Goal: Feedback & Contribution: Leave review/rating

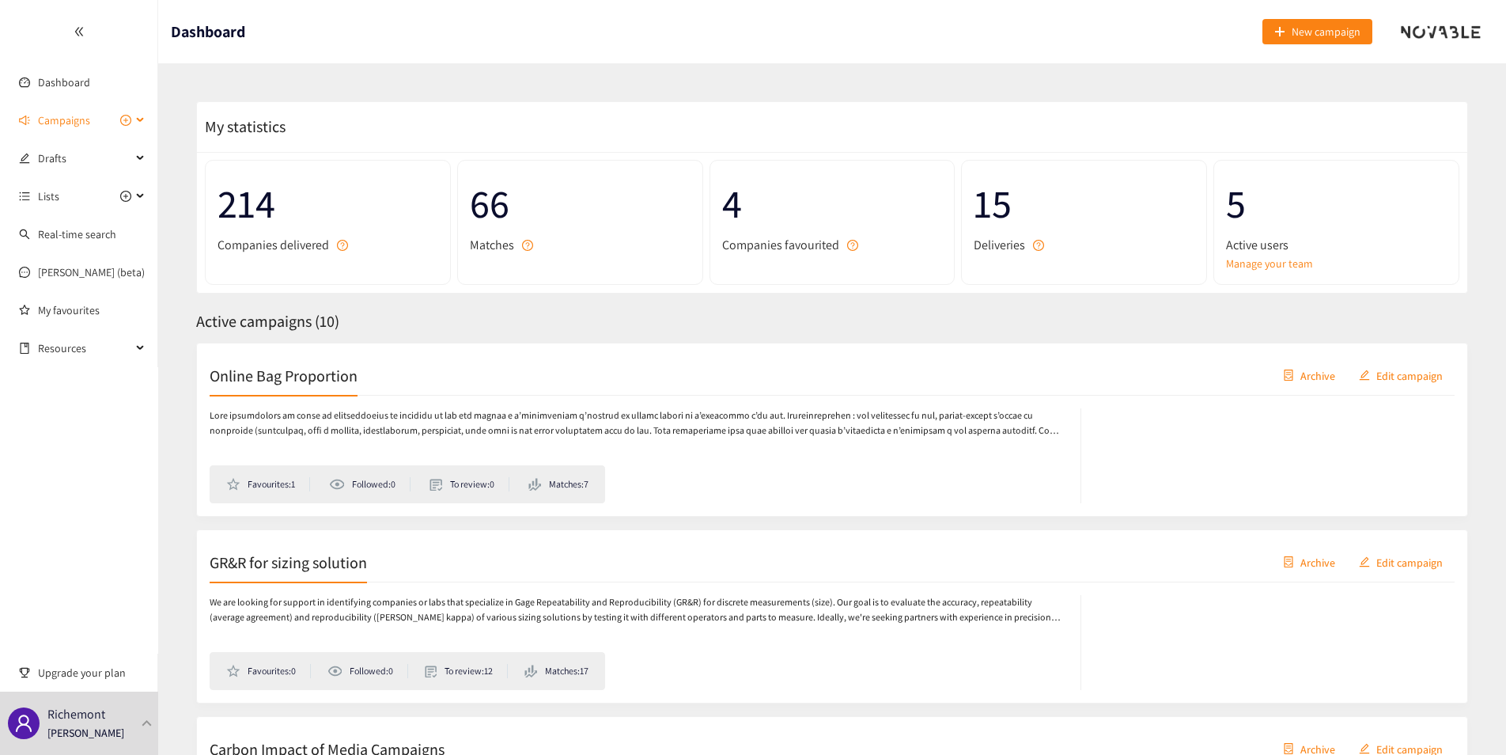
click at [88, 124] on span "Campaigns" at bounding box center [64, 120] width 52 height 32
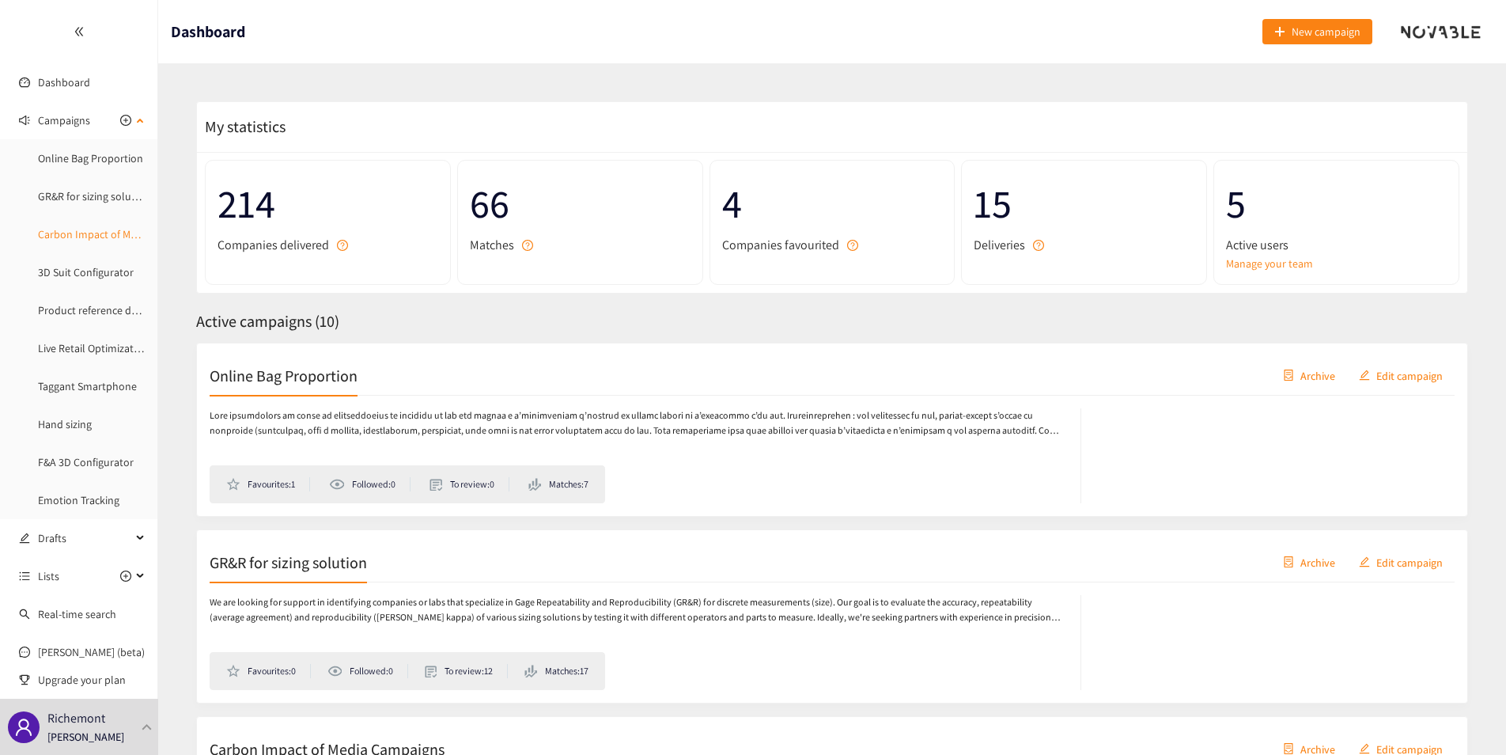
click at [114, 236] on link "Carbon Impact of Media Campaigns" at bounding box center [121, 234] width 167 height 14
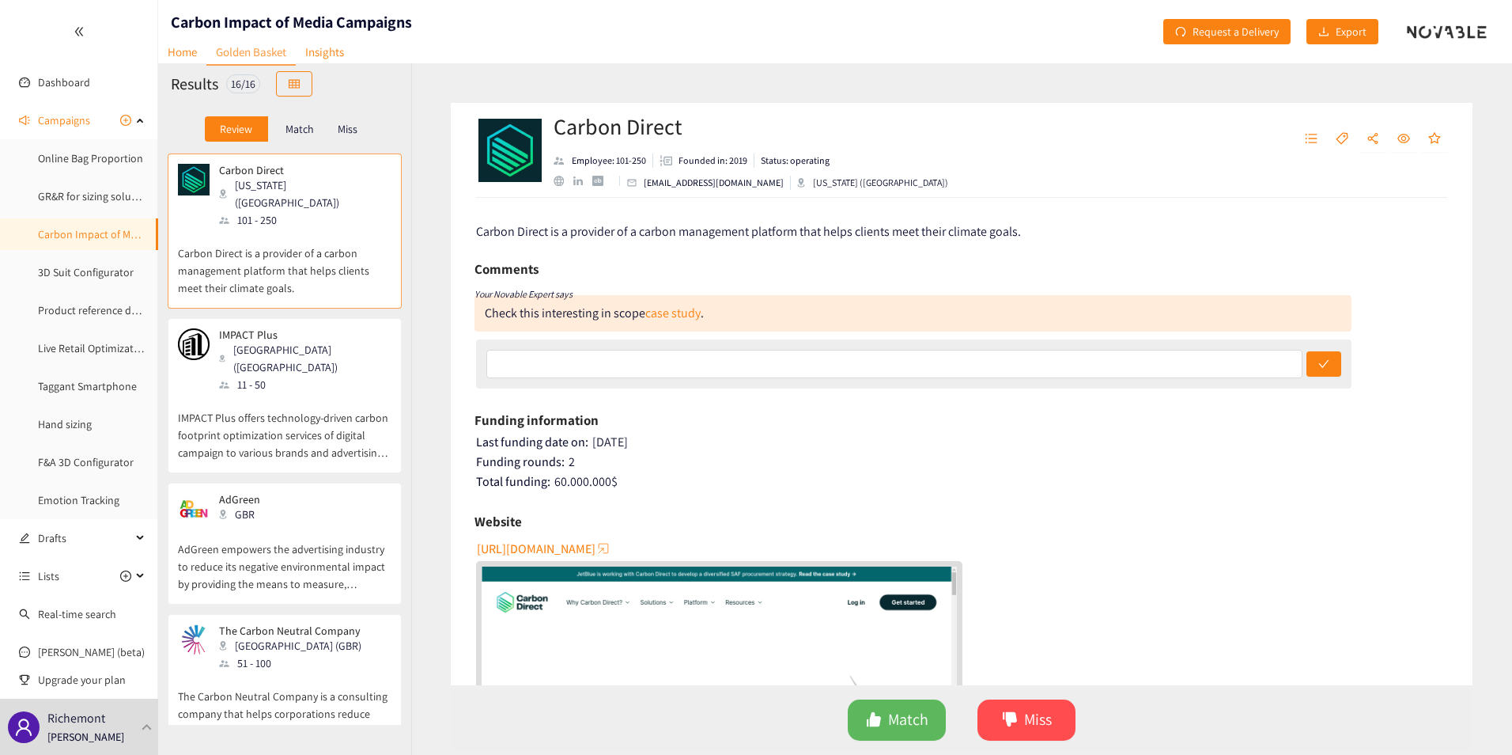
click at [284, 524] on p "AdGreen empowers the advertising industry to reduce its negative environmental …" at bounding box center [285, 558] width 214 height 68
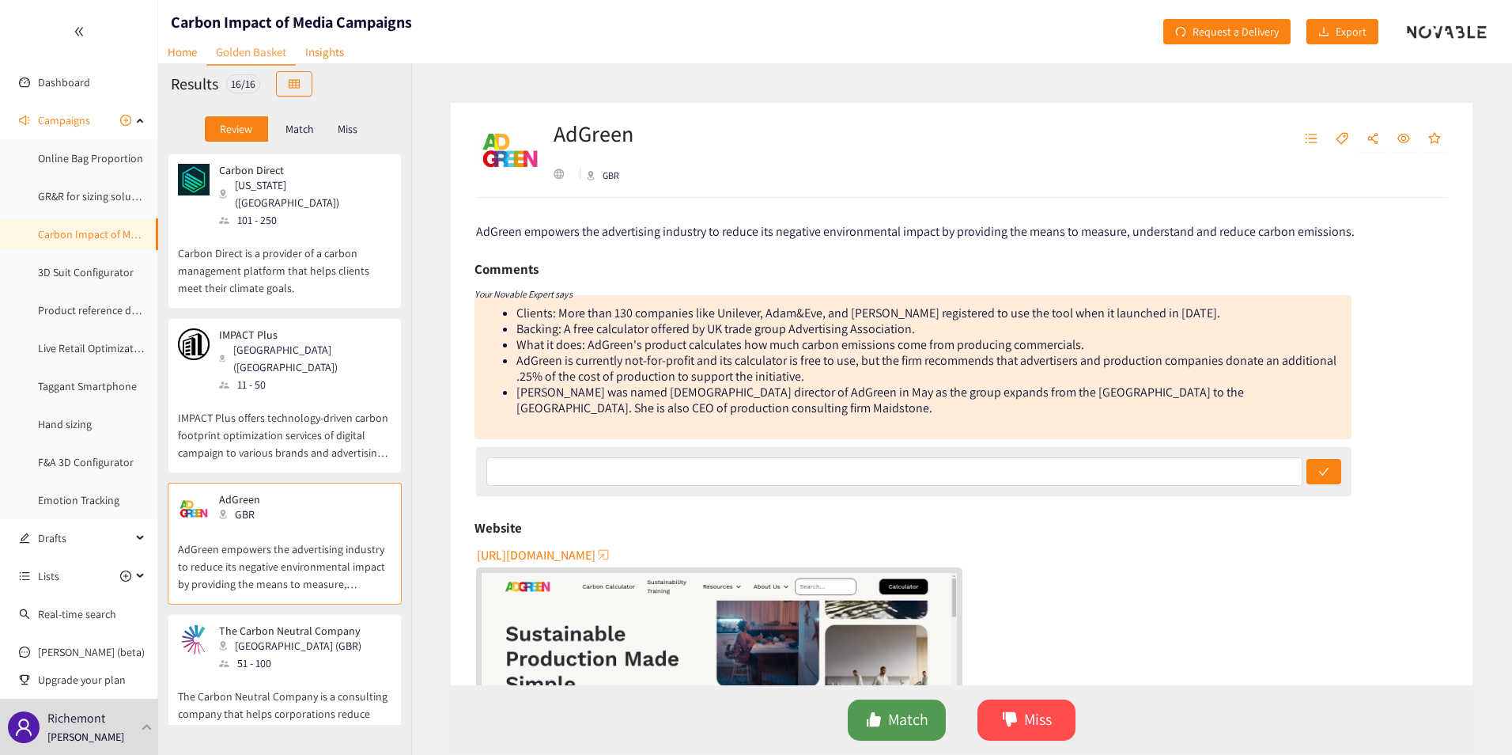
click at [905, 721] on span "Match" at bounding box center [908, 719] width 40 height 25
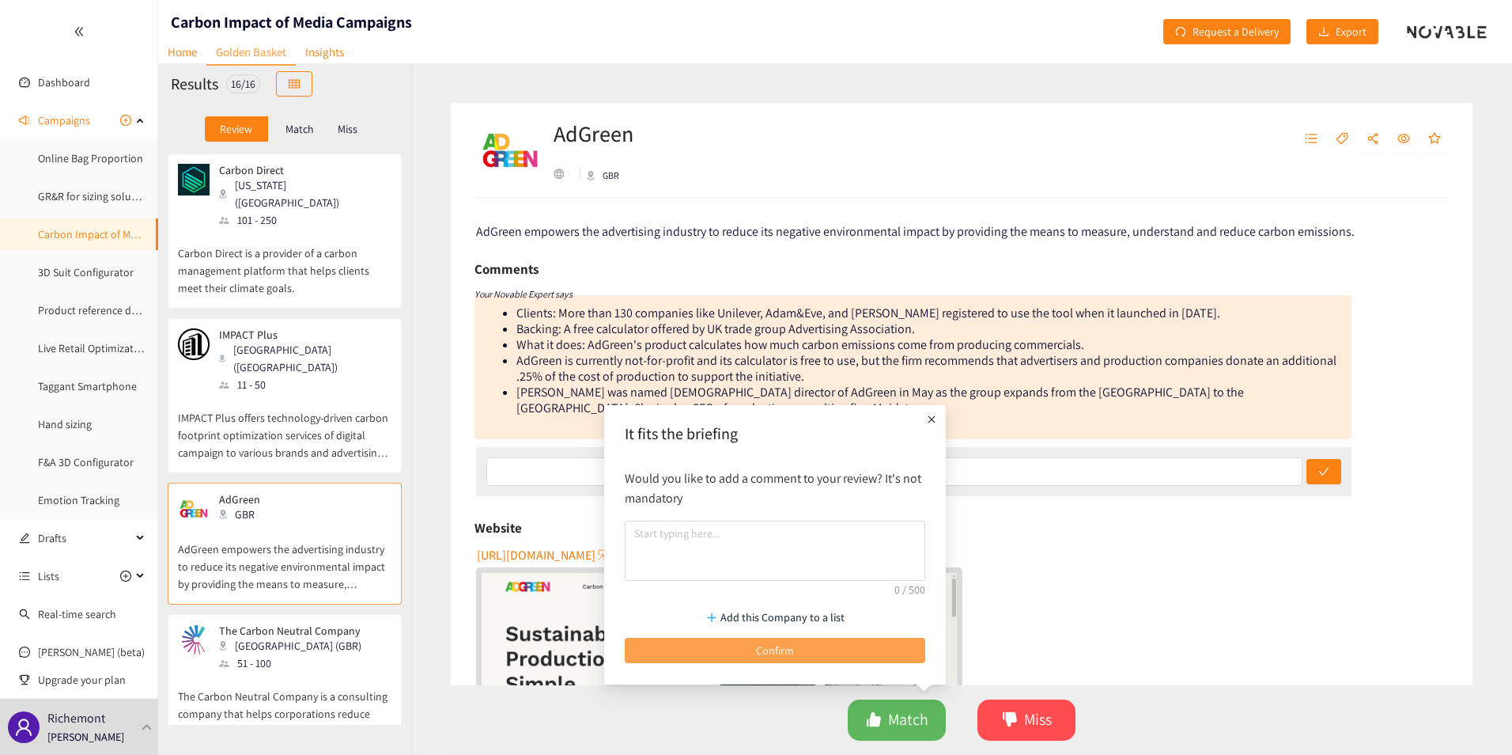
click at [778, 652] on span "Confirm" at bounding box center [775, 649] width 38 height 17
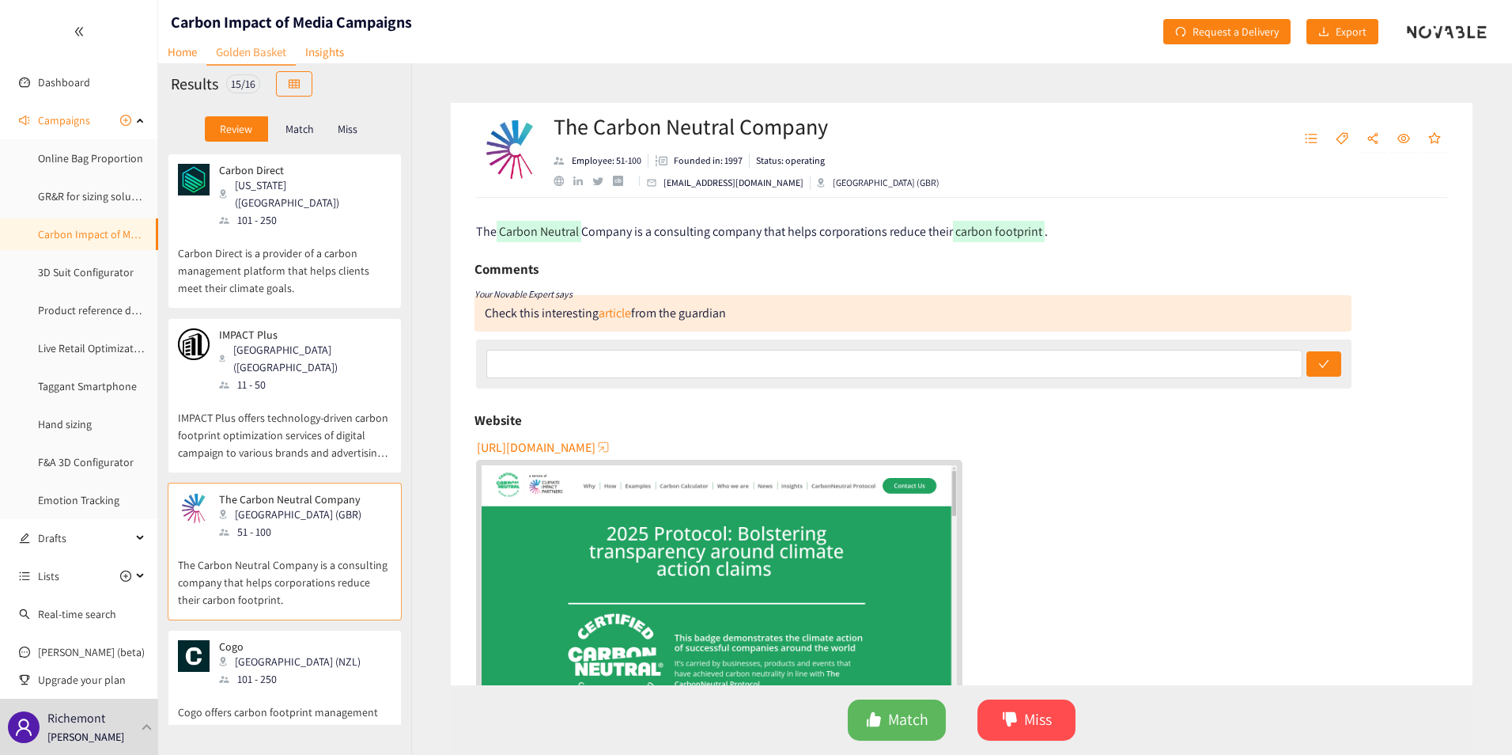
click at [278, 190] on div "[US_STATE] ([GEOGRAPHIC_DATA])" at bounding box center [304, 193] width 171 height 35
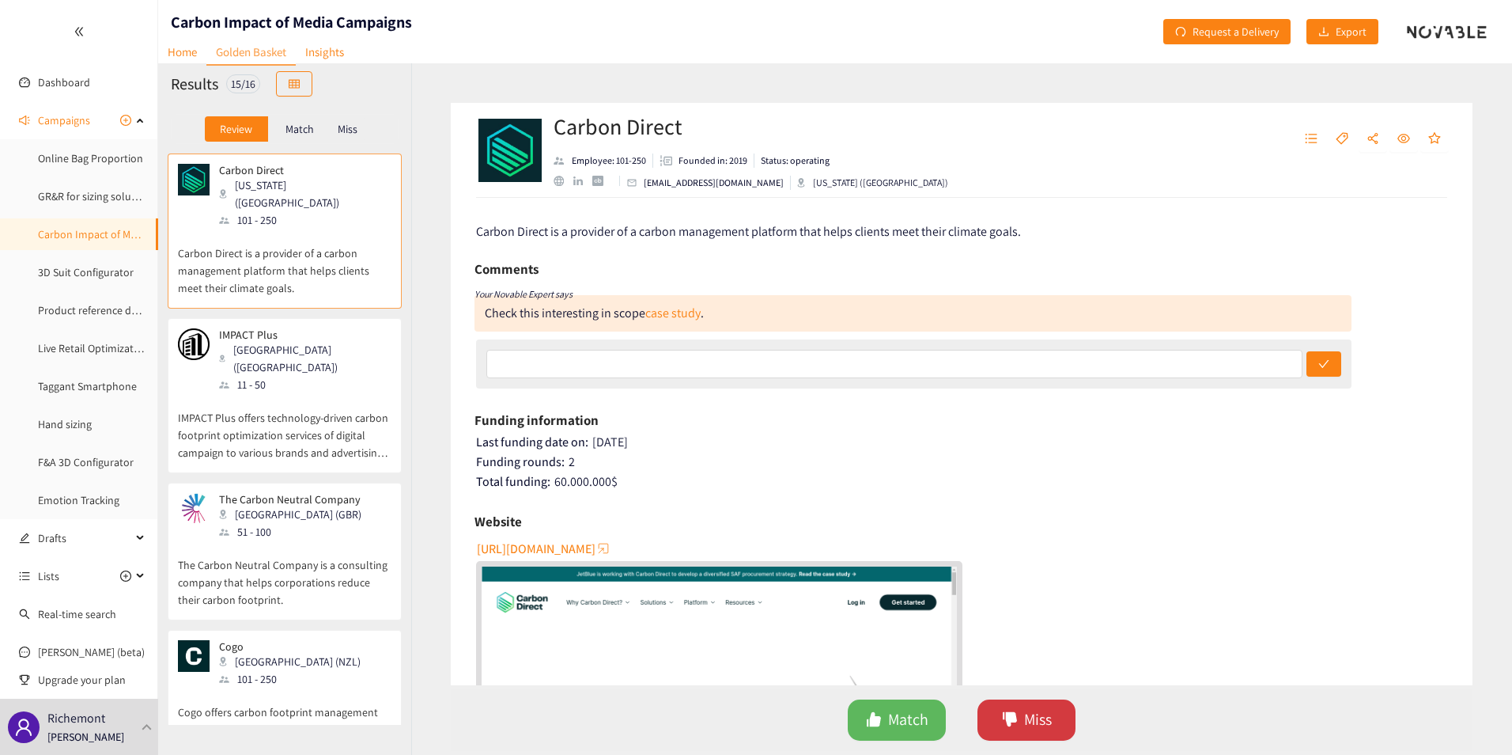
click at [1031, 727] on span "Miss" at bounding box center [1038, 719] width 28 height 25
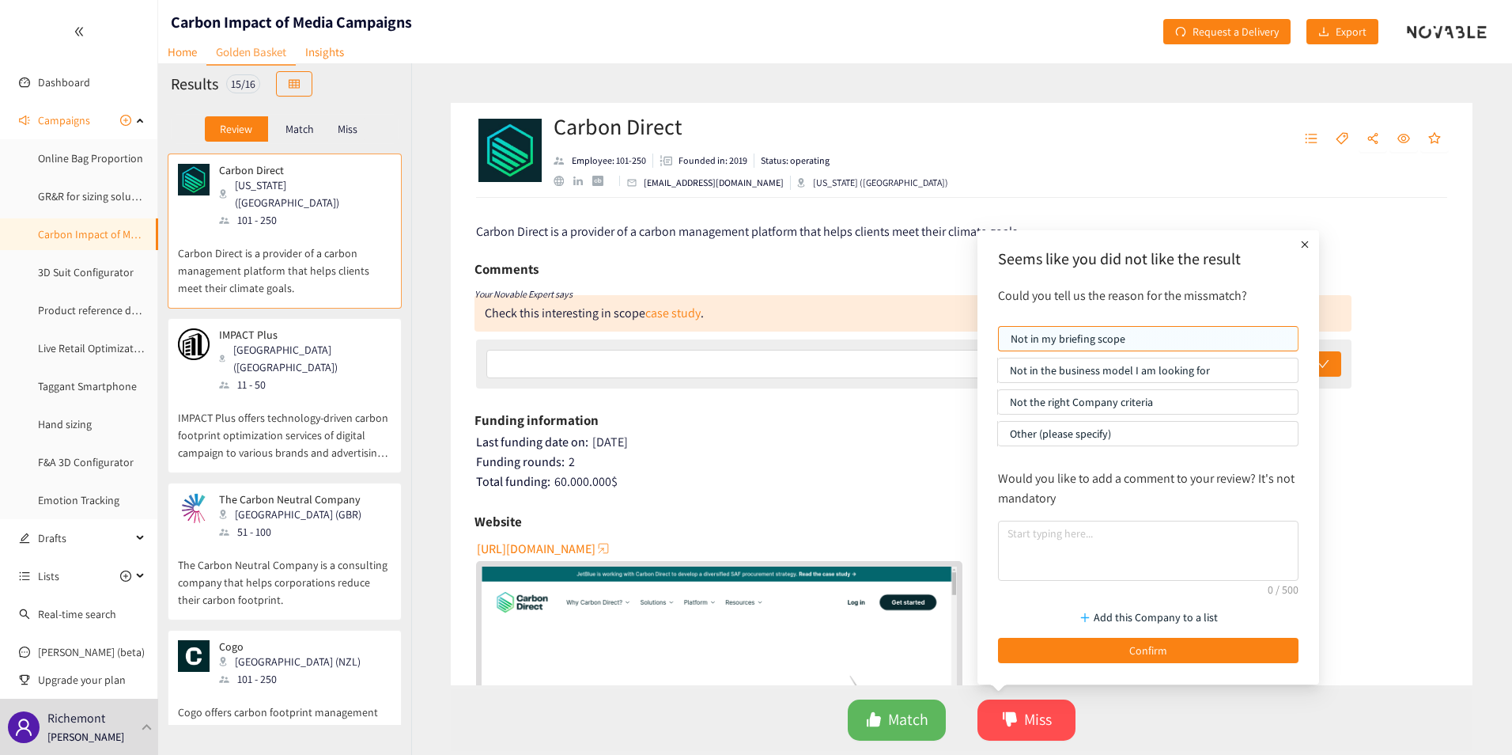
click at [1117, 367] on p "Not in the business model I am looking for" at bounding box center [1148, 370] width 276 height 24
click at [998, 374] on input "Not in the business model I am looking for" at bounding box center [998, 374] width 0 height 0
click at [1098, 544] on textarea at bounding box center [1148, 550] width 301 height 60
paste textarea "Not enough specialized in media"
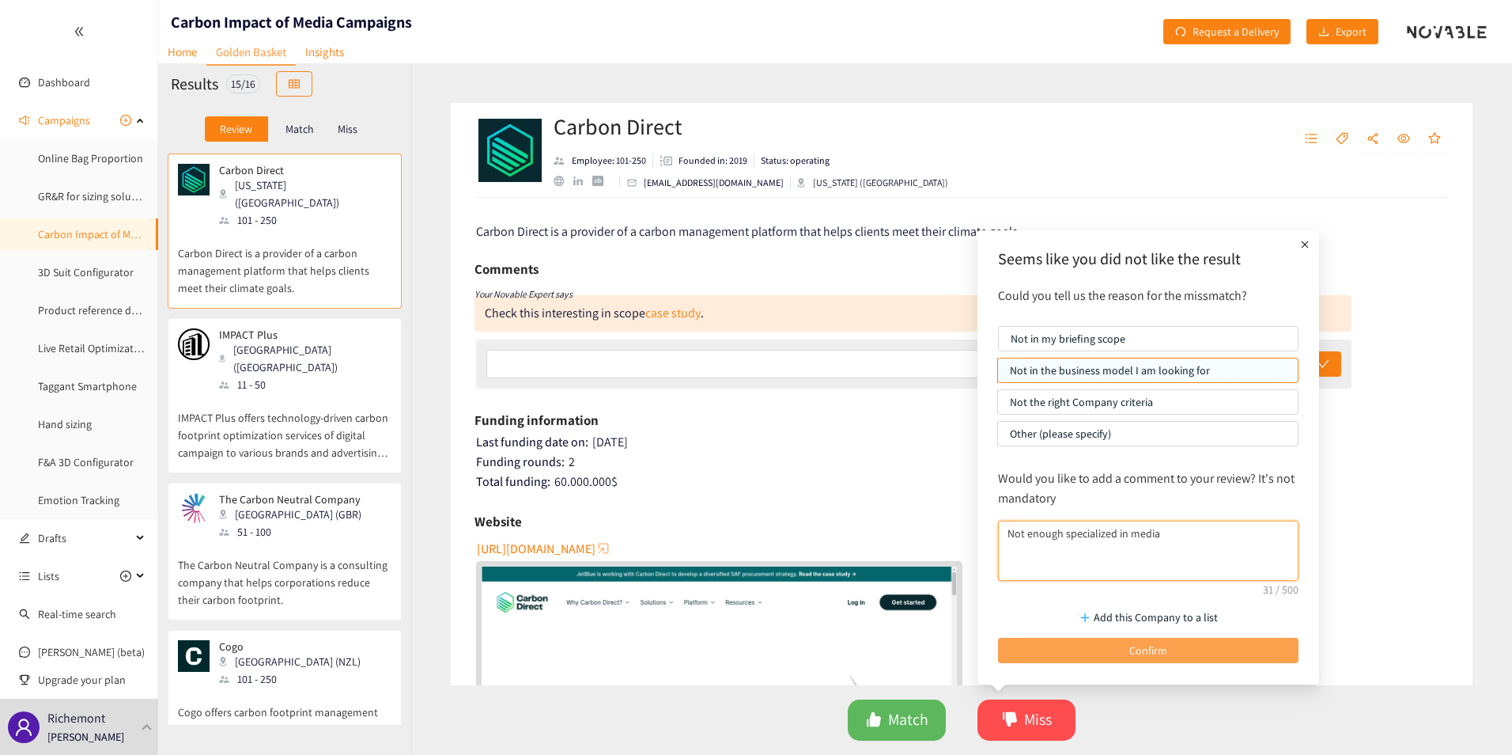
type textarea "Not enough specialized in media"
click at [1156, 647] on span "Confirm" at bounding box center [1148, 649] width 38 height 17
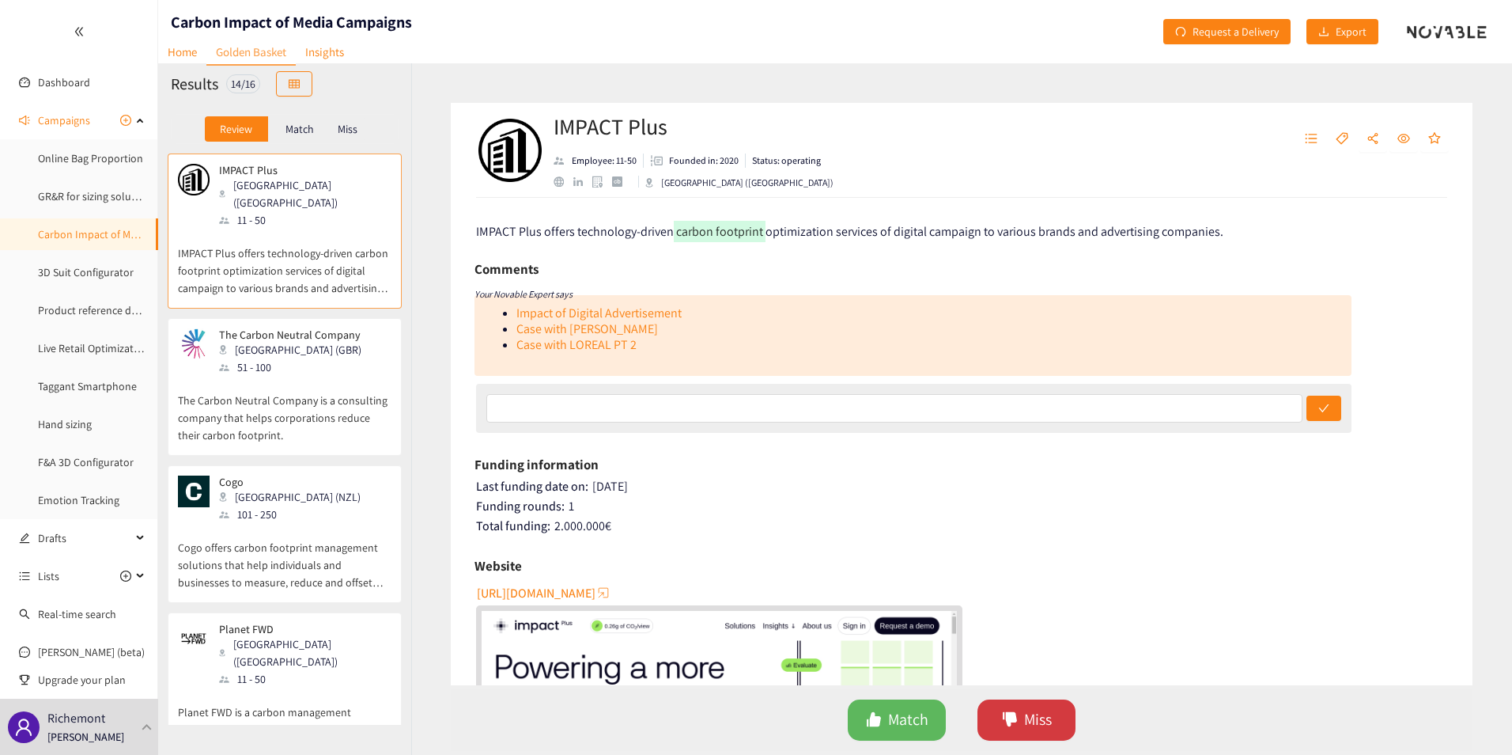
click at [1051, 733] on button "Miss" at bounding box center [1027, 719] width 98 height 41
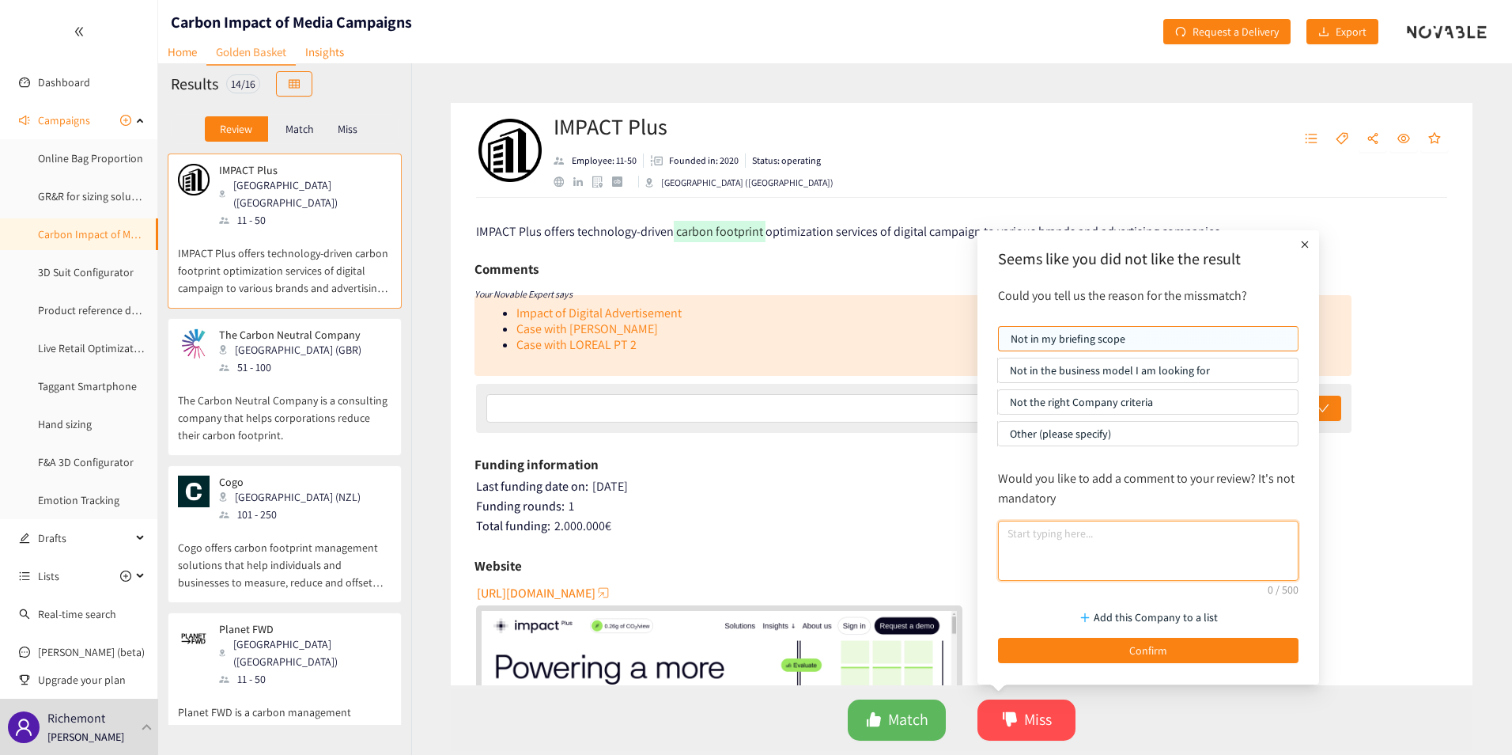
click at [1071, 536] on textarea at bounding box center [1148, 550] width 301 height 60
paste textarea "Focused on reduction"
type textarea "Focused on reduction"
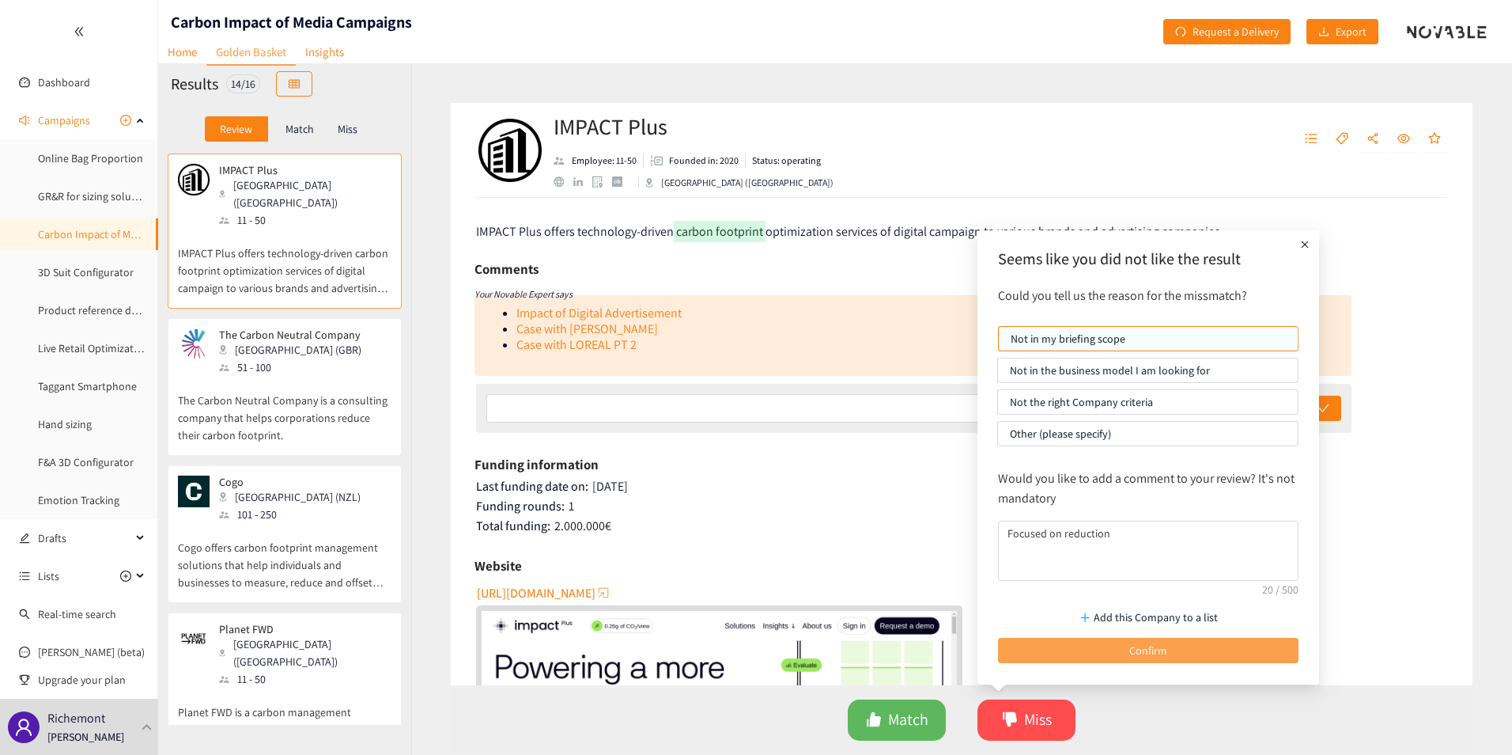
click at [1163, 649] on span "Confirm" at bounding box center [1148, 649] width 38 height 17
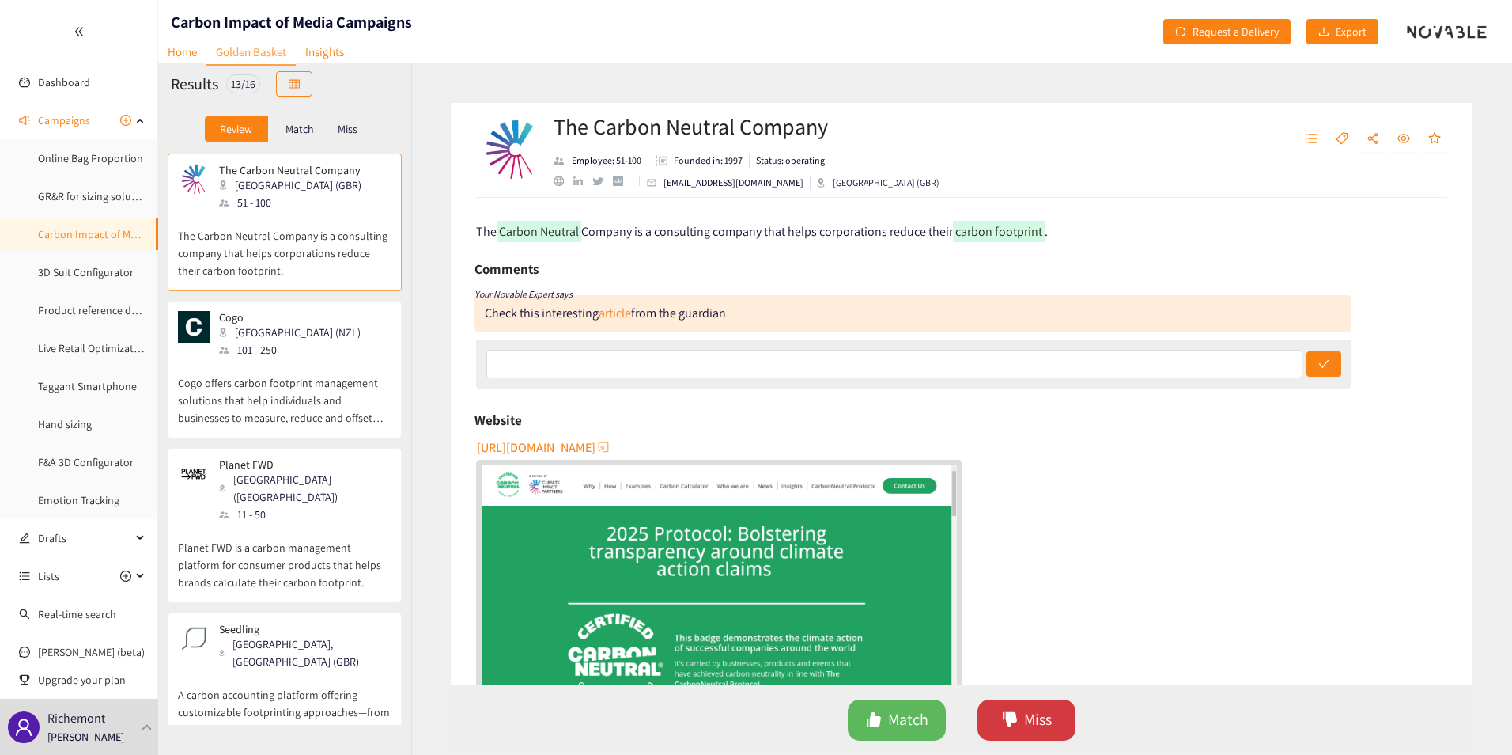
click at [1024, 716] on span "Miss" at bounding box center [1038, 719] width 28 height 25
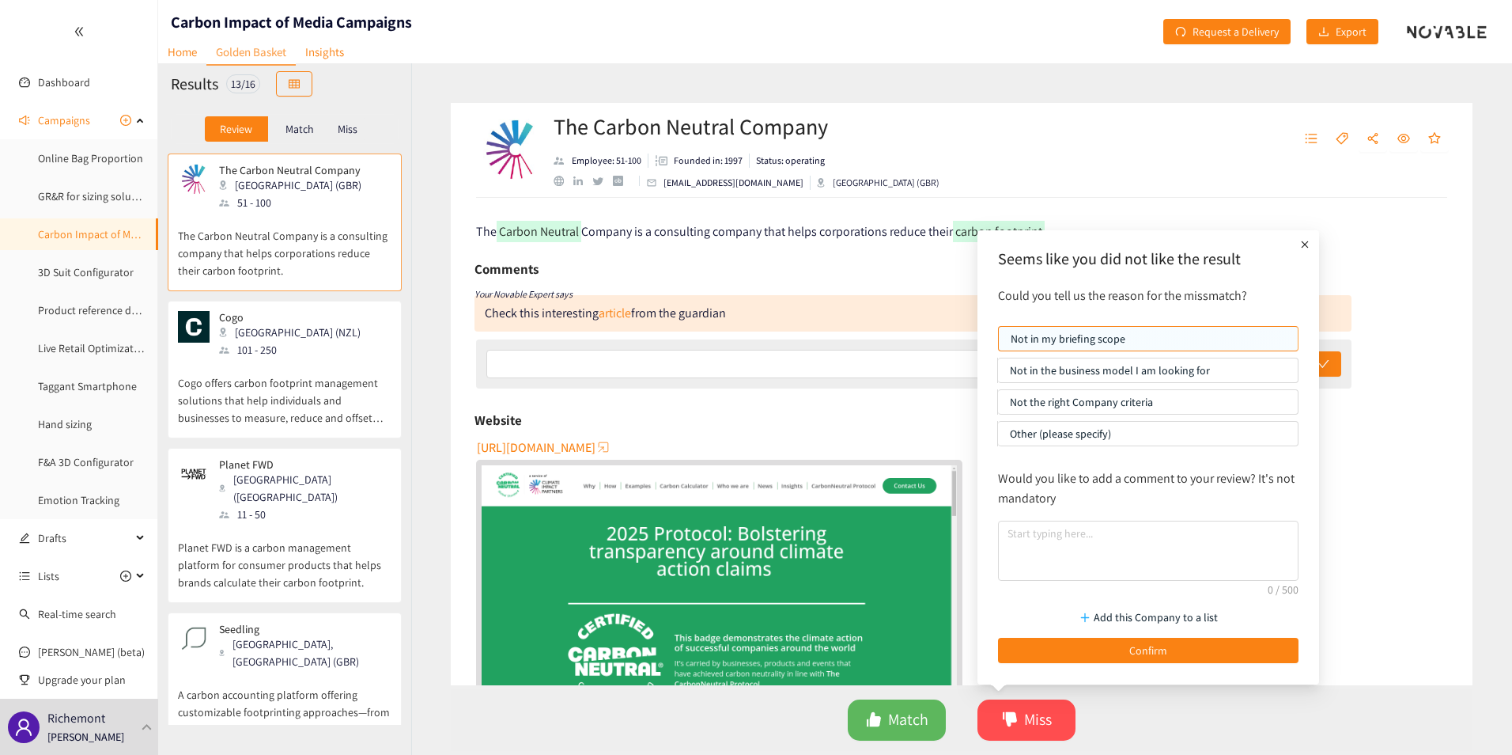
click at [1081, 519] on div "Would you like to add a comment to your review? It's not mandatory" at bounding box center [1148, 524] width 316 height 128
click at [1076, 526] on textarea at bounding box center [1148, 550] width 301 height 60
paste textarea "Not enough specialized in calculation"
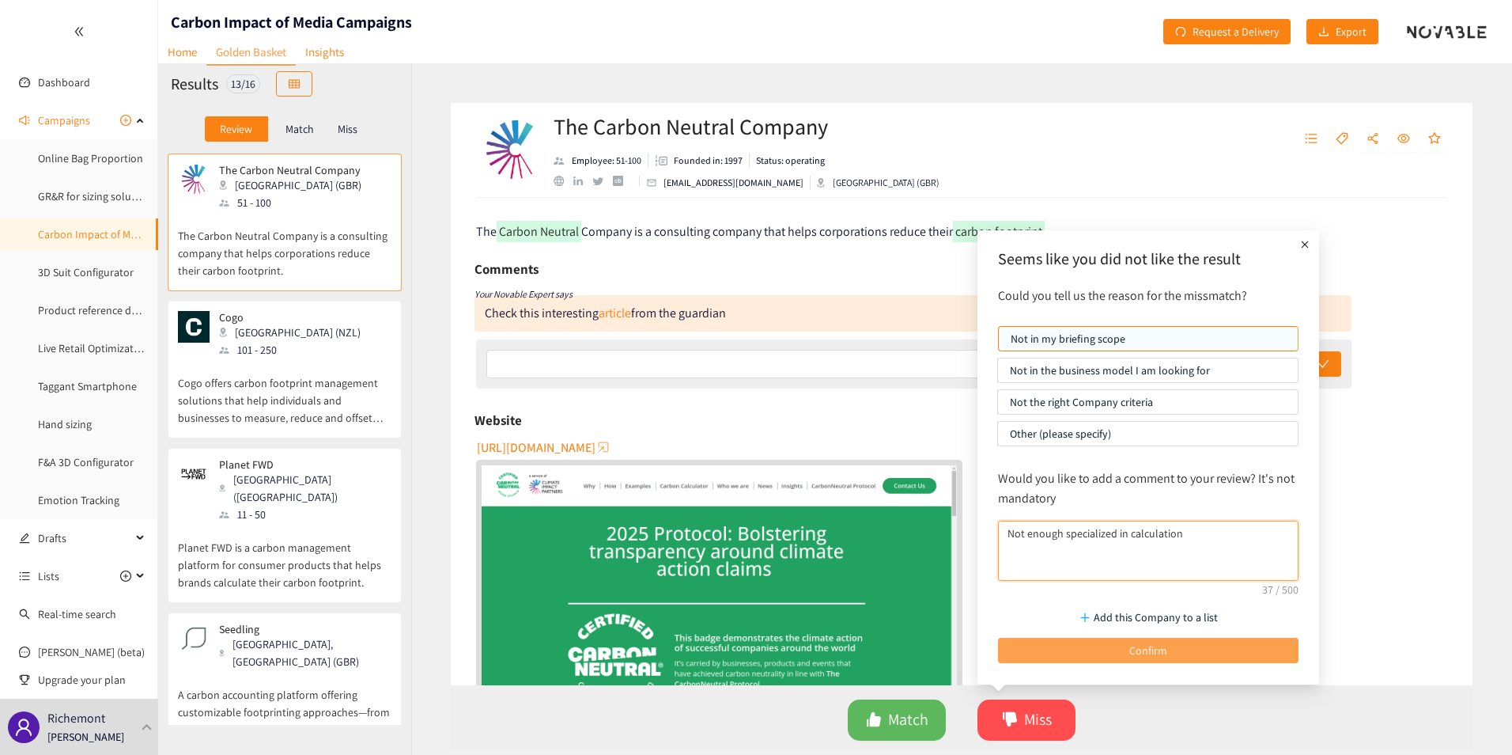
type textarea "Not enough specialized in calculation"
click at [1129, 652] on button "Confirm" at bounding box center [1148, 650] width 301 height 25
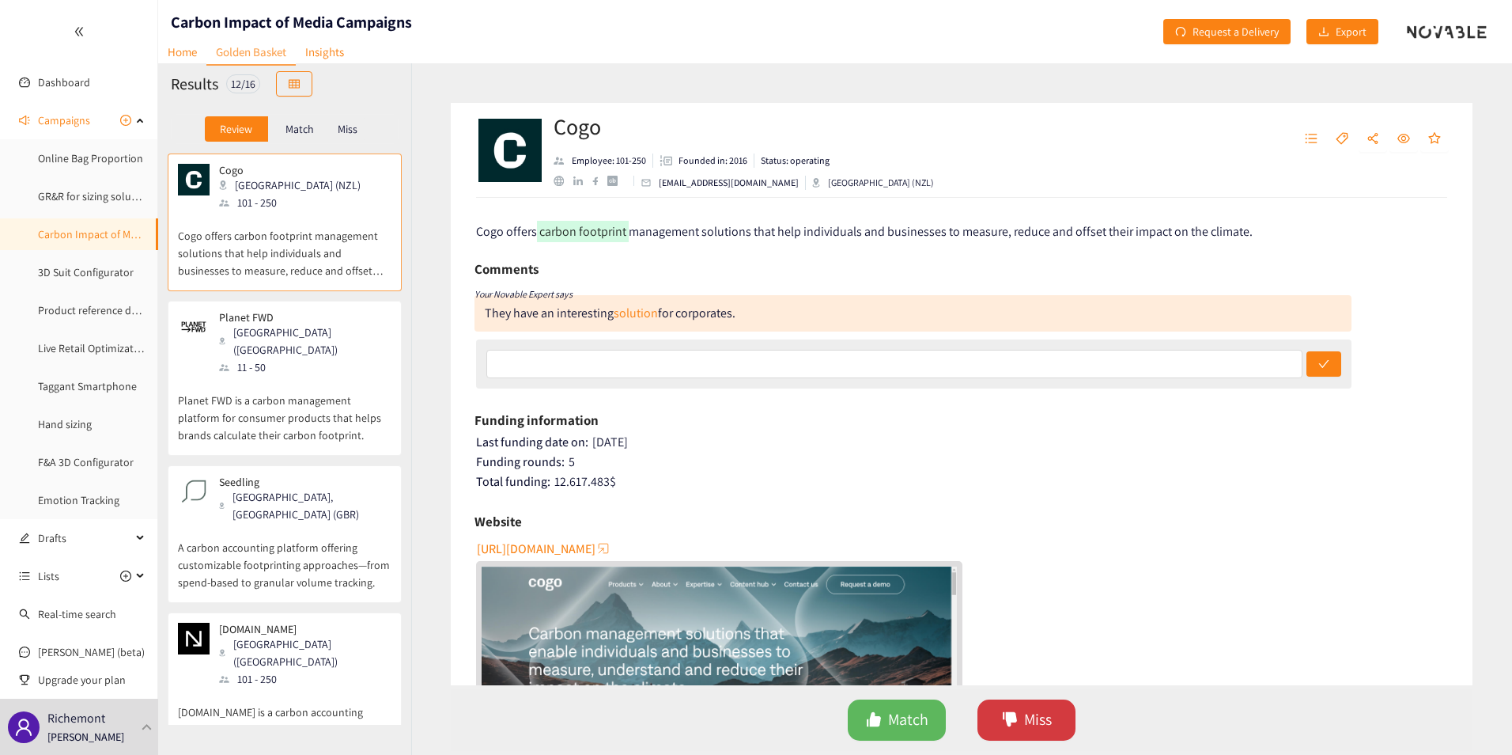
click at [1035, 717] on span "Miss" at bounding box center [1038, 719] width 28 height 25
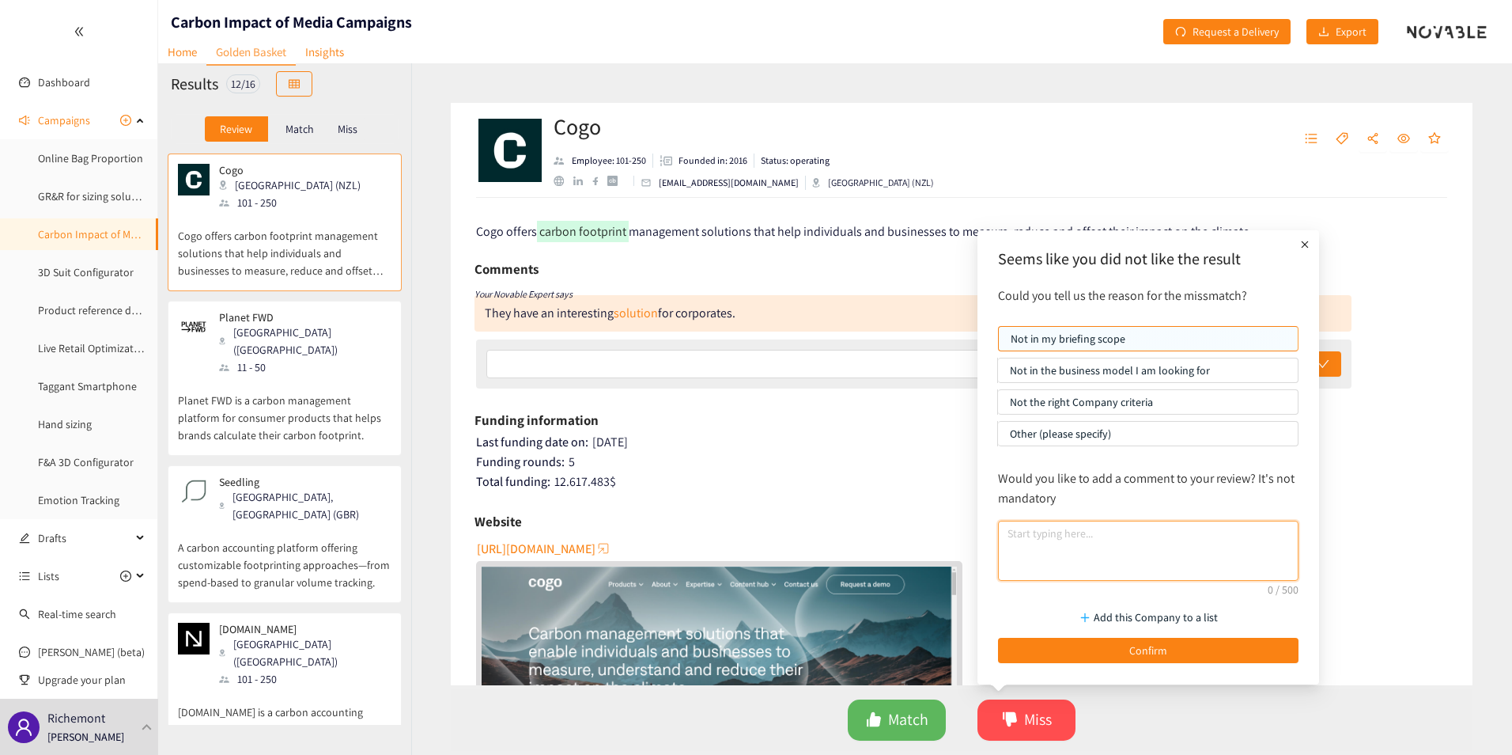
click at [1045, 524] on textarea at bounding box center [1148, 550] width 301 height 60
paste textarea "Not enough specialized in media"
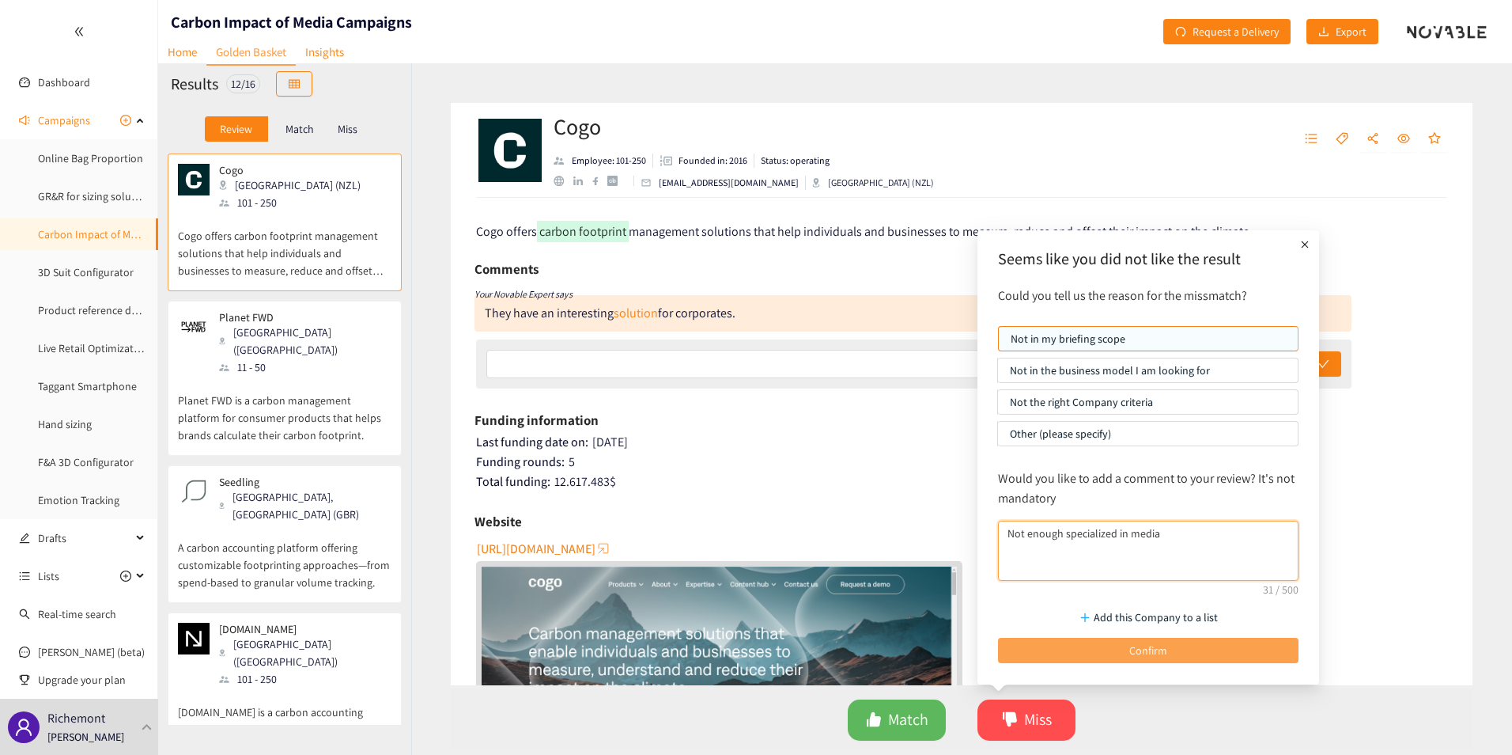
type textarea "Not enough specialized in media"
click at [1129, 643] on button "Confirm" at bounding box center [1148, 650] width 301 height 25
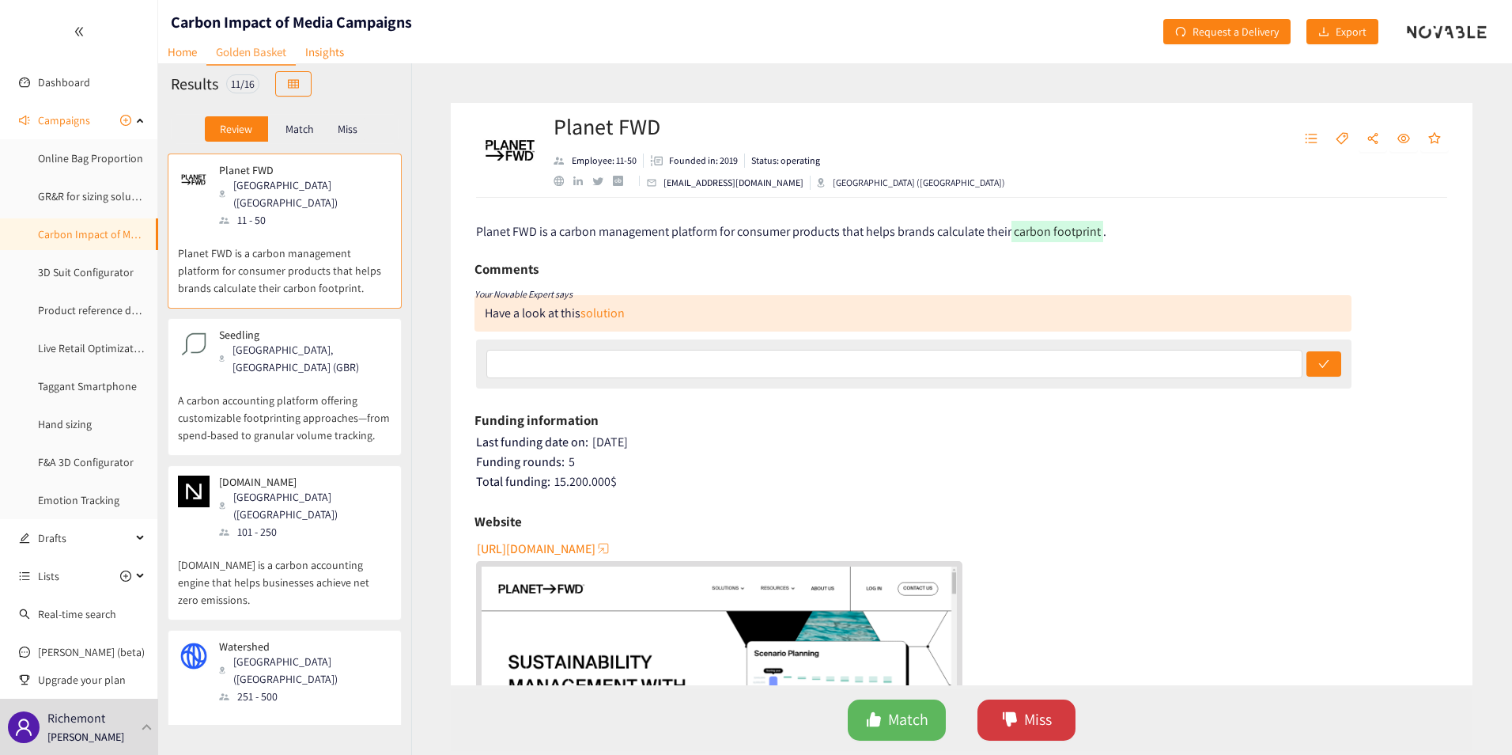
click at [1039, 737] on button "Miss" at bounding box center [1027, 719] width 98 height 41
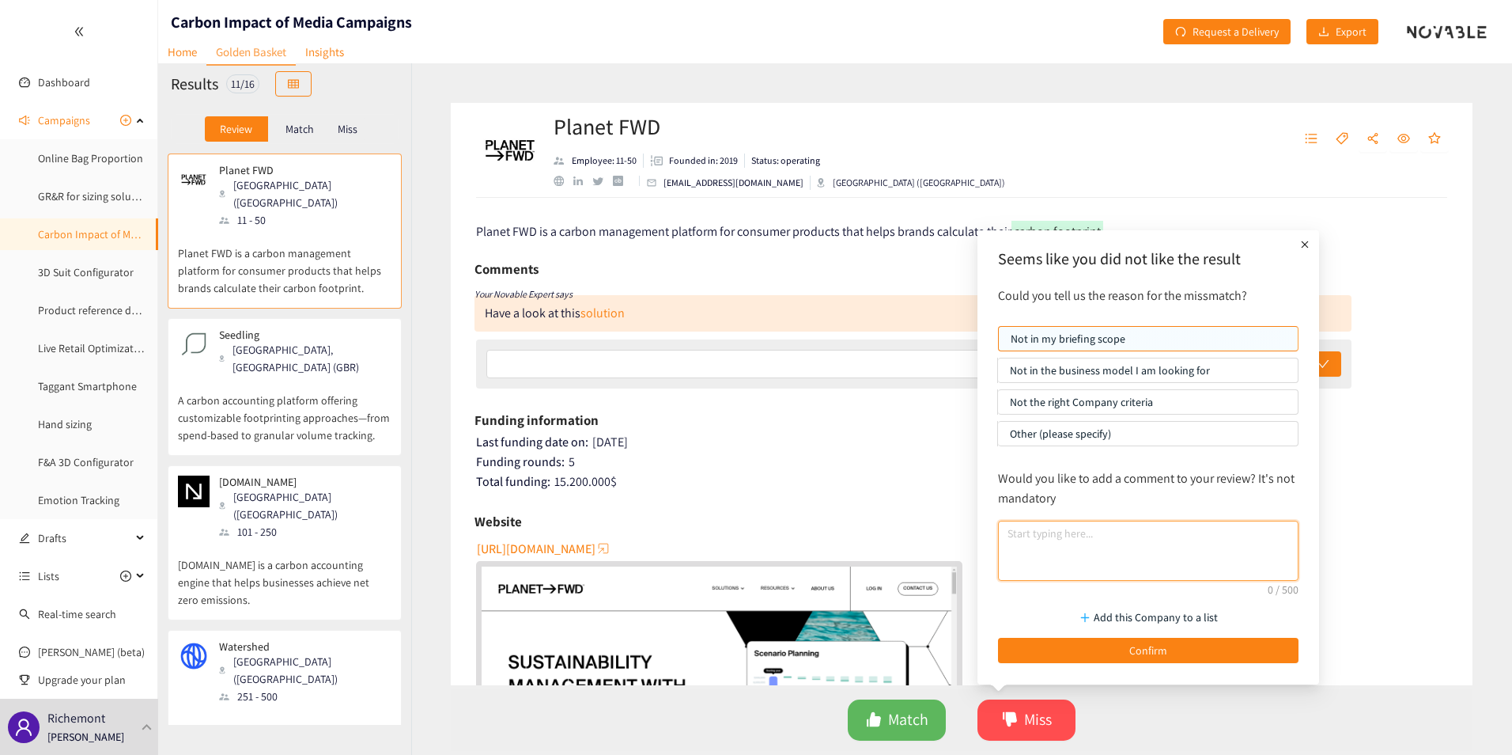
click at [1077, 532] on textarea at bounding box center [1148, 550] width 301 height 60
paste textarea "Food industry specialized"
type textarea "Food industry specialized"
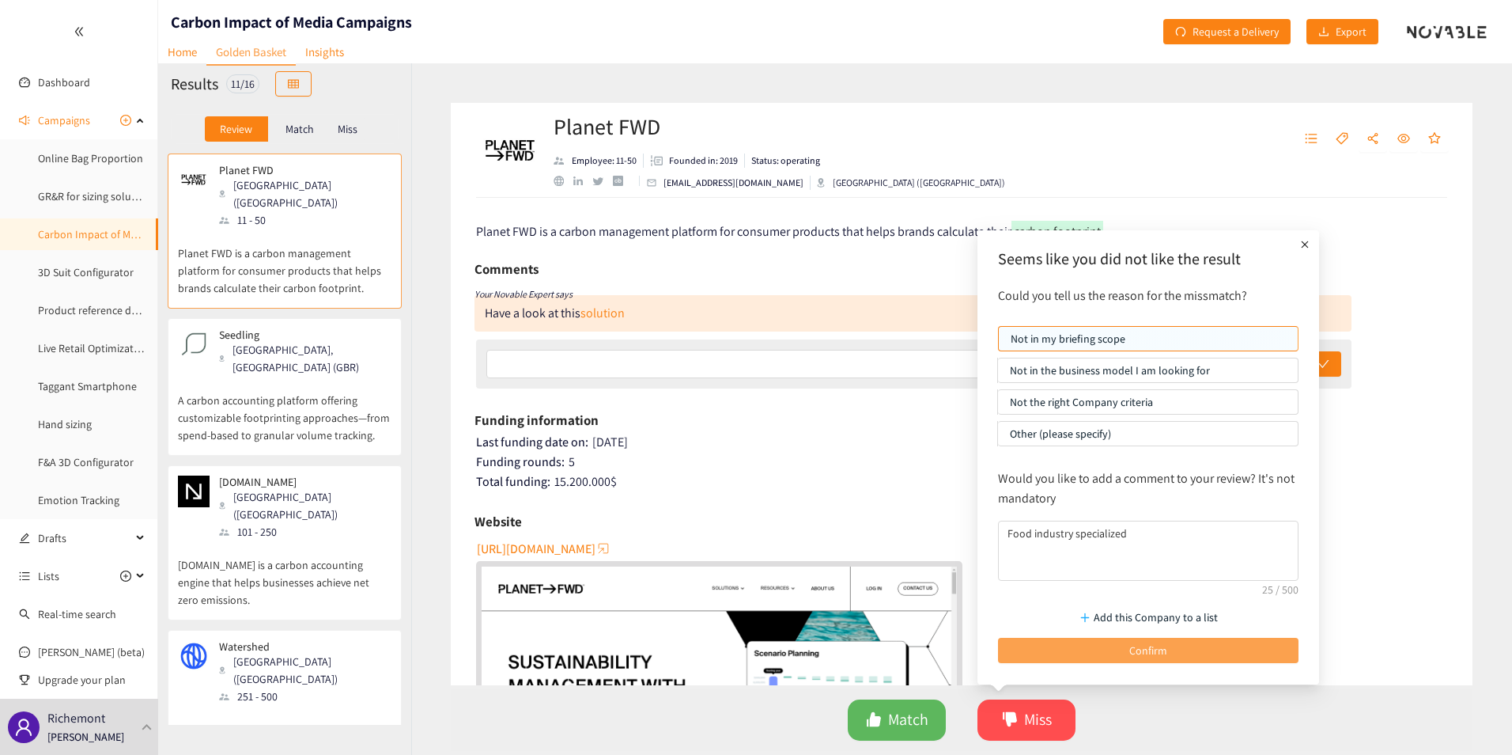
click at [1110, 649] on button "Confirm" at bounding box center [1148, 650] width 301 height 25
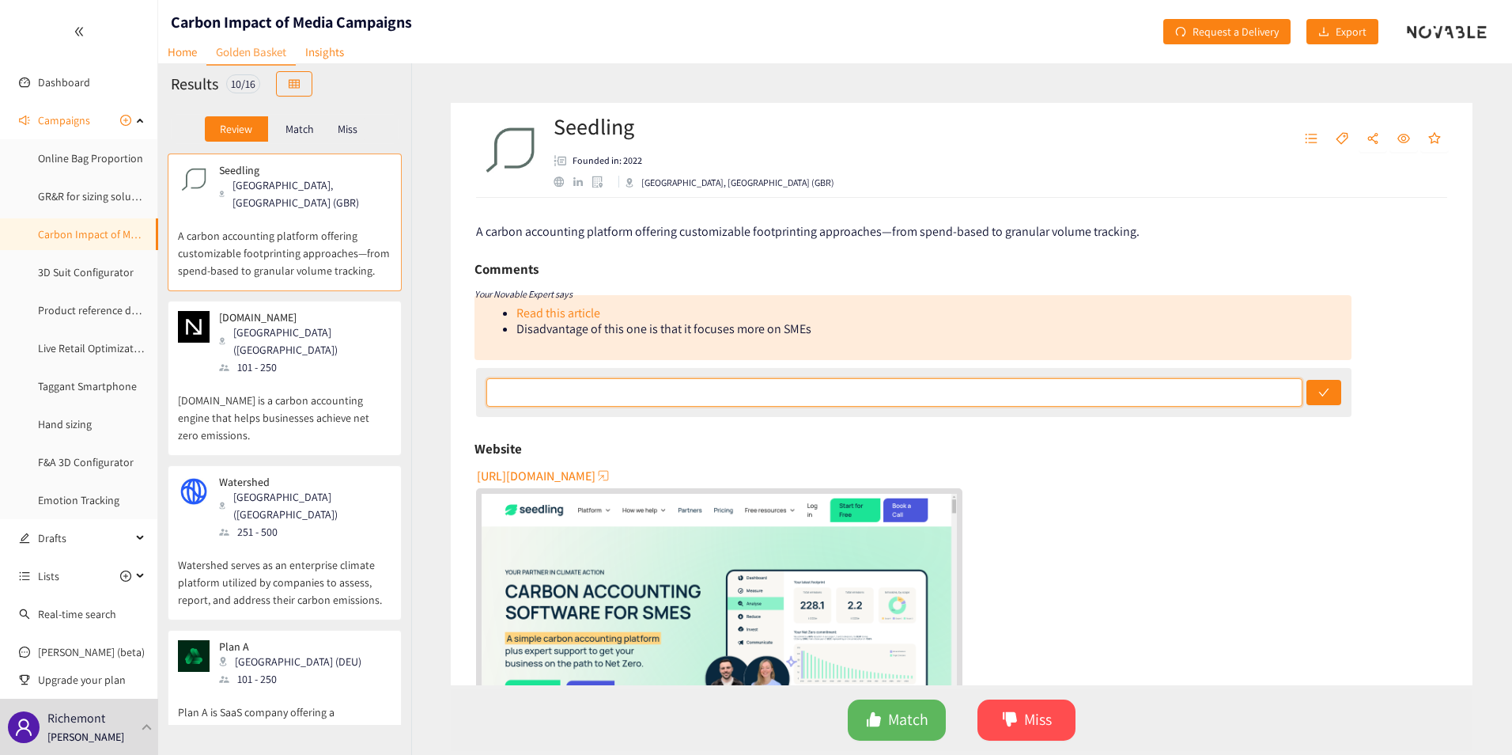
click at [691, 384] on input "text" at bounding box center [894, 392] width 816 height 28
paste input "Focused in SME"
type input "Focused in SME"
click at [1058, 720] on button "Miss" at bounding box center [1027, 719] width 98 height 41
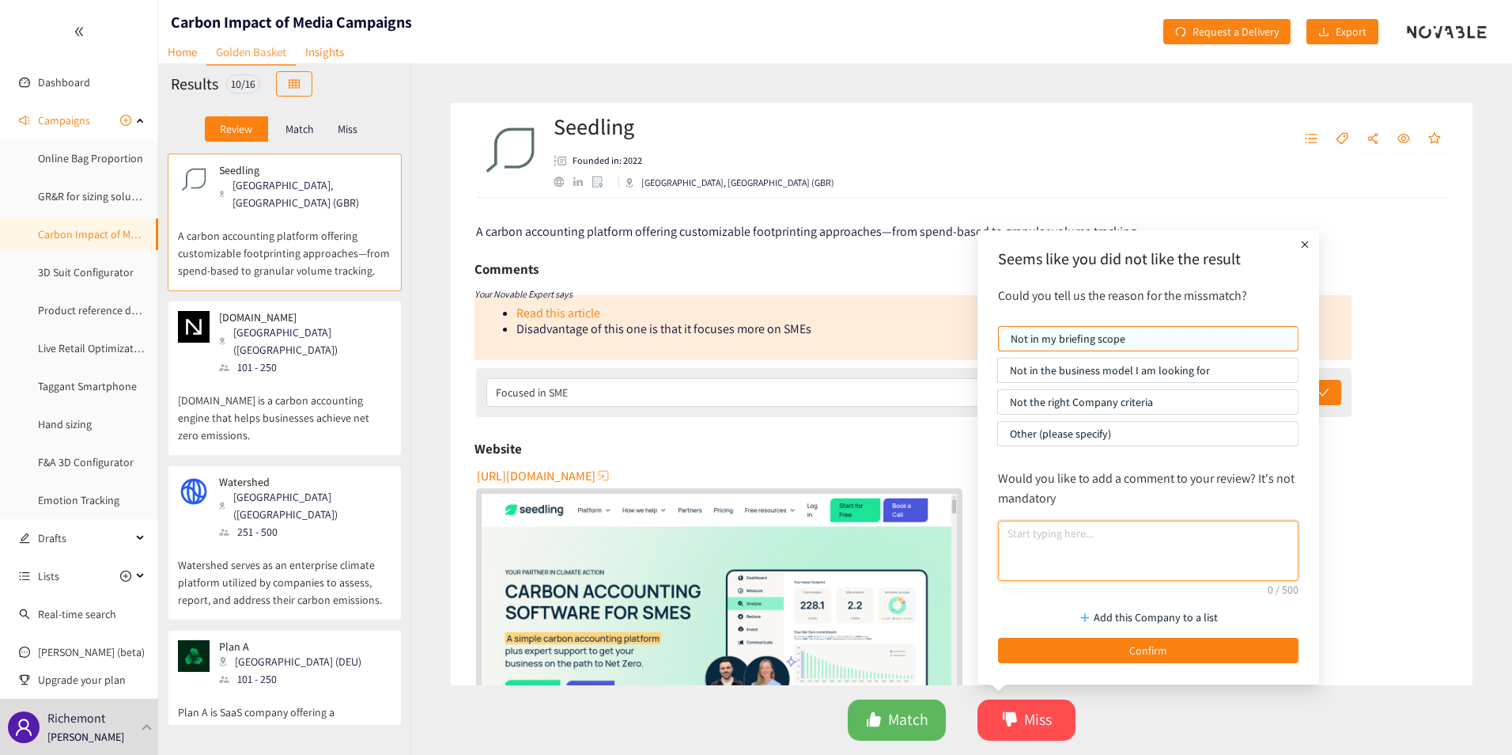
click at [1123, 528] on textarea at bounding box center [1148, 550] width 301 height 60
paste textarea "Focused in SME"
type textarea "Focused in SME"
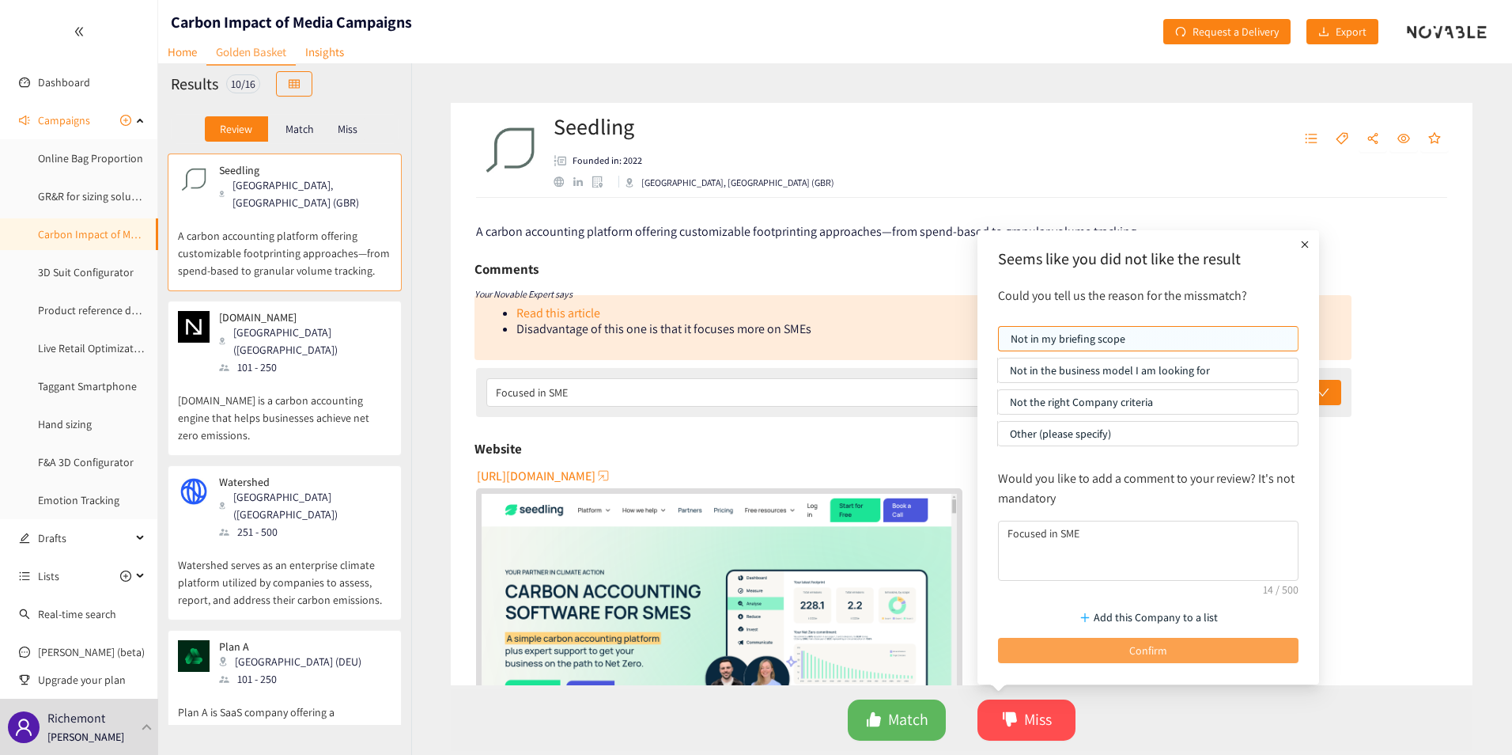
click at [1145, 649] on span "Confirm" at bounding box center [1148, 649] width 38 height 17
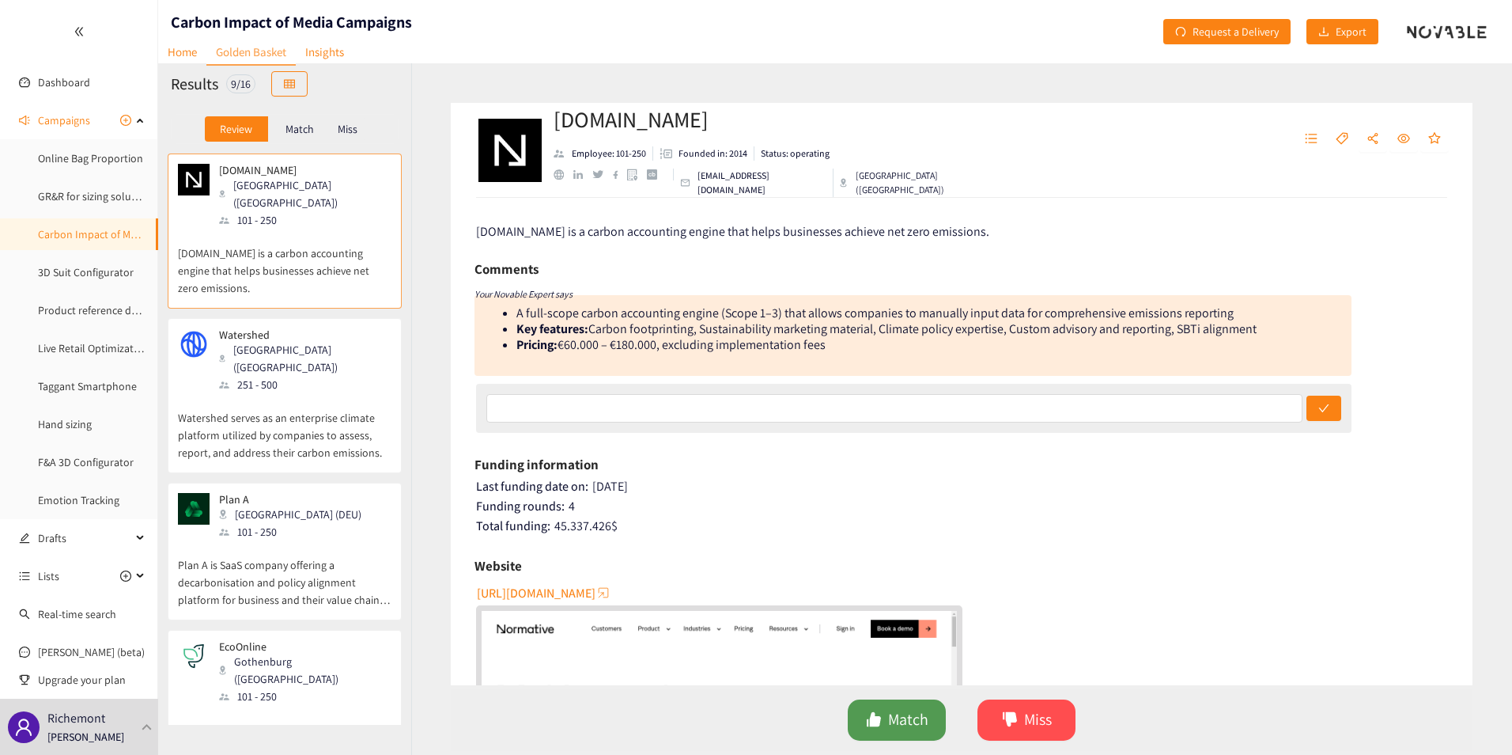
click at [921, 722] on span "Match" at bounding box center [908, 719] width 40 height 25
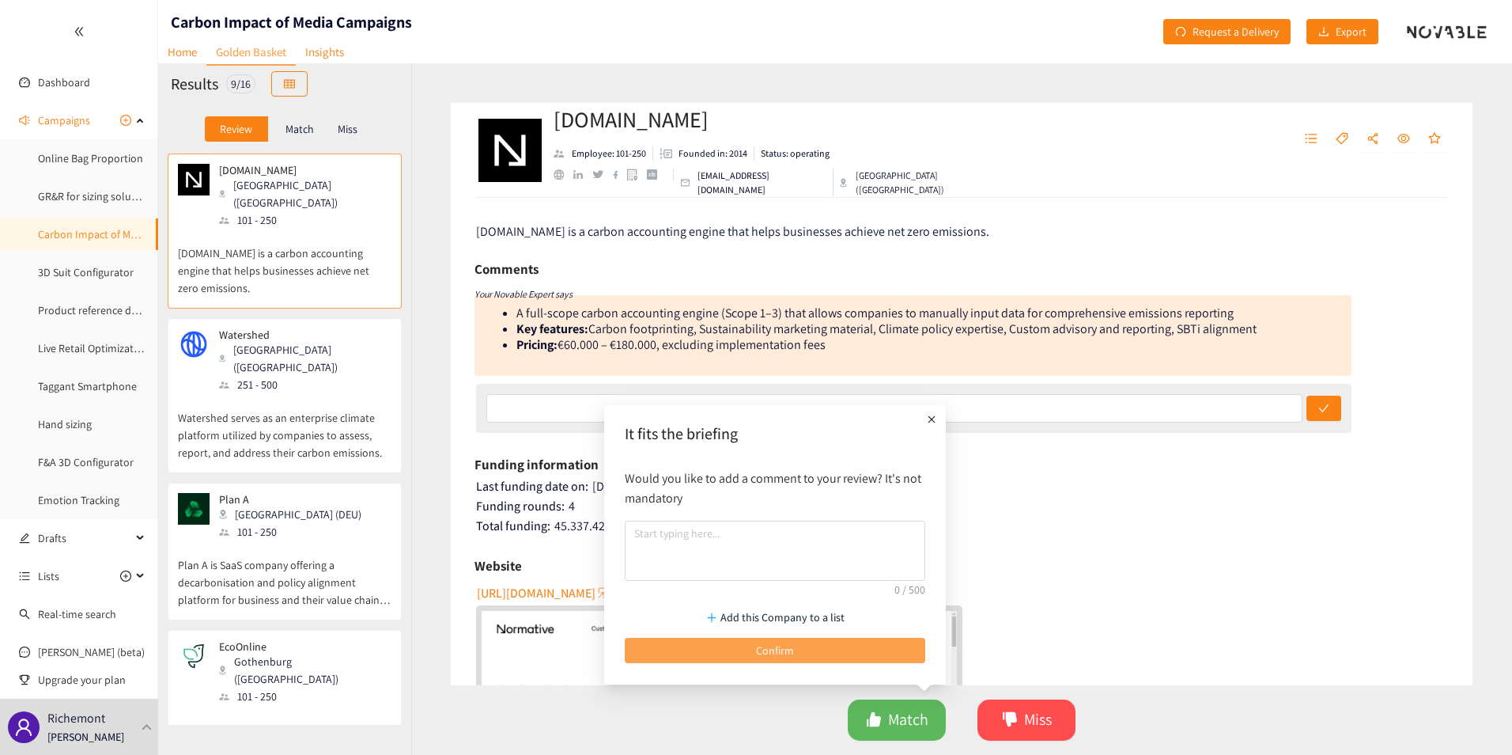
click at [855, 658] on button "Confirm" at bounding box center [775, 650] width 301 height 25
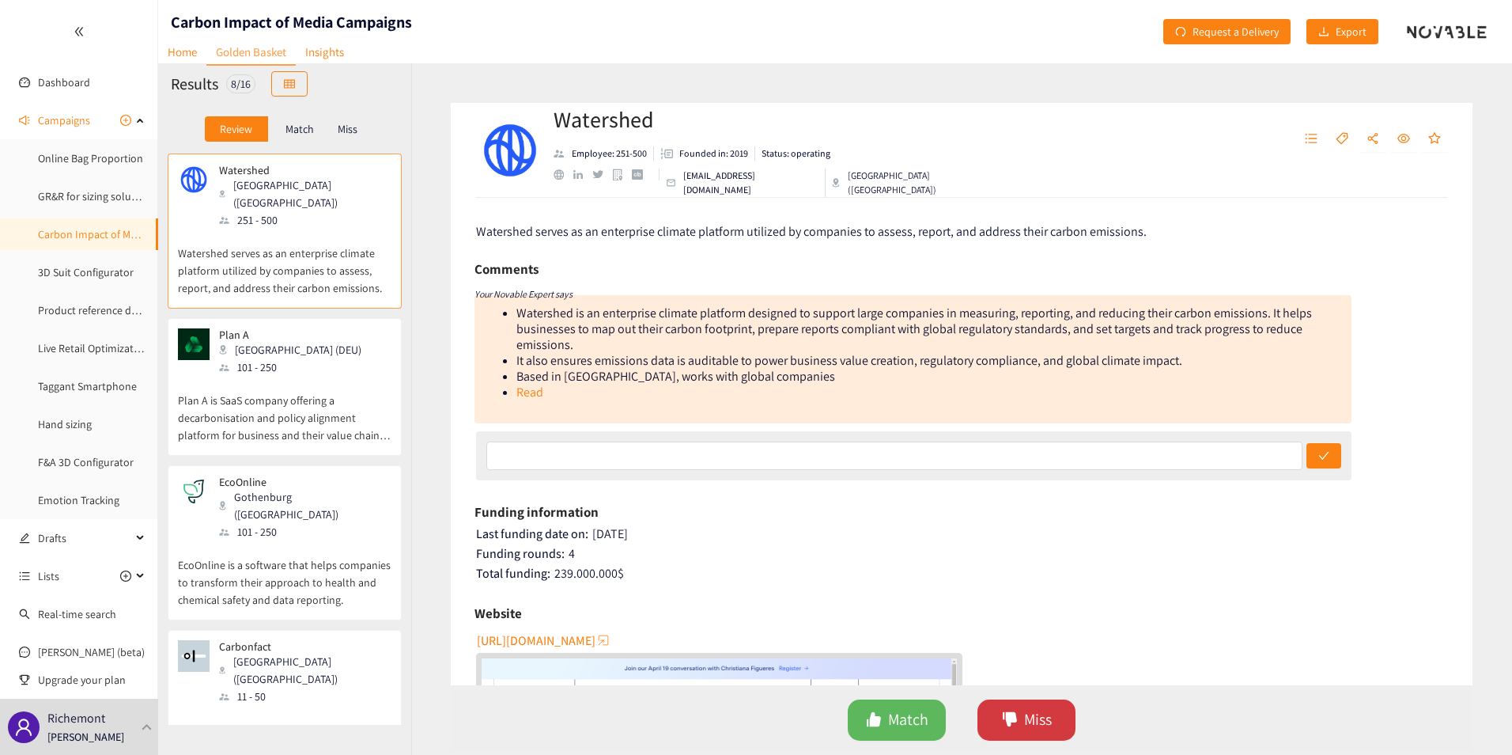
click at [1032, 717] on span "Miss" at bounding box center [1038, 719] width 28 height 25
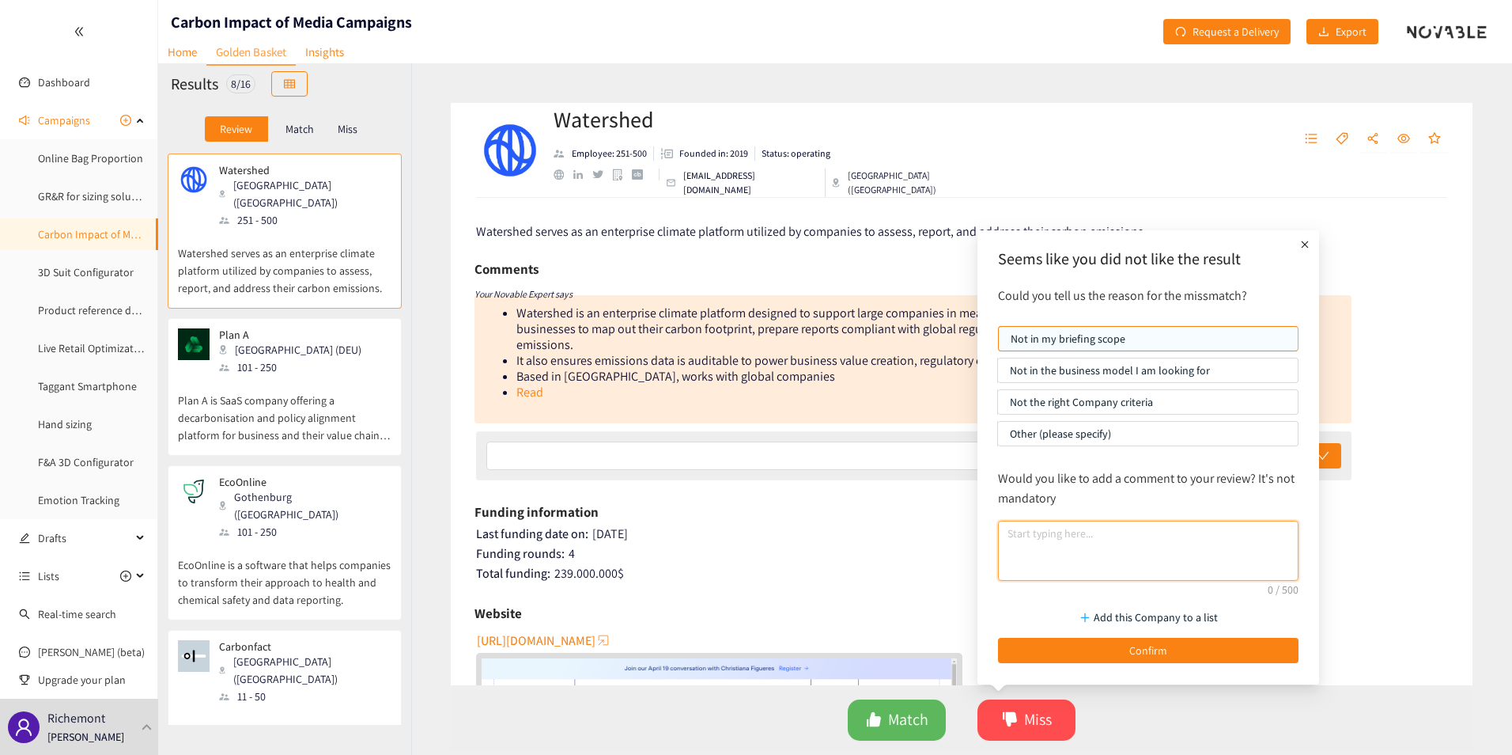
click at [1099, 528] on textarea at bounding box center [1148, 550] width 301 height 60
paste textarea "Not enough specialized in media"
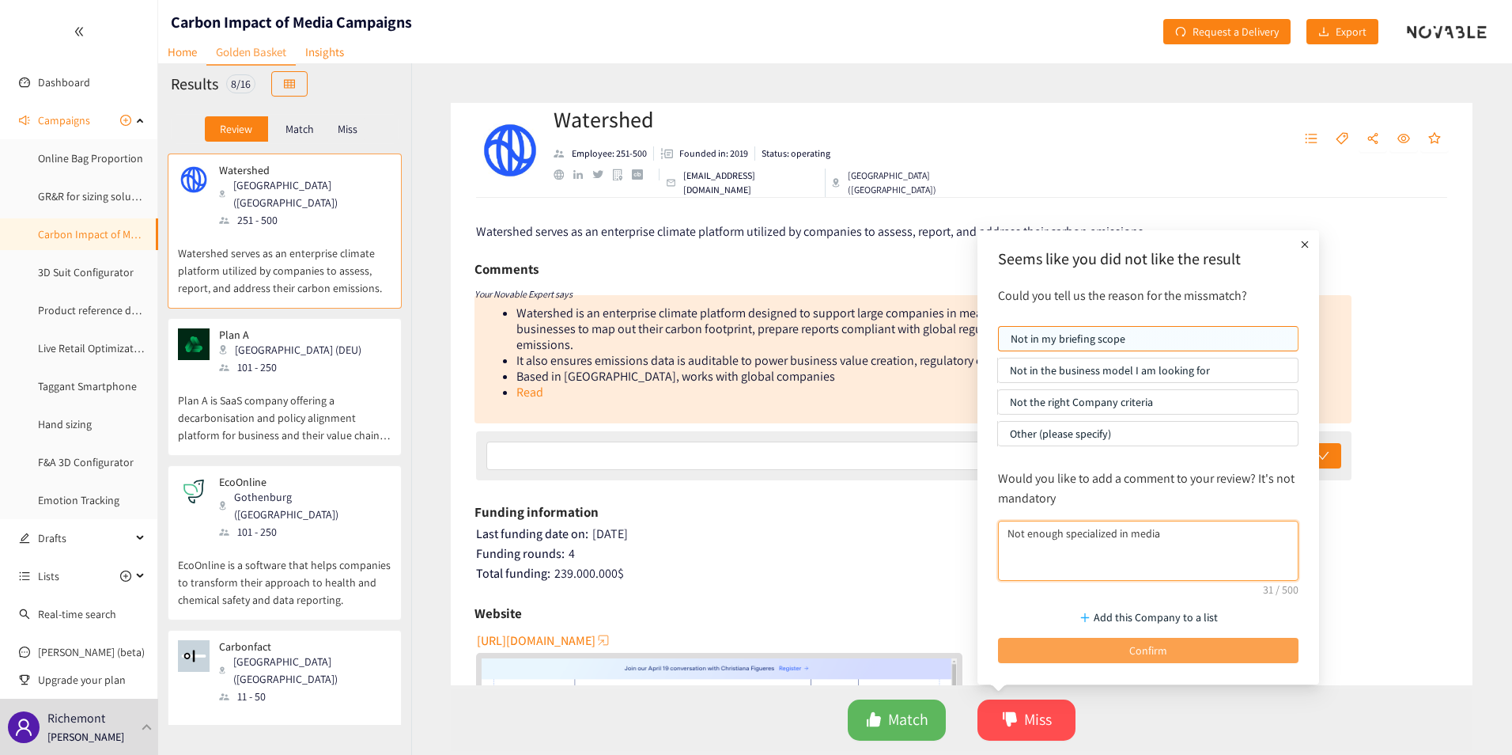
type textarea "Not enough specialized in media"
click at [1155, 642] on span "Confirm" at bounding box center [1148, 649] width 38 height 17
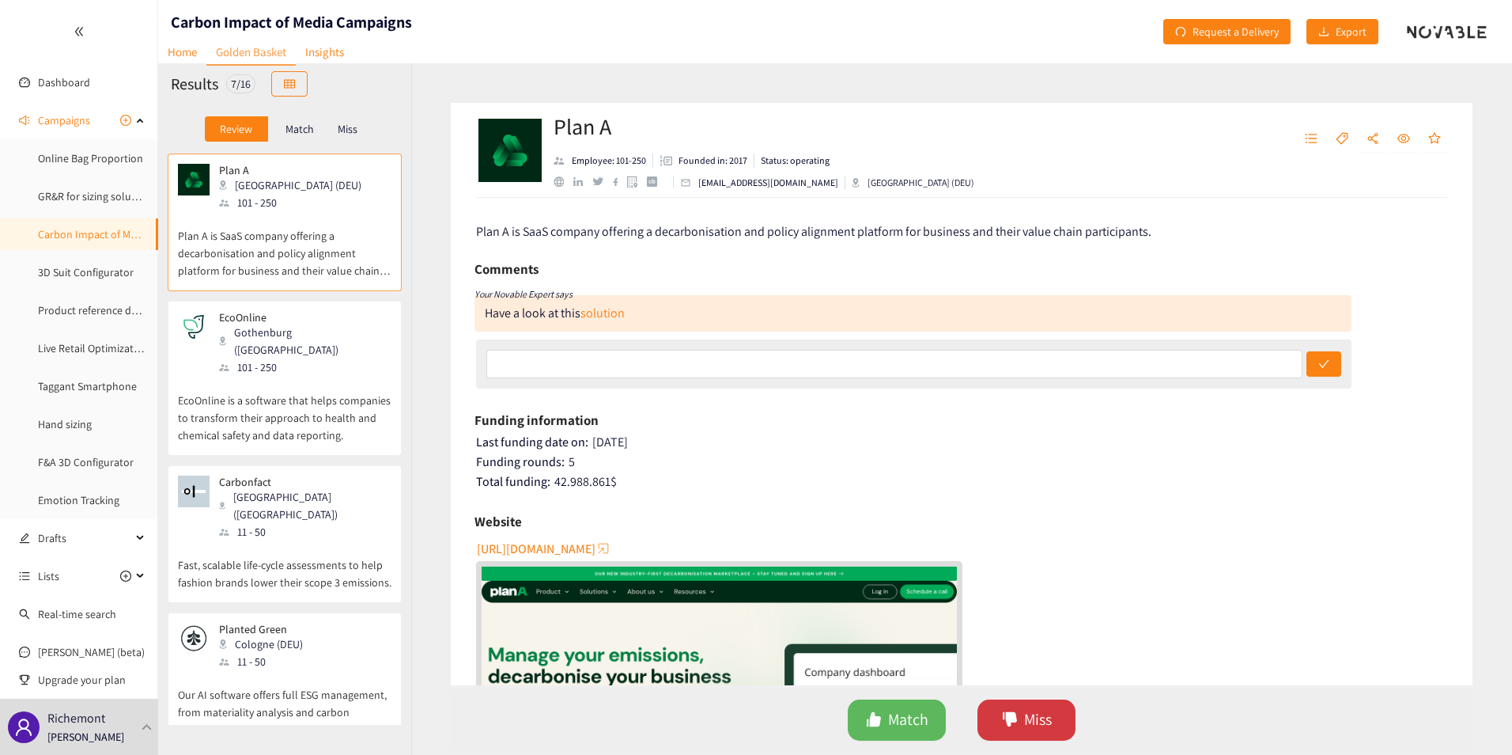
click at [1031, 723] on span "Miss" at bounding box center [1038, 719] width 28 height 25
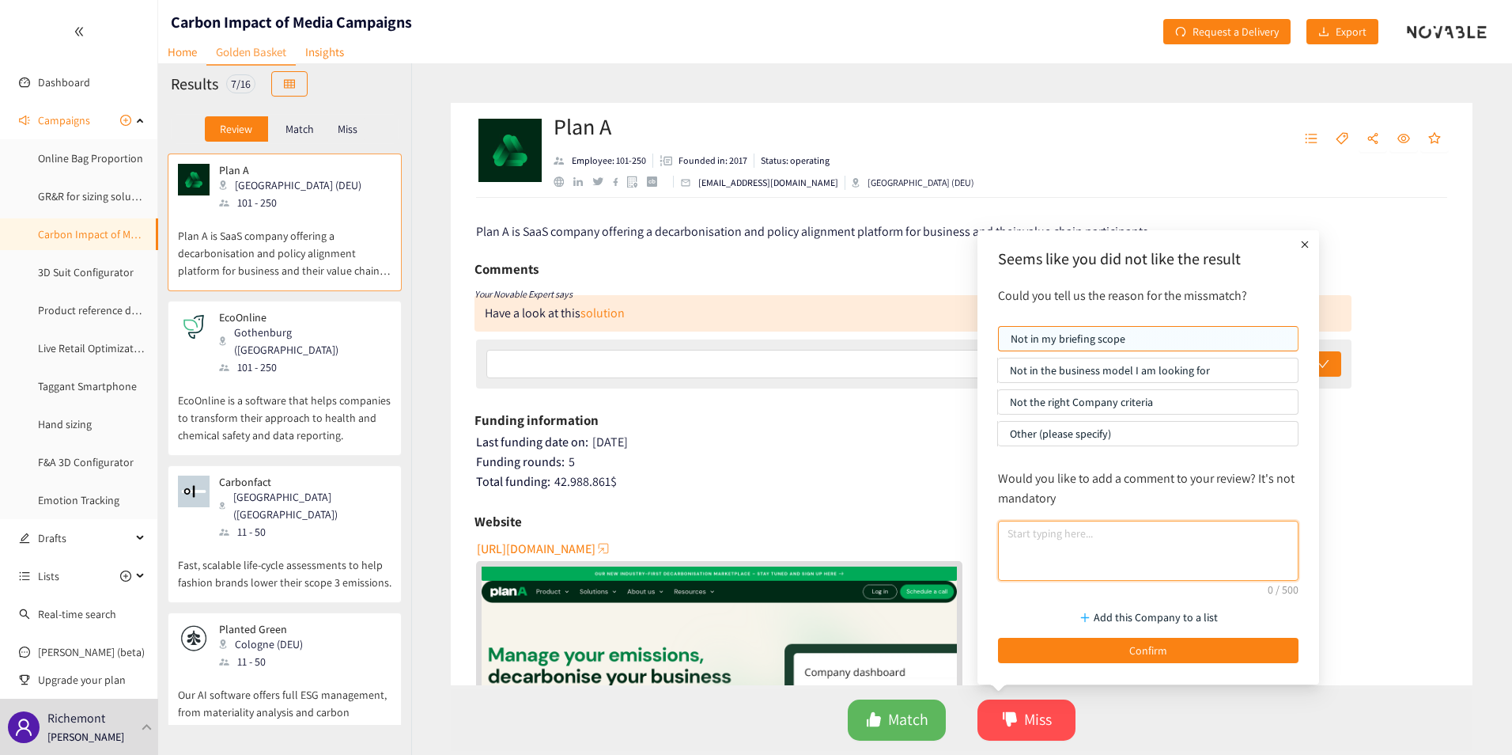
click at [1143, 559] on textarea at bounding box center [1148, 550] width 301 height 60
paste textarea "Not enough specialized in media"
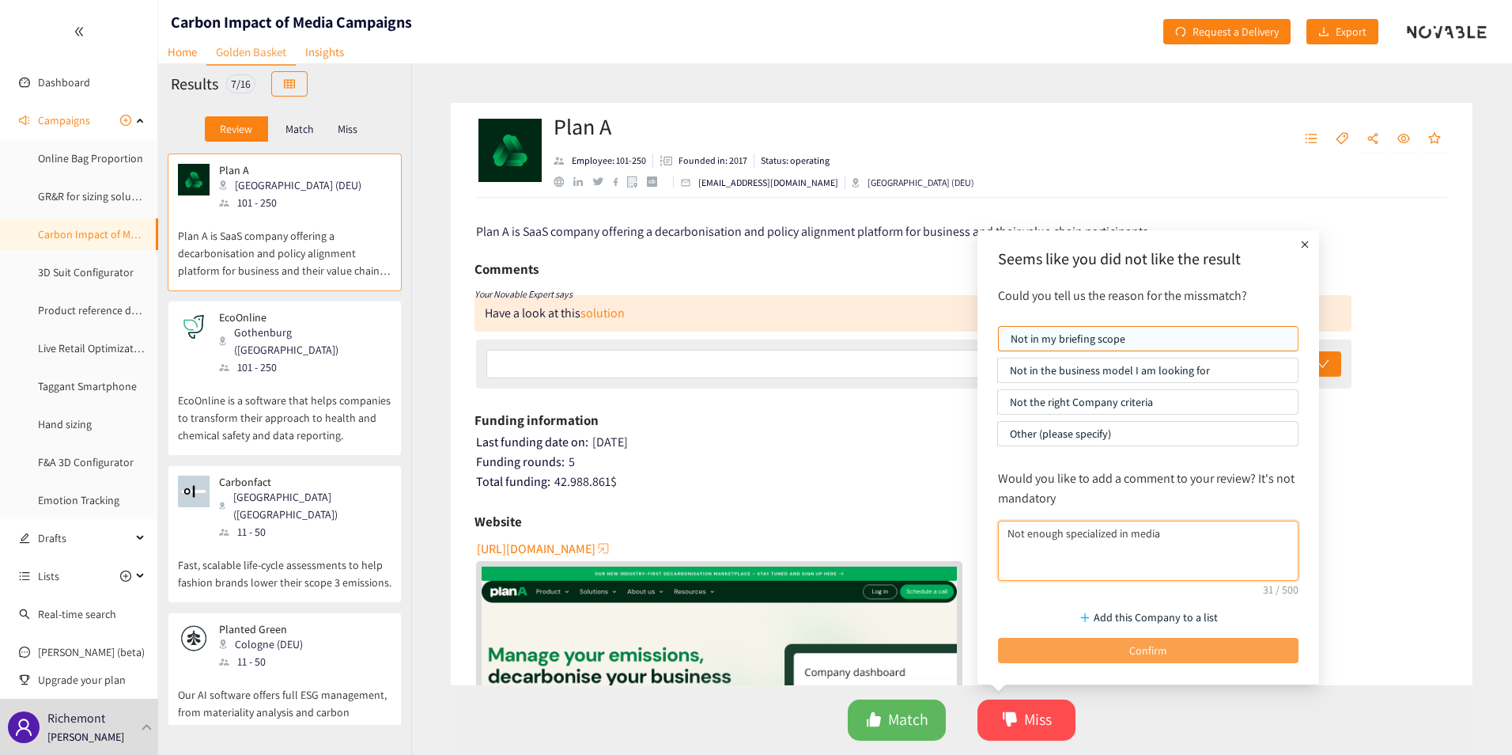
type textarea "Not enough specialized in media"
click at [1133, 644] on span "Confirm" at bounding box center [1148, 649] width 38 height 17
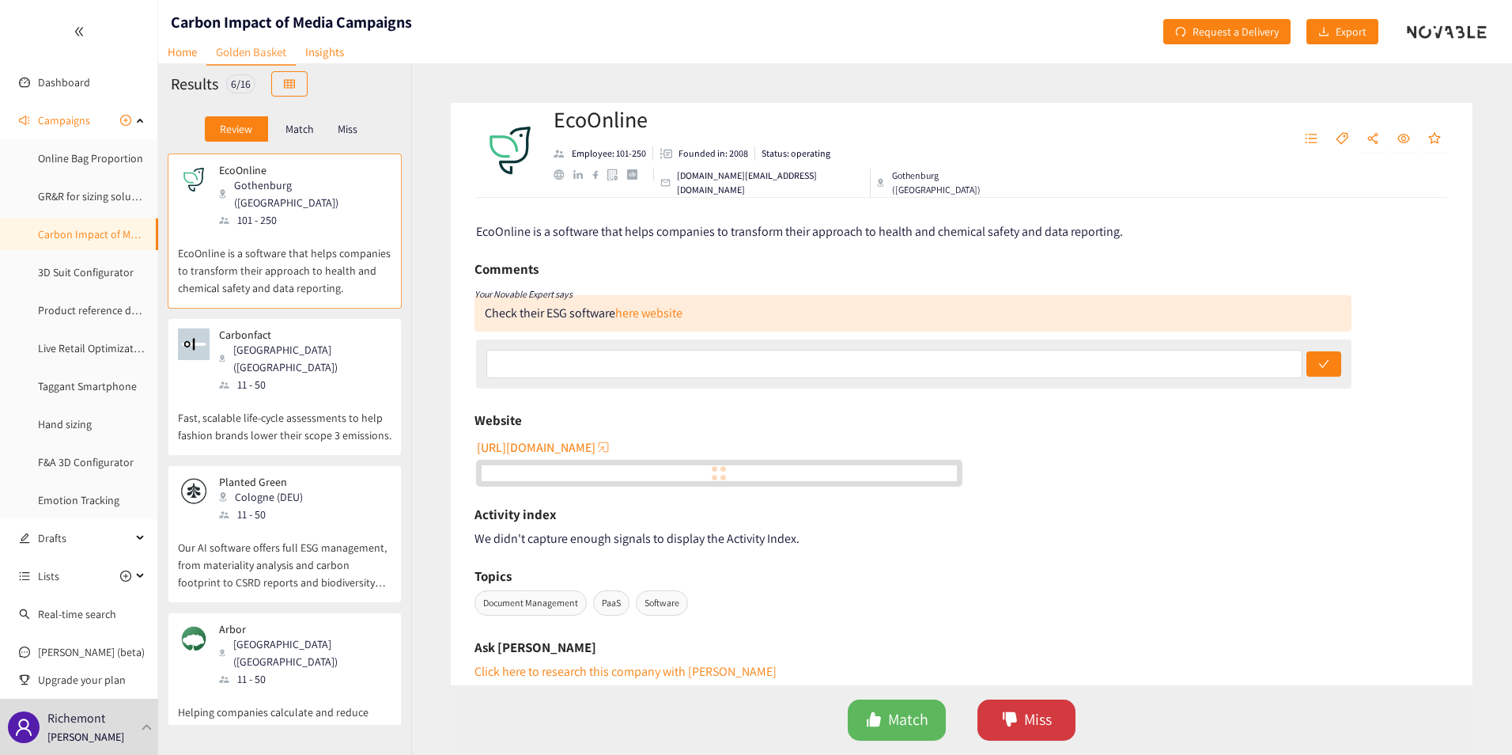
click at [1039, 724] on span "Miss" at bounding box center [1038, 719] width 28 height 25
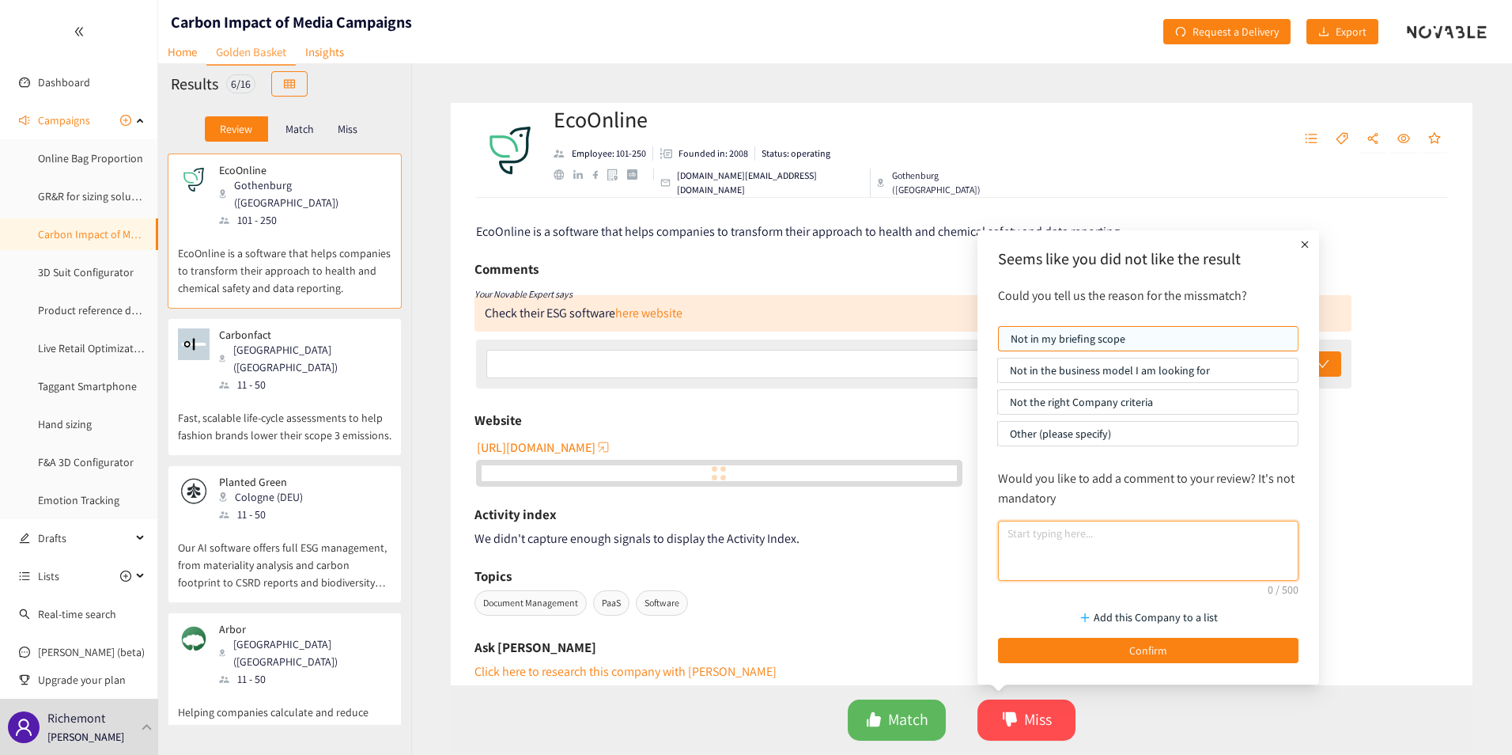
click at [1099, 547] on textarea at bounding box center [1148, 550] width 301 height 60
paste textarea "Not enough specialized in media"
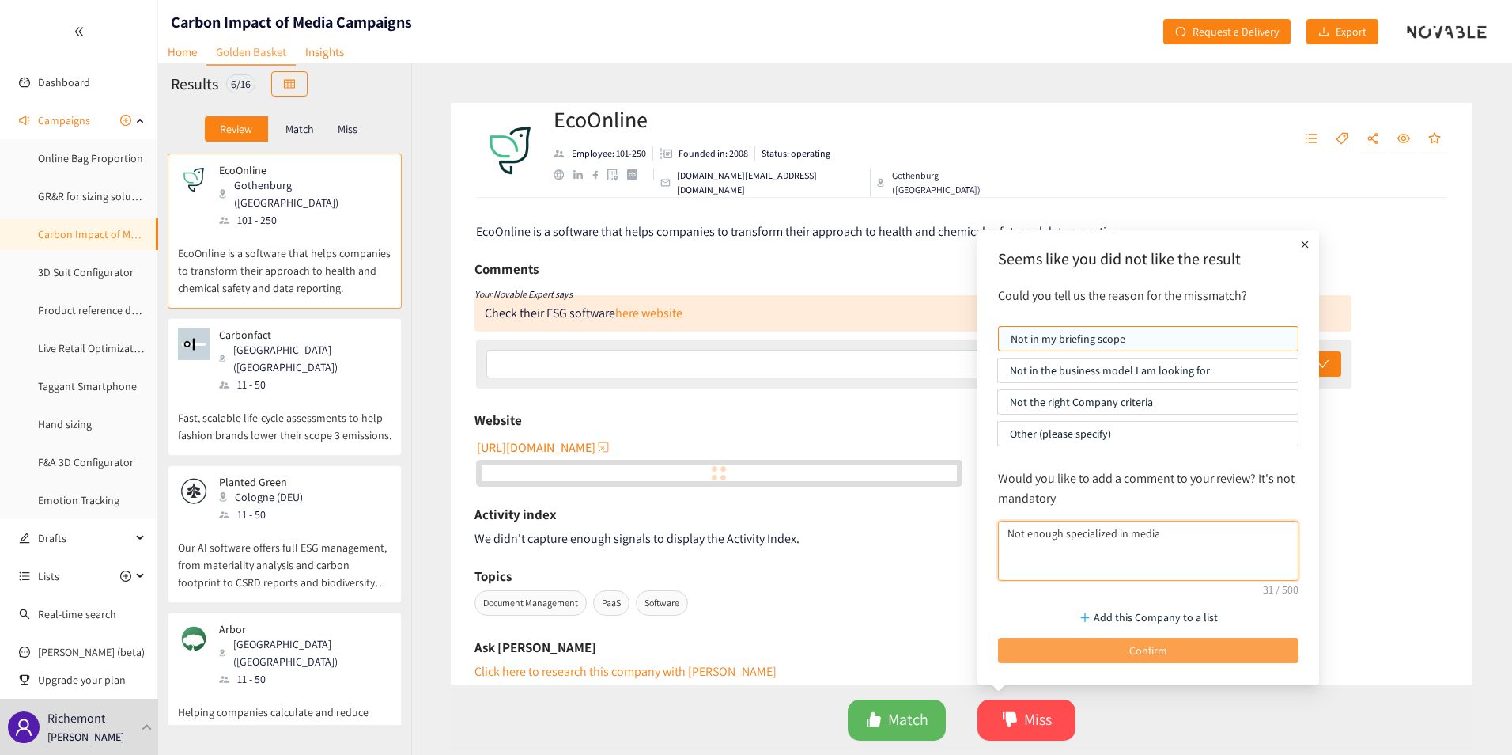
type textarea "Not enough specialized in media"
click at [1111, 647] on button "Confirm" at bounding box center [1148, 650] width 301 height 25
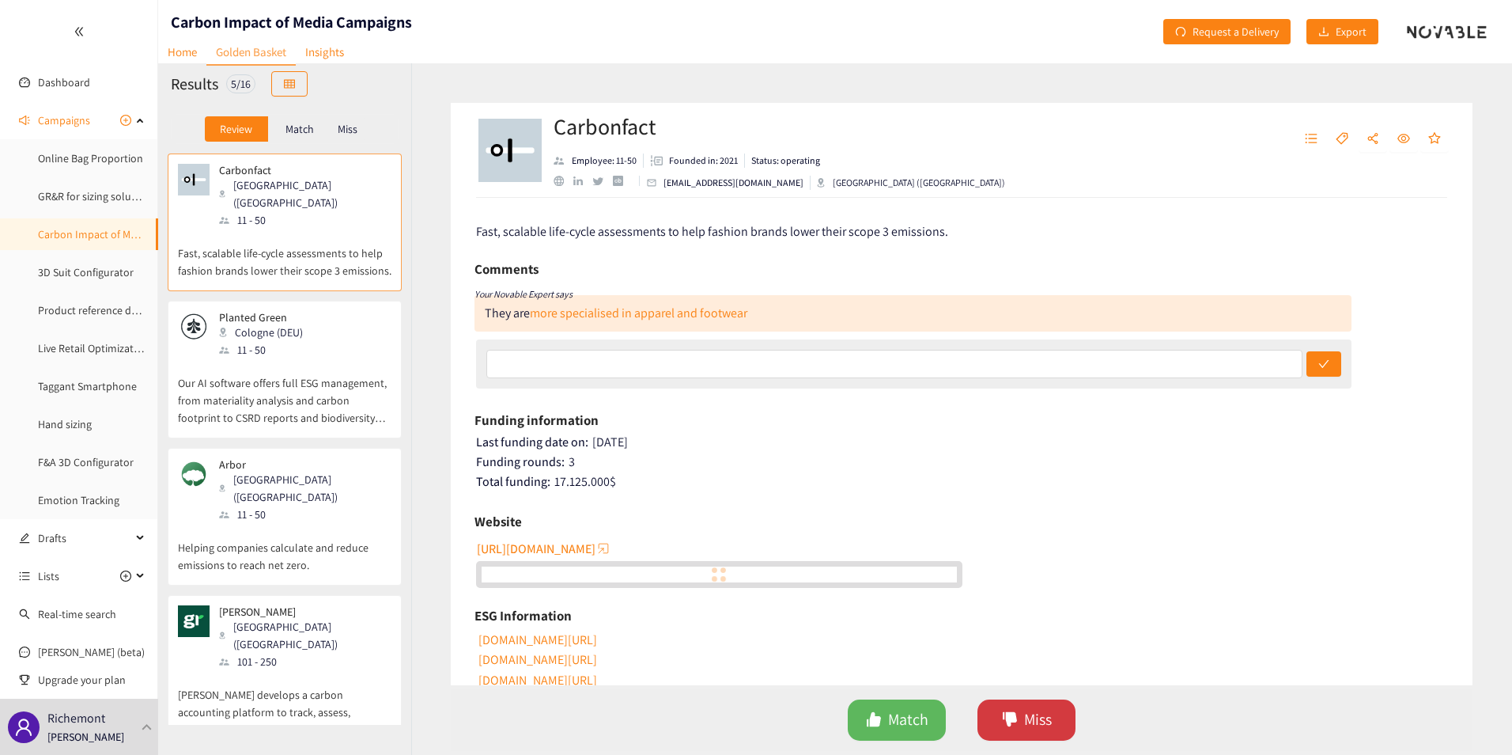
click at [1035, 727] on span "Miss" at bounding box center [1038, 719] width 28 height 25
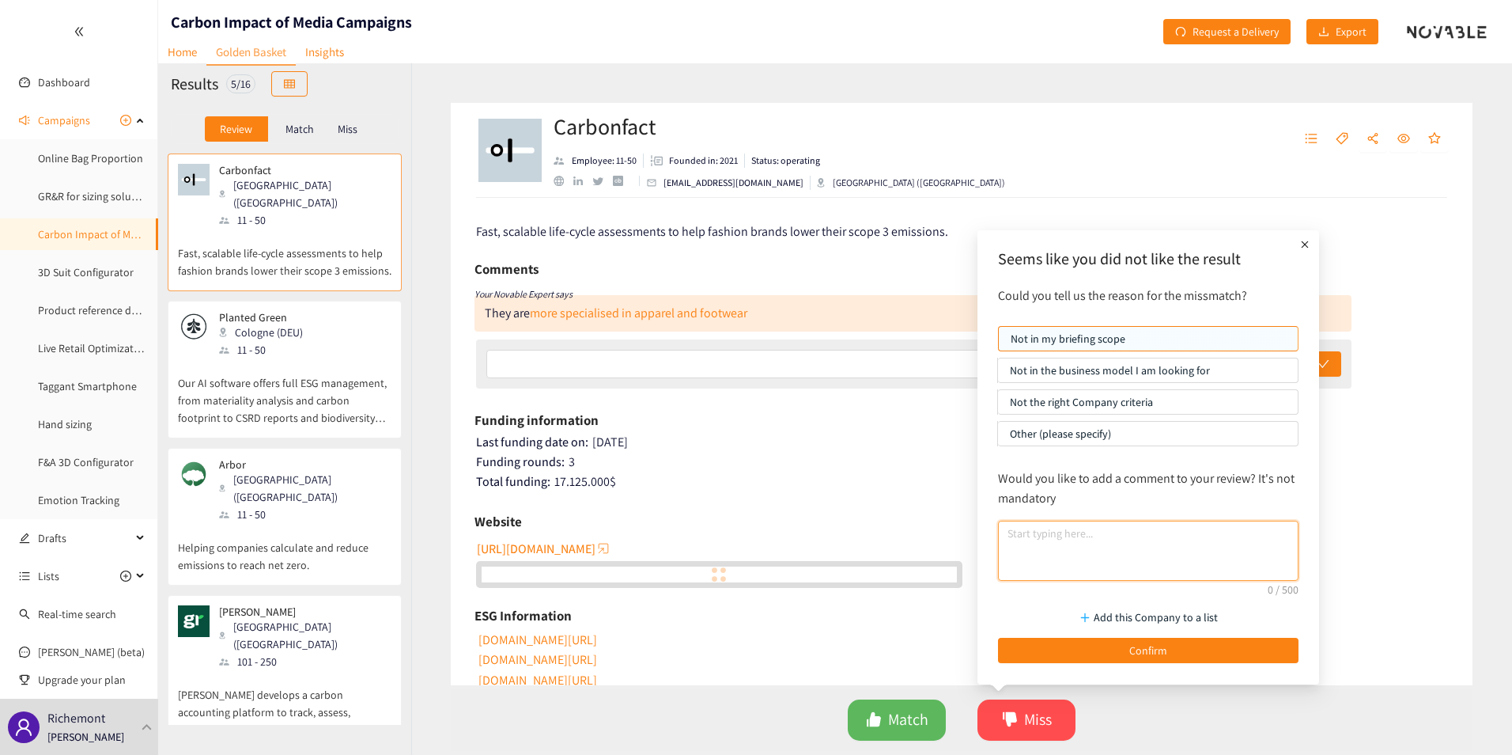
click at [1067, 553] on textarea at bounding box center [1148, 550] width 301 height 60
paste textarea "Not enough specialized in media"
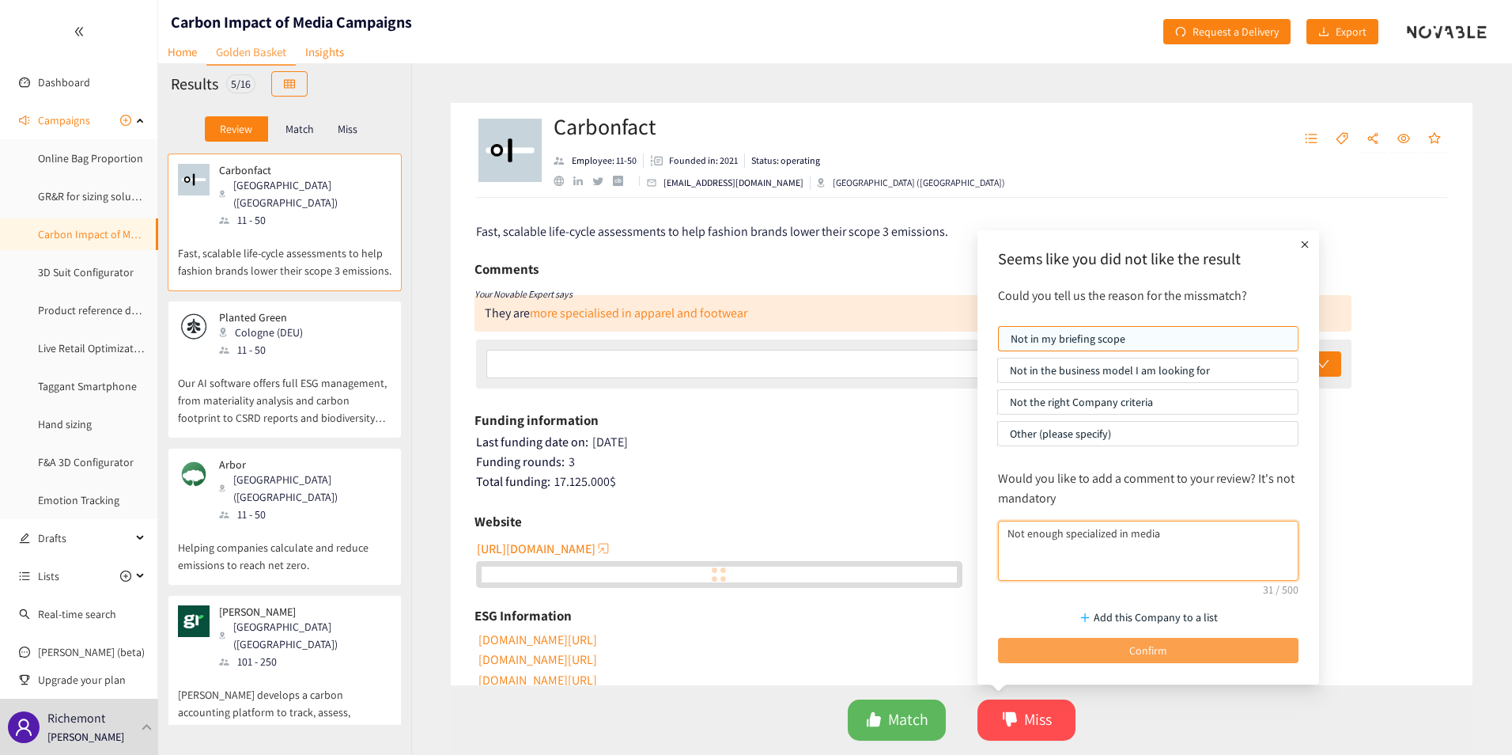
type textarea "Not enough specialized in media"
click at [1106, 647] on button "Confirm" at bounding box center [1148, 650] width 301 height 25
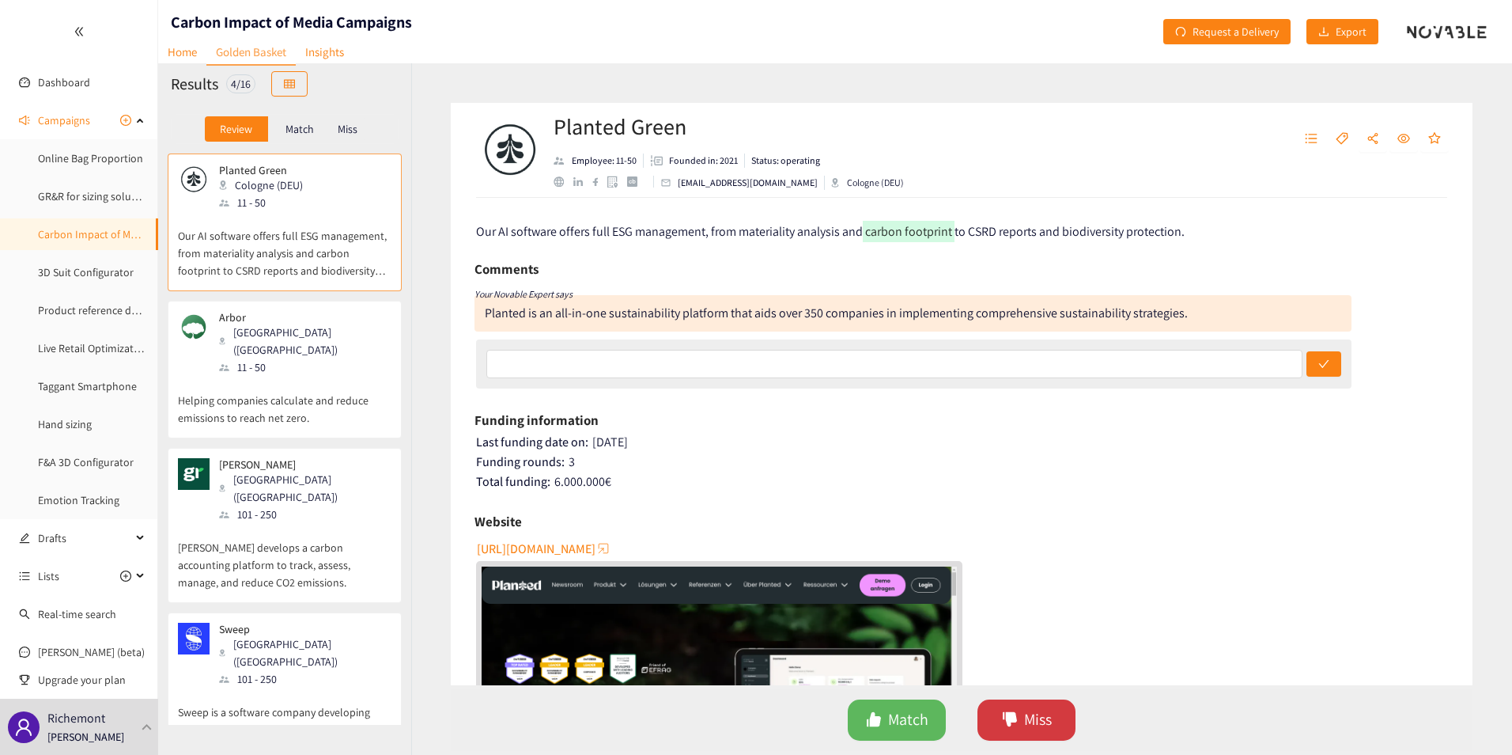
click at [1046, 729] on span "Miss" at bounding box center [1038, 719] width 28 height 25
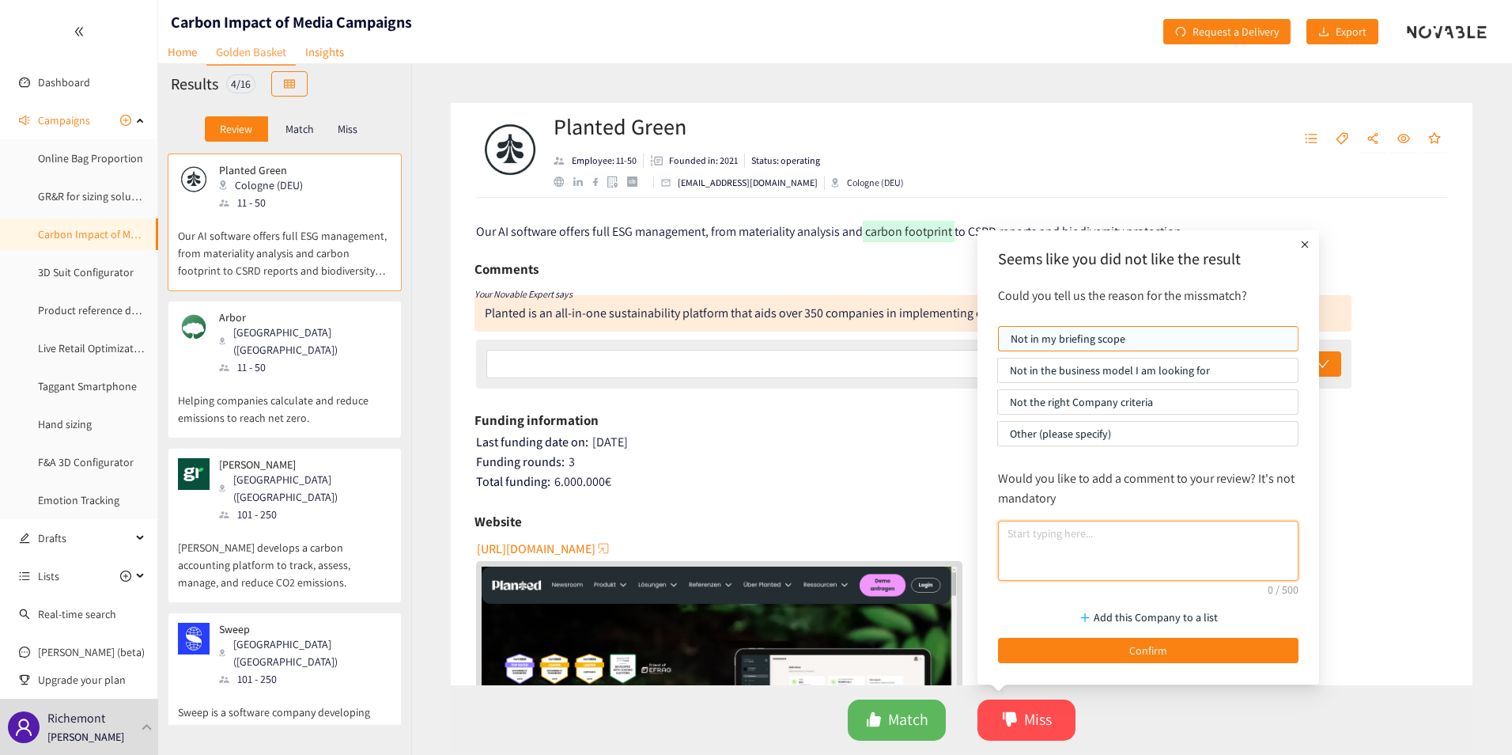
click at [1061, 540] on textarea at bounding box center [1148, 550] width 301 height 60
paste textarea "Specialized in industry sector"
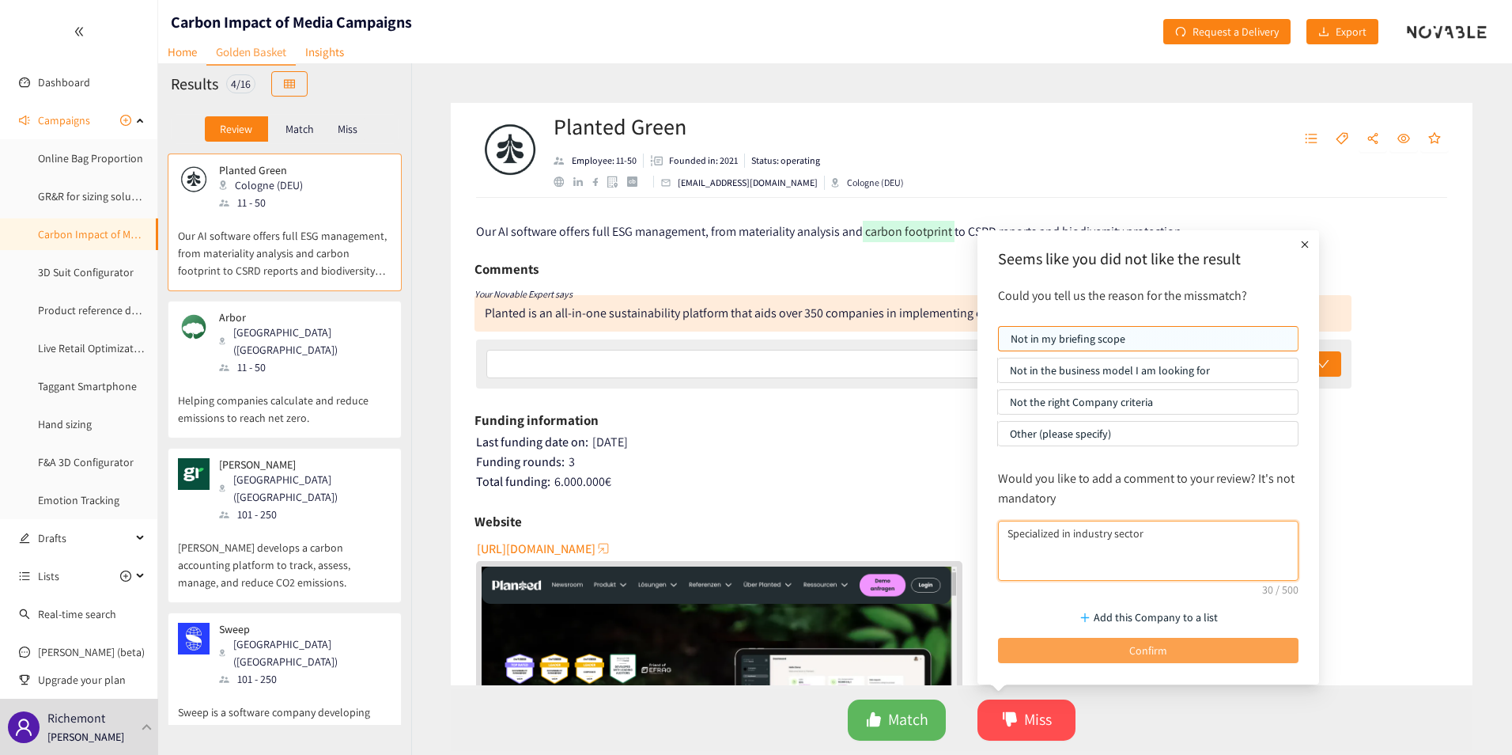
type textarea "Specialized in industry sector"
click at [1130, 639] on button "Confirm" at bounding box center [1148, 650] width 301 height 25
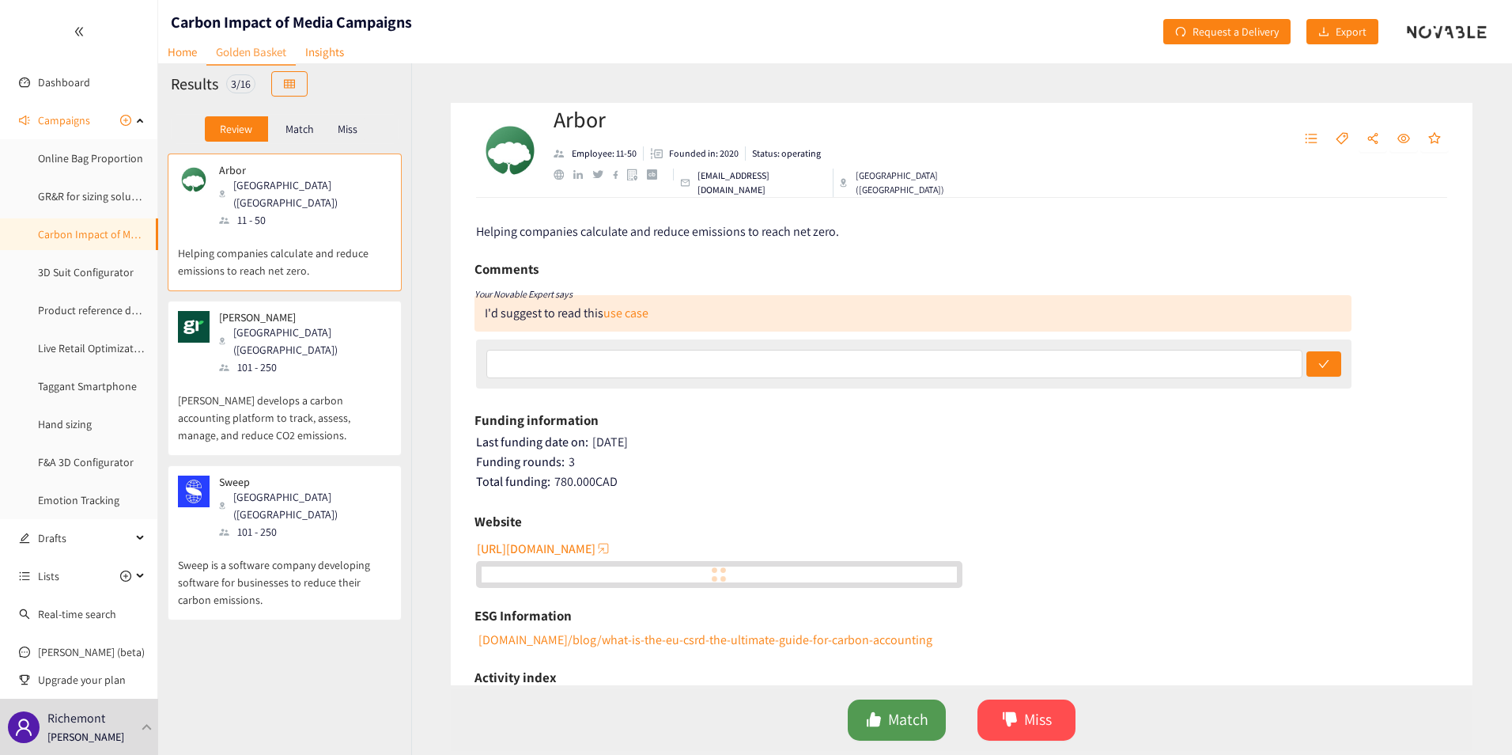
click at [889, 721] on span "Match" at bounding box center [908, 719] width 40 height 25
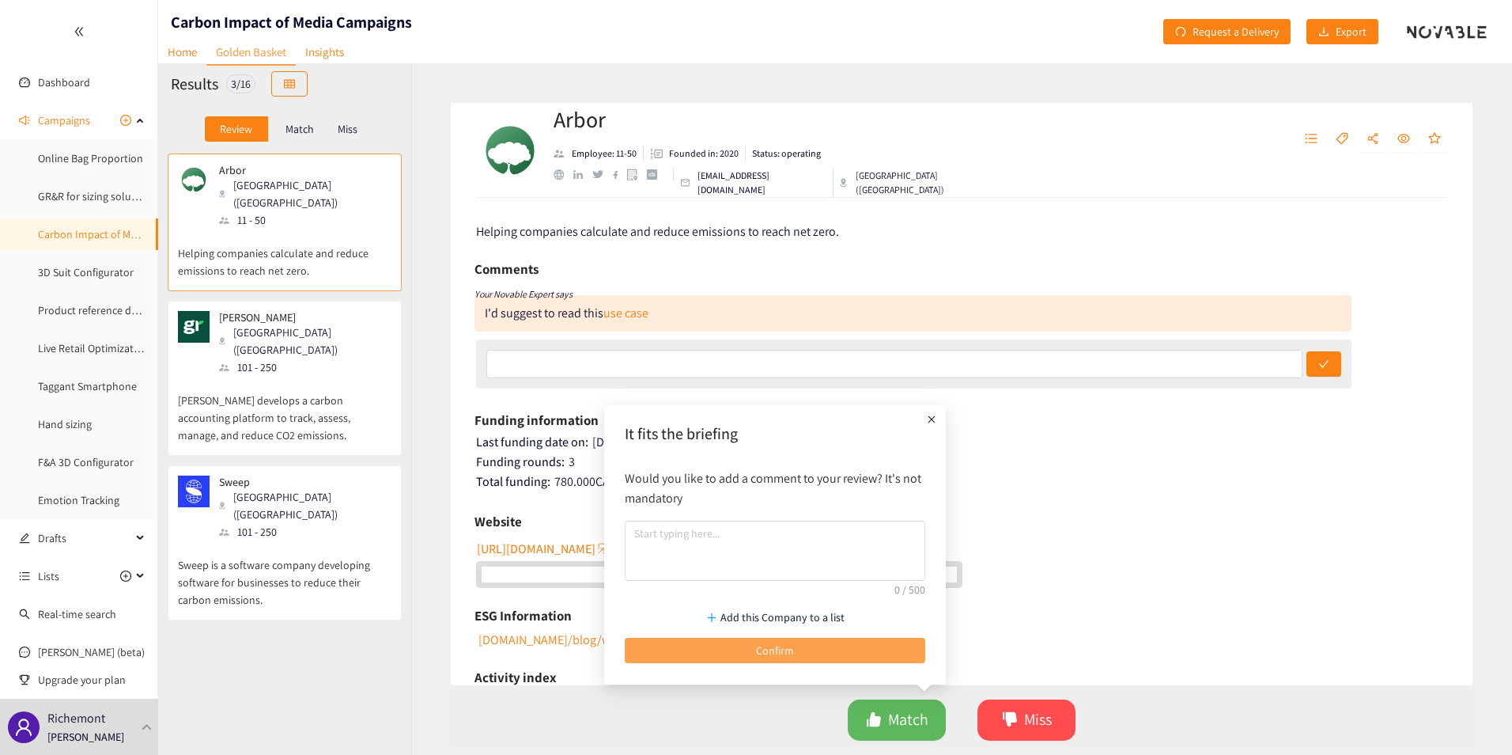
click at [850, 653] on button "Confirm" at bounding box center [775, 650] width 301 height 25
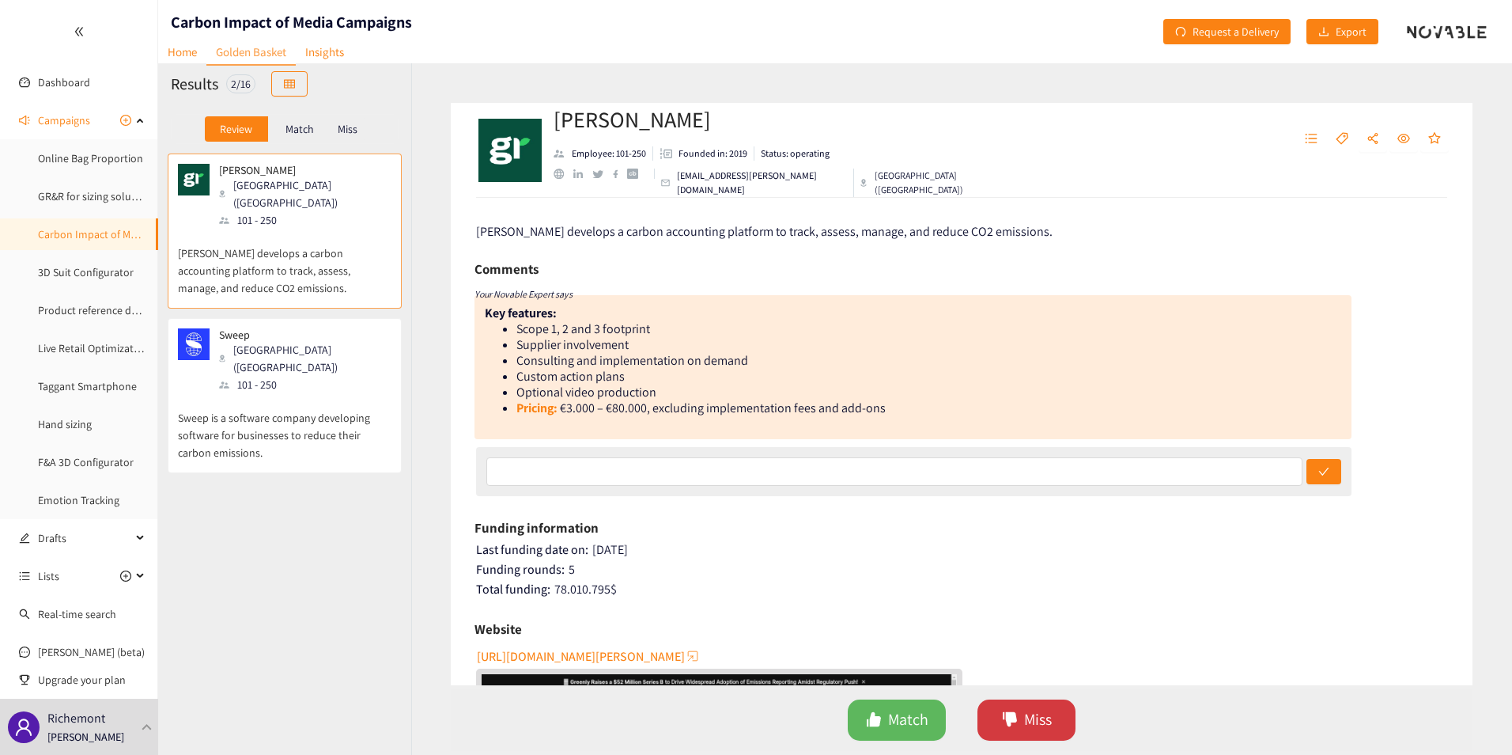
click at [1036, 718] on span "Miss" at bounding box center [1038, 719] width 28 height 25
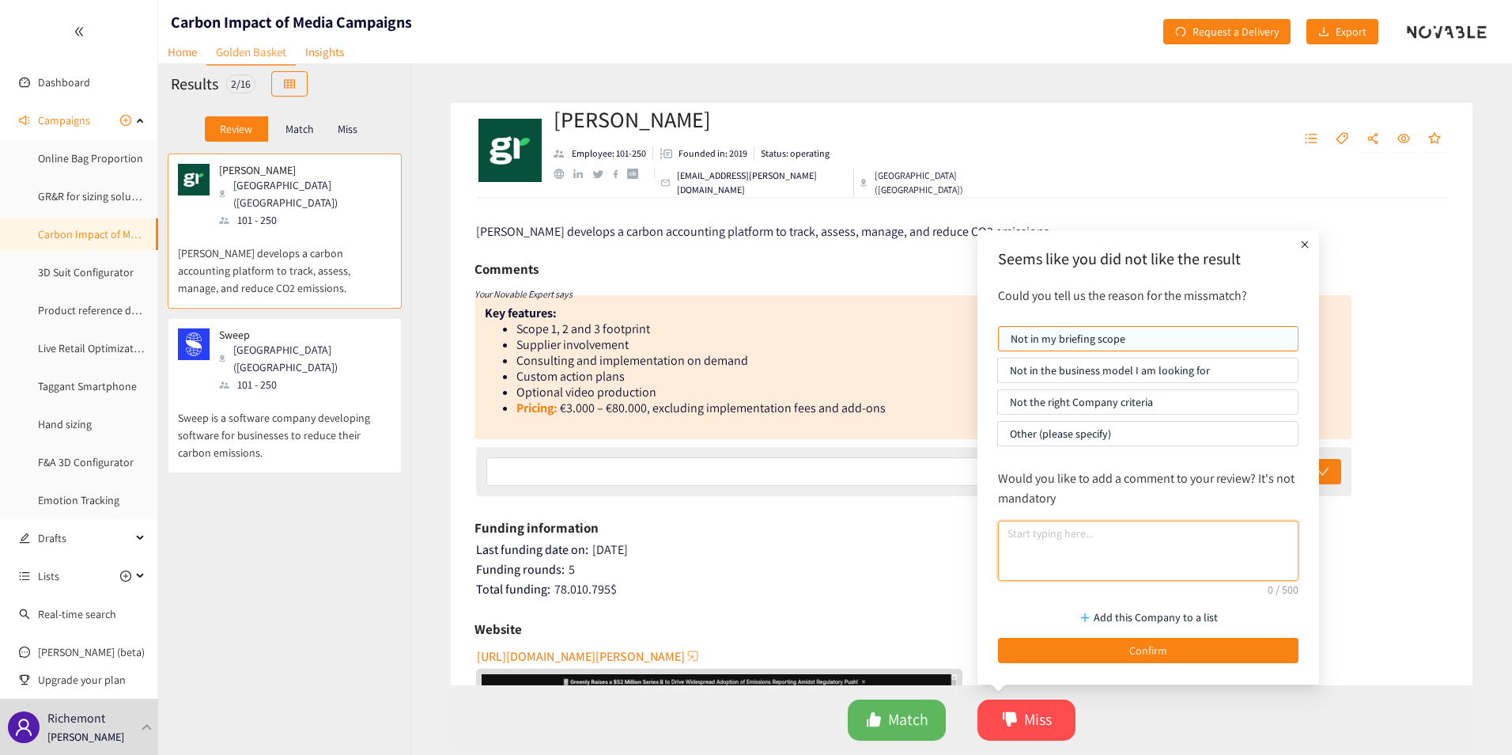
click at [1086, 537] on textarea at bounding box center [1148, 550] width 301 height 60
paste textarea "Not enough specialized in media"
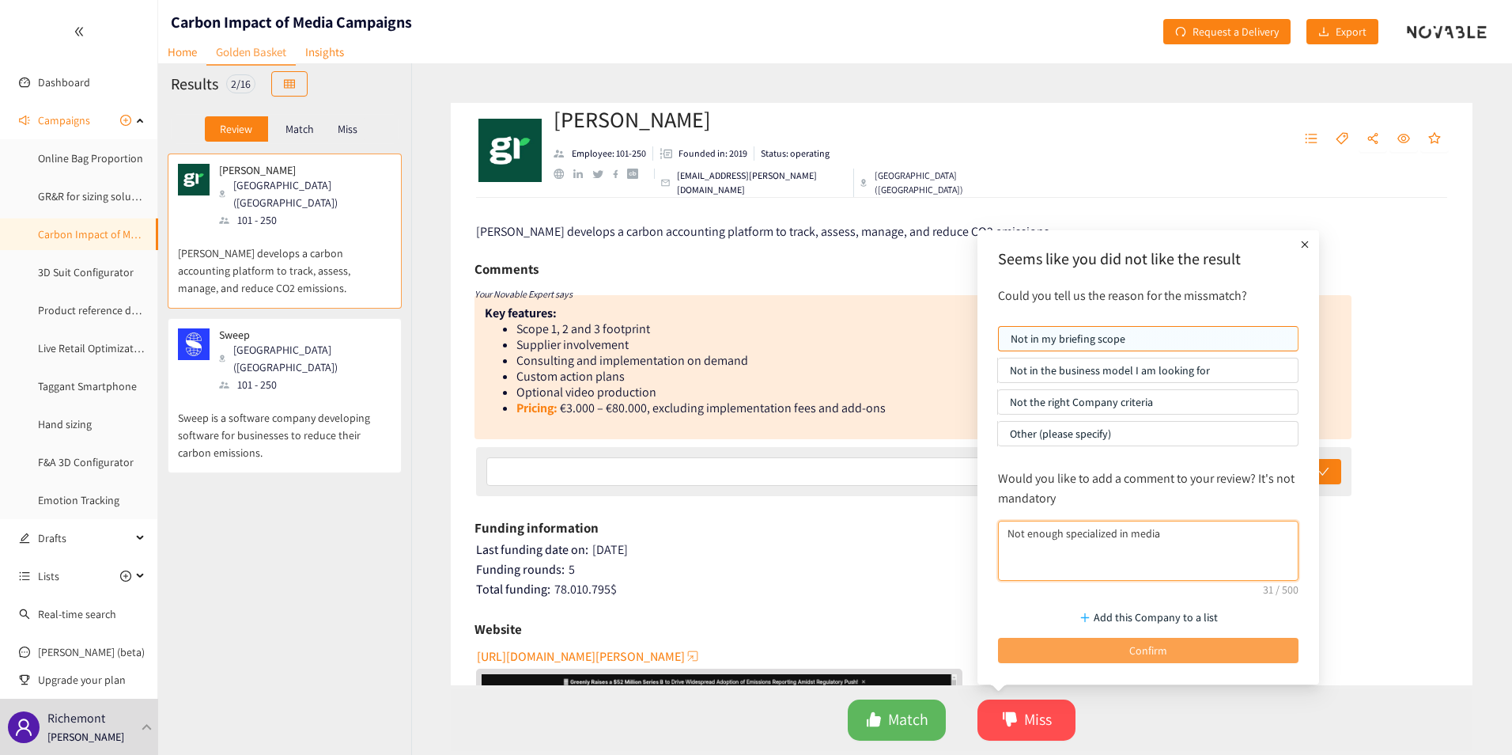
type textarea "Not enough specialized in media"
click at [1138, 657] on span "Confirm" at bounding box center [1148, 649] width 38 height 17
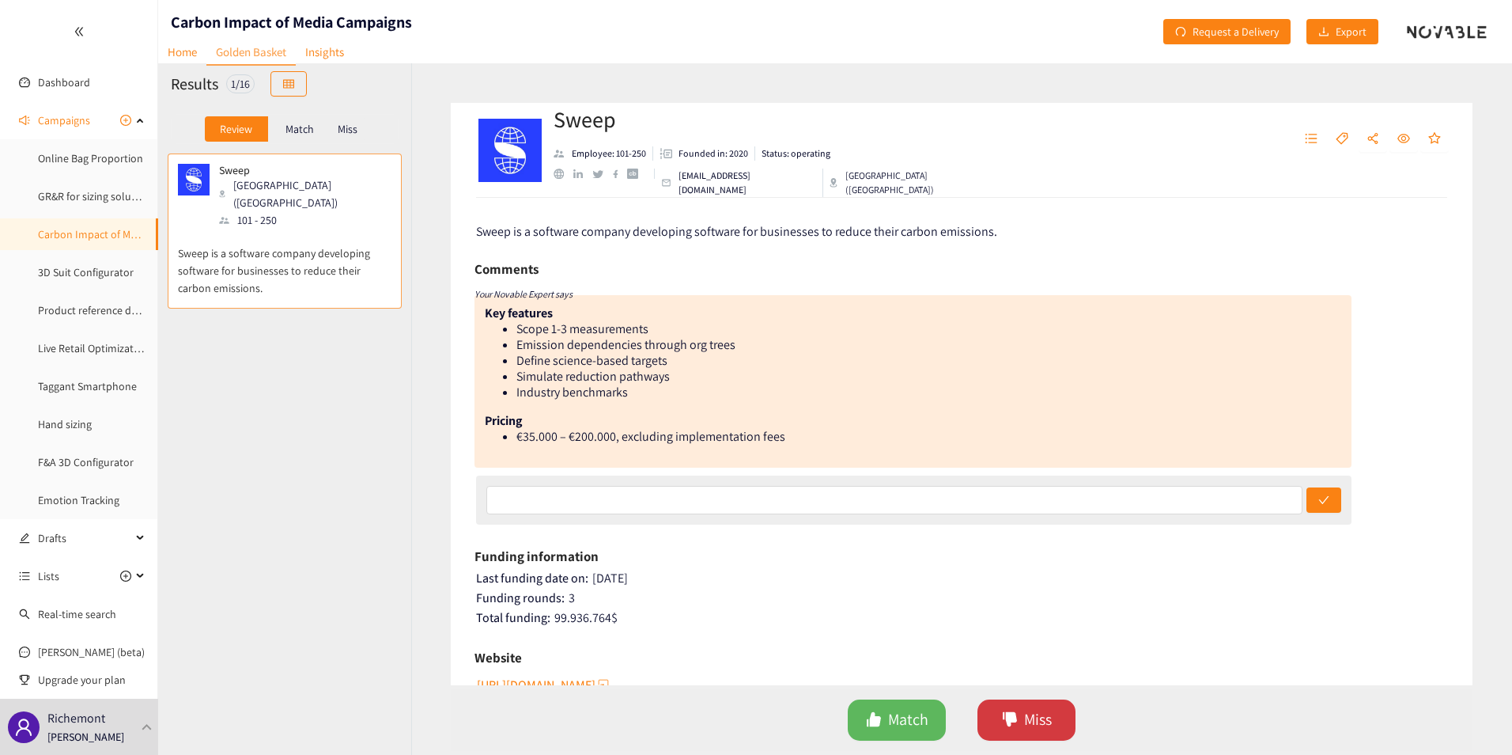
click at [1053, 724] on button "Miss" at bounding box center [1027, 719] width 98 height 41
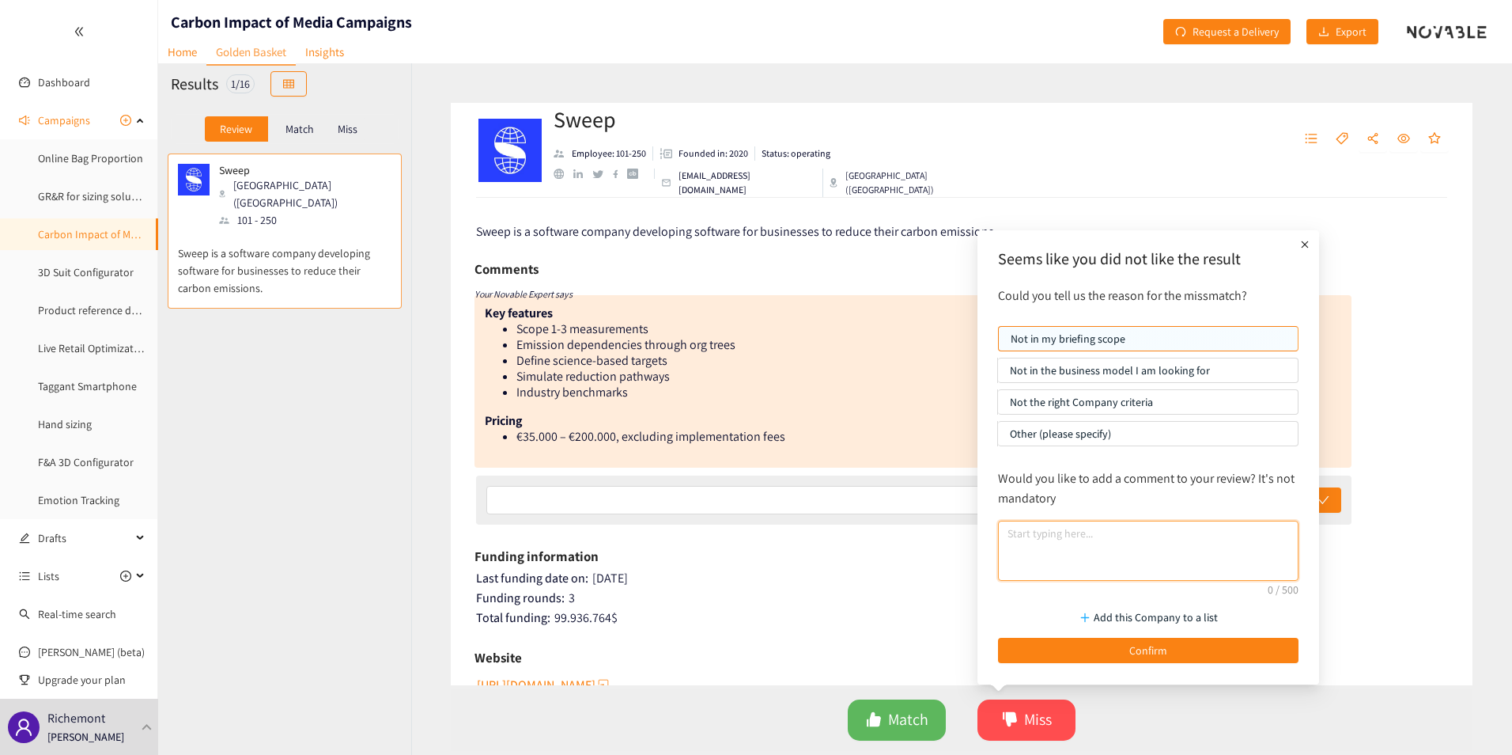
click at [1096, 542] on textarea at bounding box center [1148, 550] width 301 height 60
paste textarea "Not enough specialized in media"
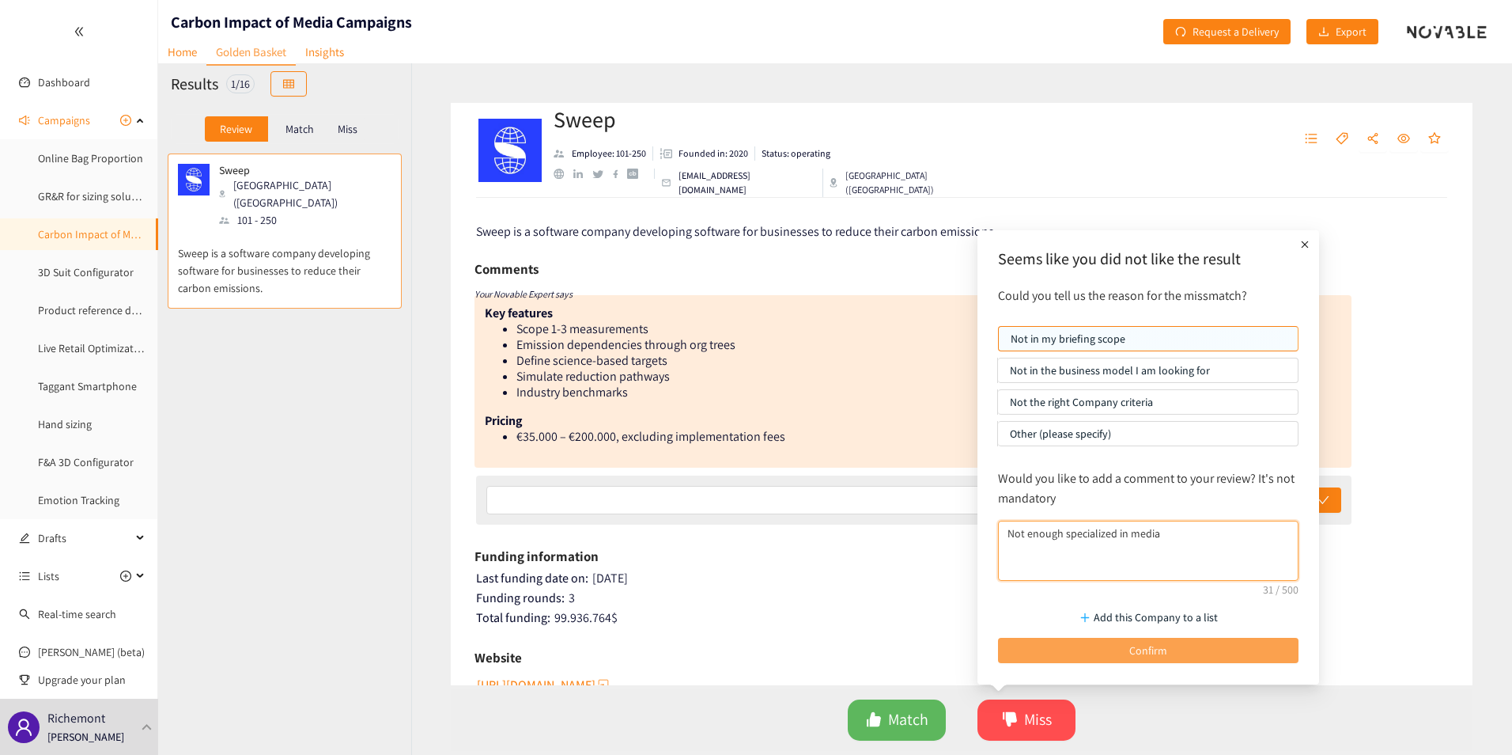
type textarea "Not enough specialized in media"
click at [1126, 649] on button "Confirm" at bounding box center [1148, 650] width 301 height 25
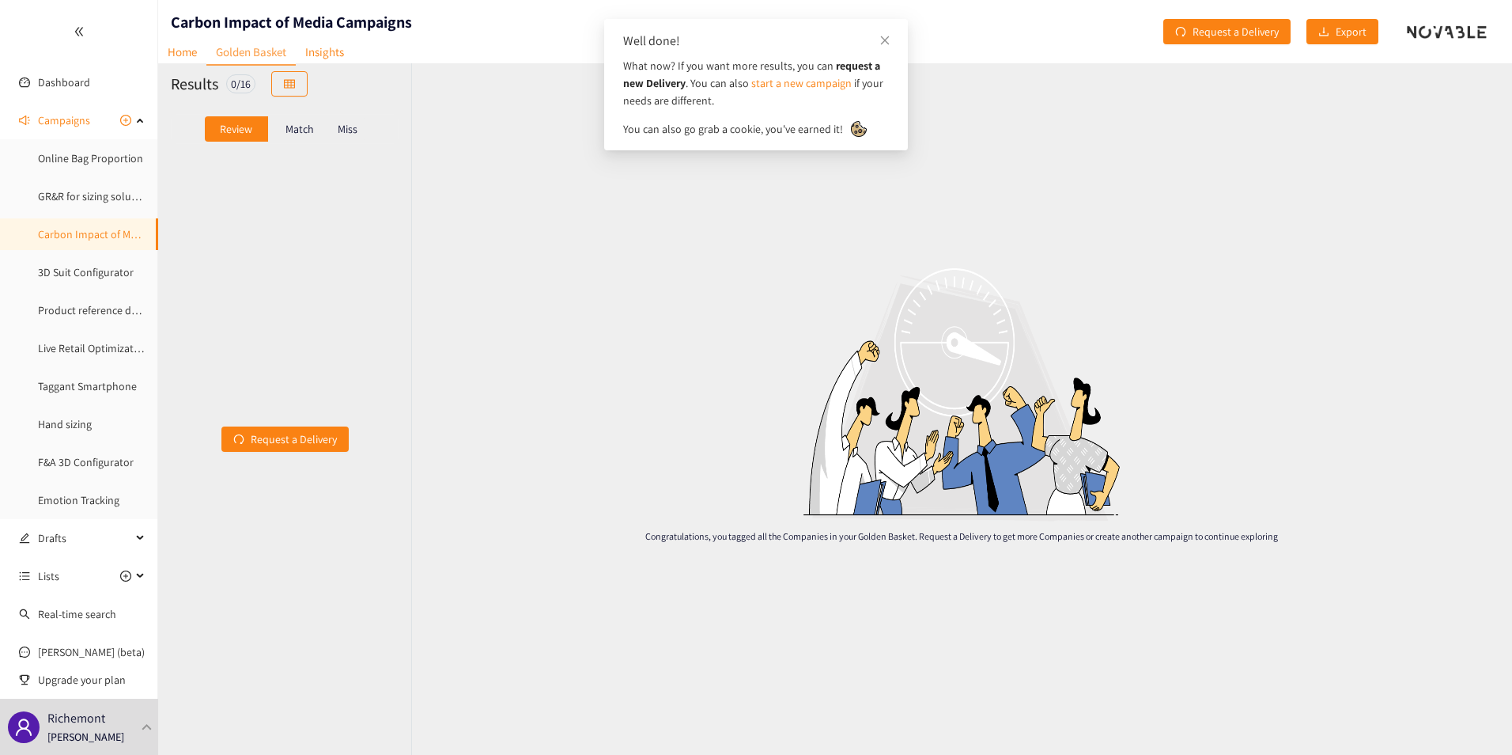
click at [304, 127] on p "Match" at bounding box center [300, 129] width 28 height 13
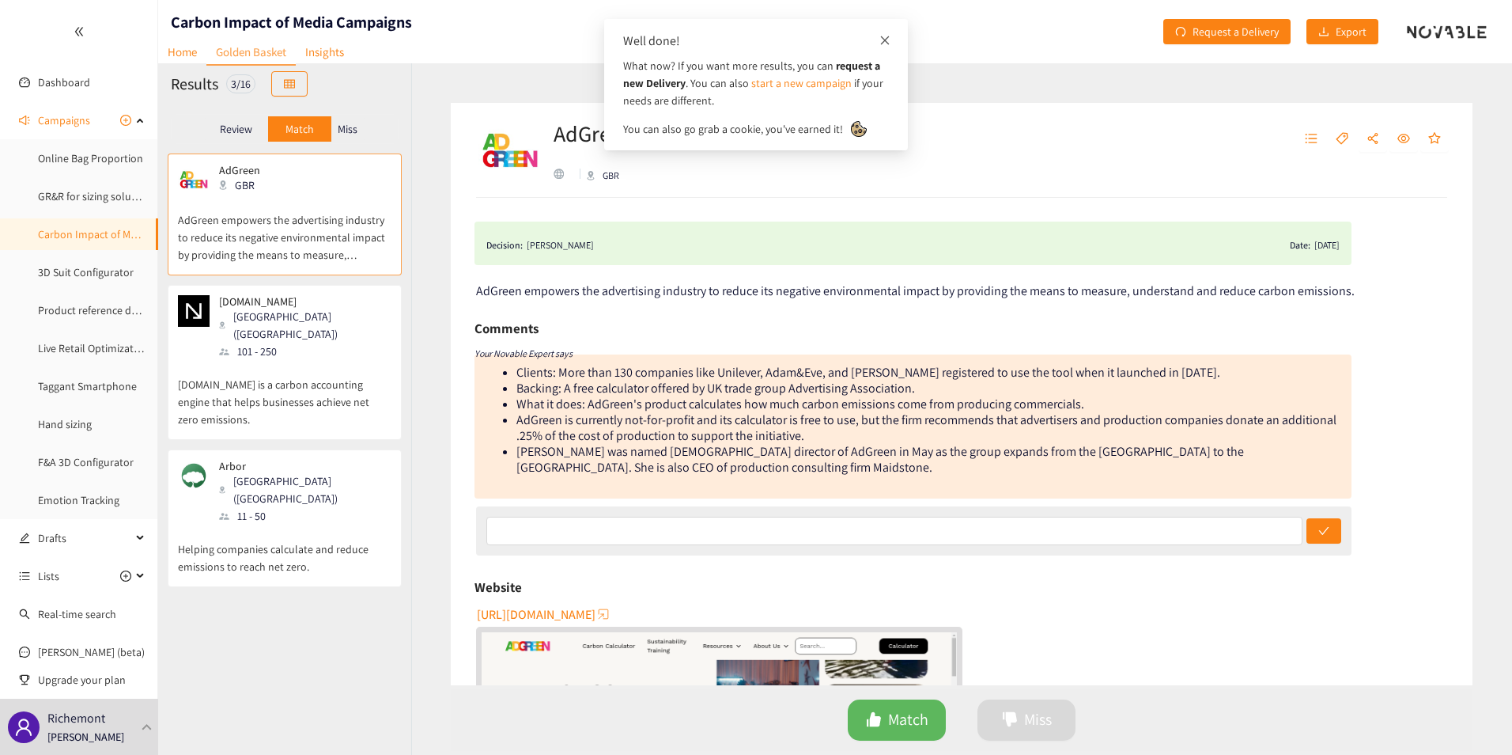
click at [887, 38] on icon "close" at bounding box center [885, 40] width 9 height 9
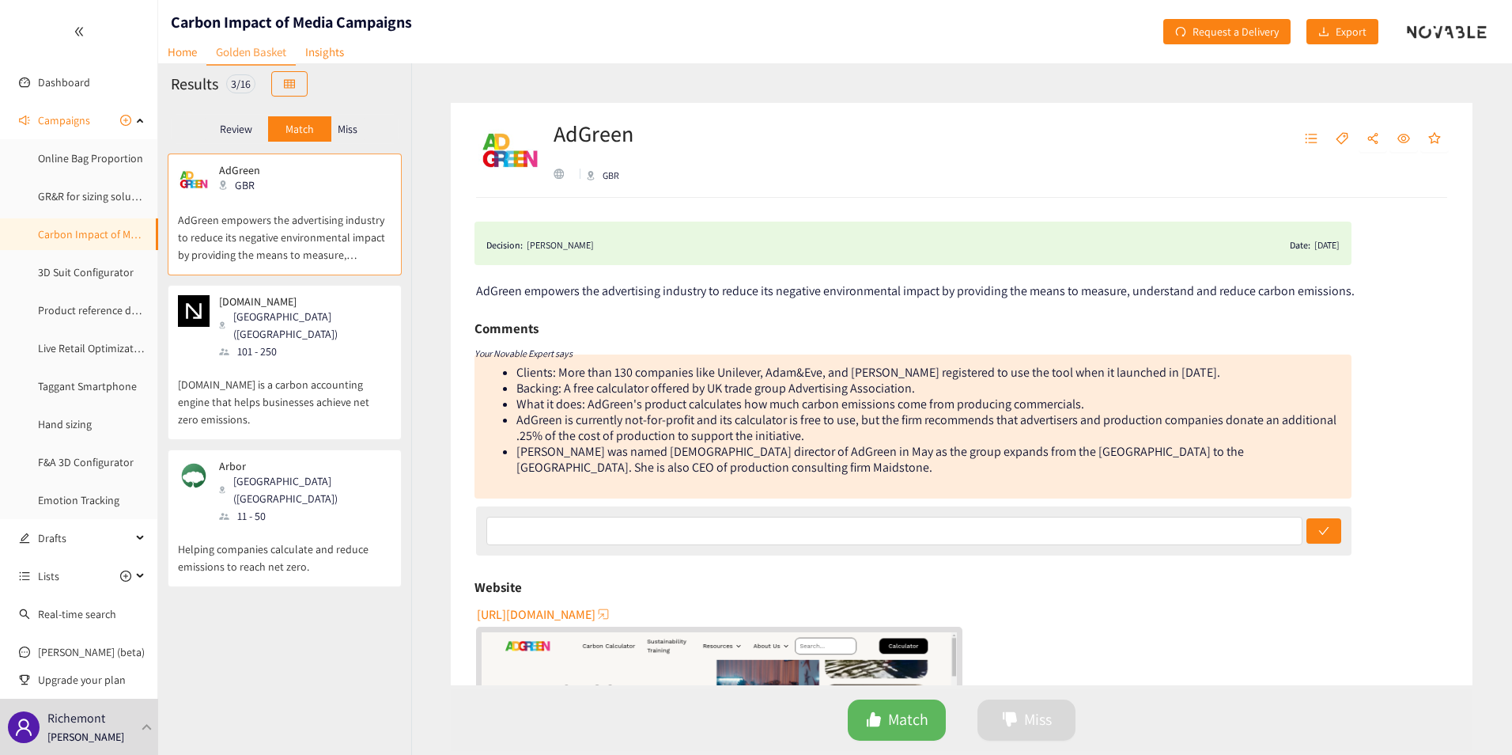
click at [275, 212] on p "AdGreen empowers the advertising industry to reduce its negative environmental …" at bounding box center [285, 229] width 214 height 68
click at [275, 305] on p "[DOMAIN_NAME]" at bounding box center [299, 301] width 161 height 13
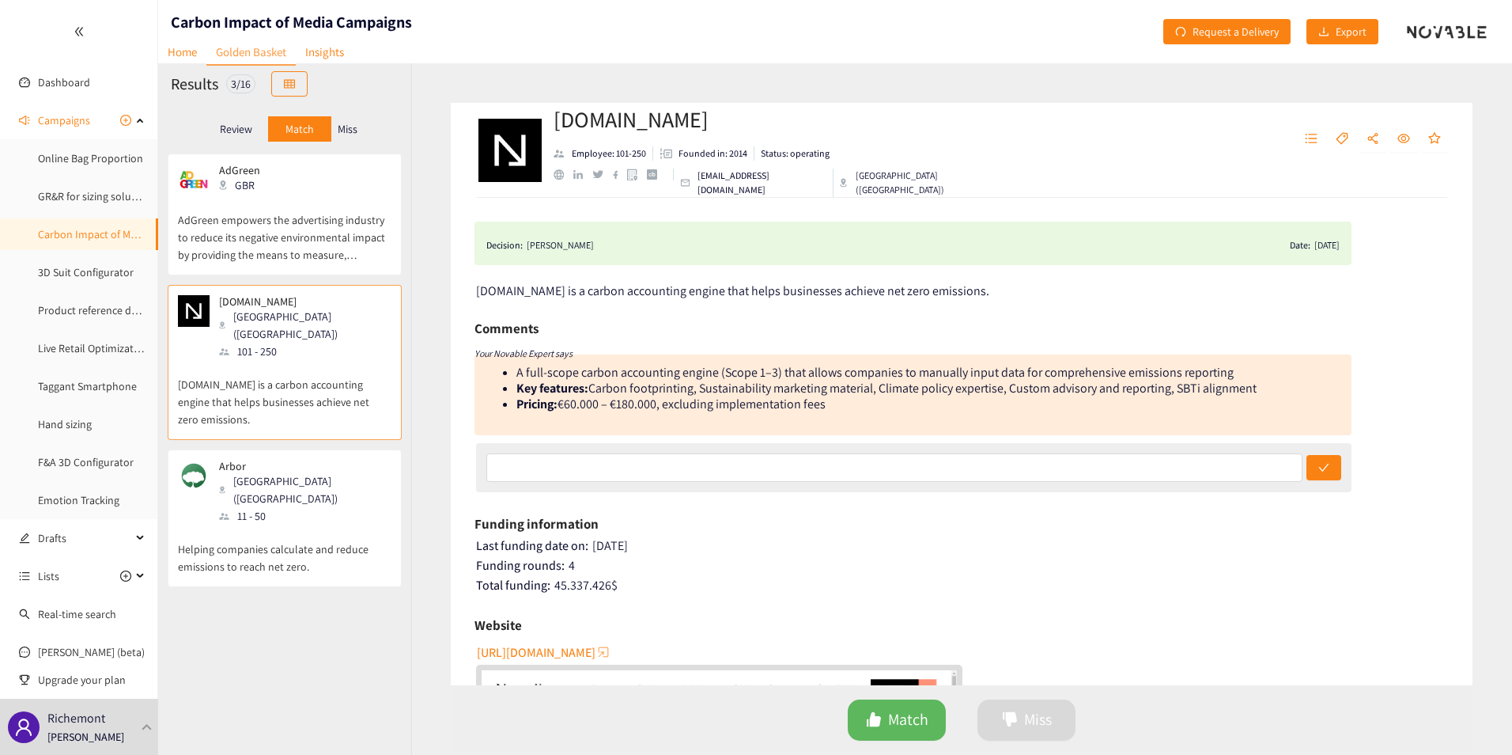
click at [277, 507] on div "11 - 50" at bounding box center [304, 515] width 171 height 17
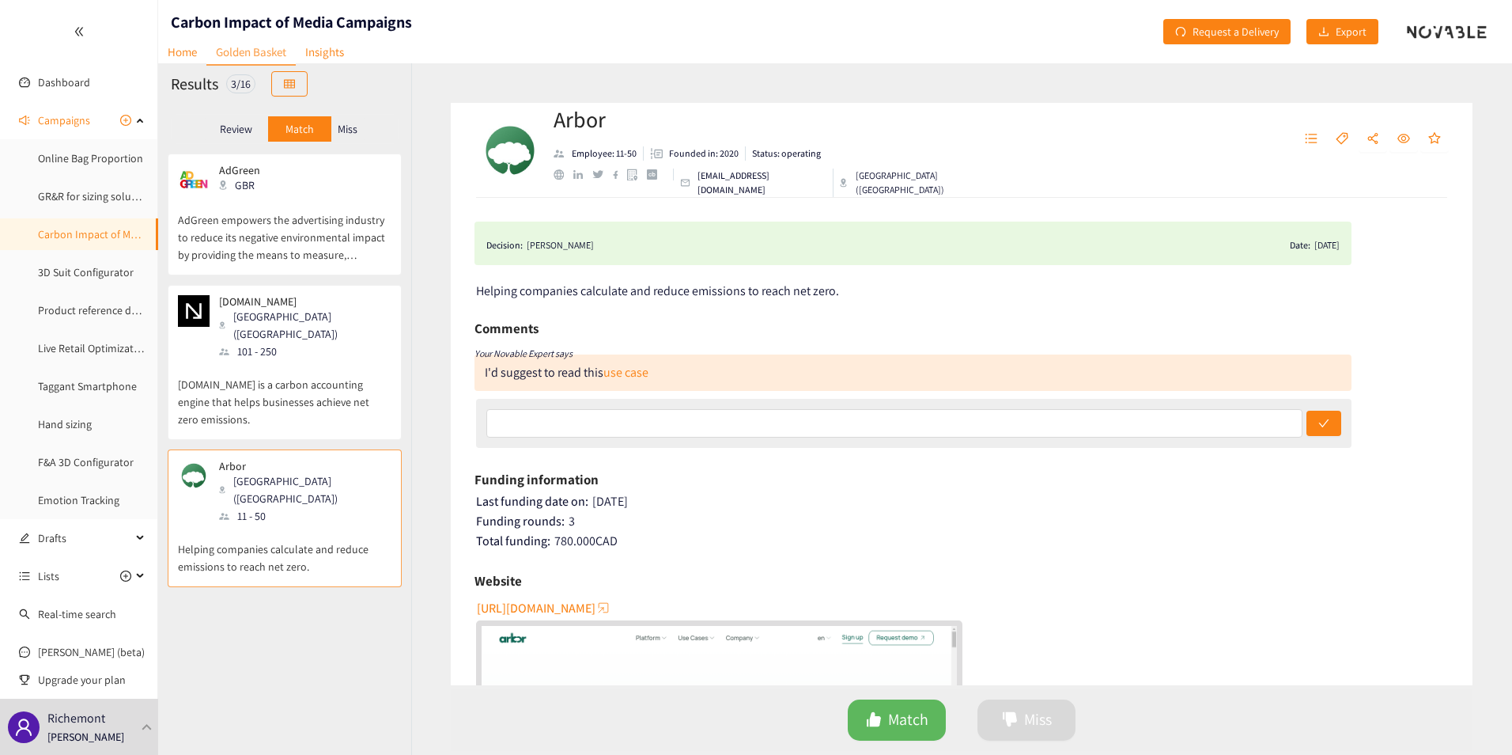
click at [282, 390] on p "[DOMAIN_NAME] is a carbon accounting engine that helps businesses achieve net z…" at bounding box center [285, 394] width 214 height 68
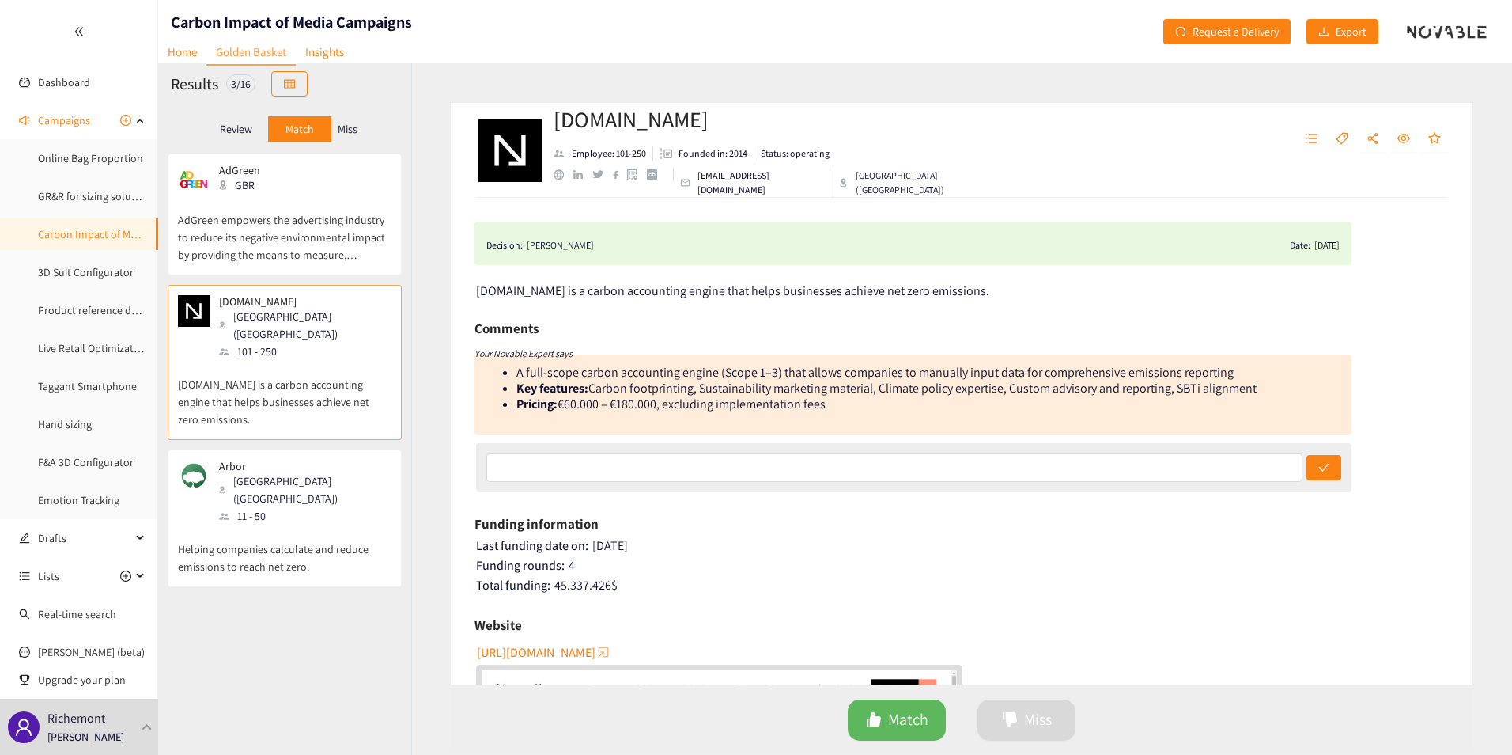
click at [253, 211] on p "AdGreen empowers the advertising industry to reduce its negative environmental …" at bounding box center [285, 229] width 214 height 68
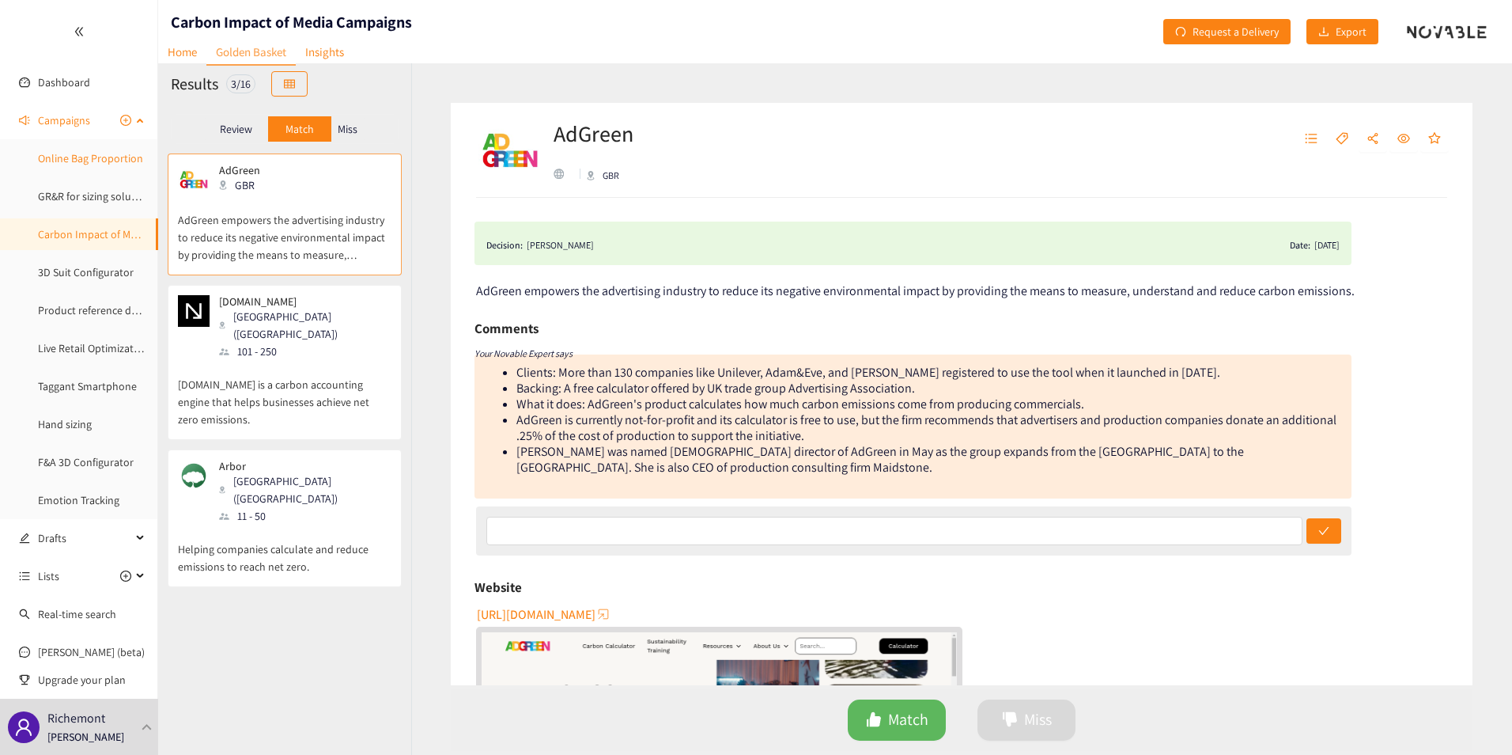
click at [74, 151] on link "Online Bag Proportion" at bounding box center [90, 158] width 105 height 14
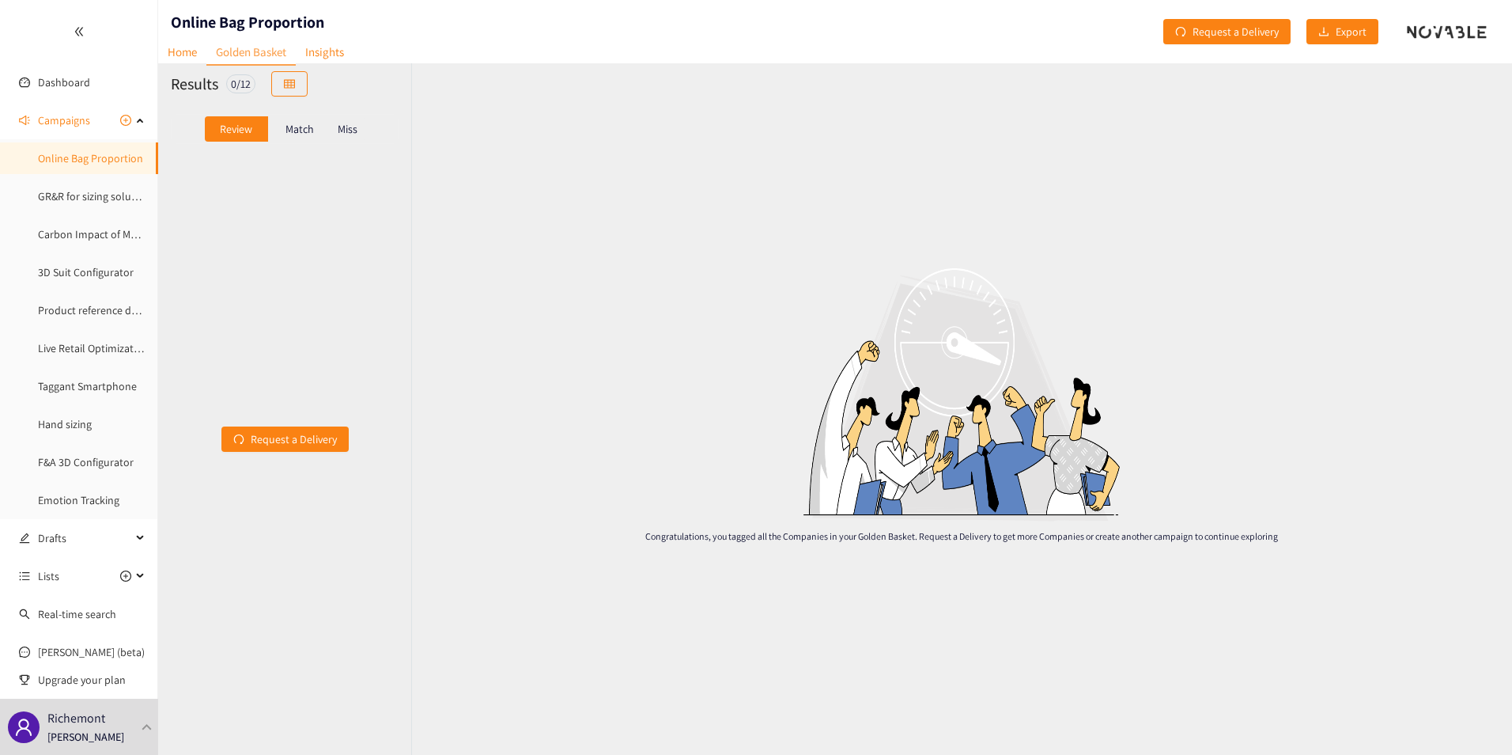
click at [311, 126] on p "Match" at bounding box center [300, 129] width 28 height 13
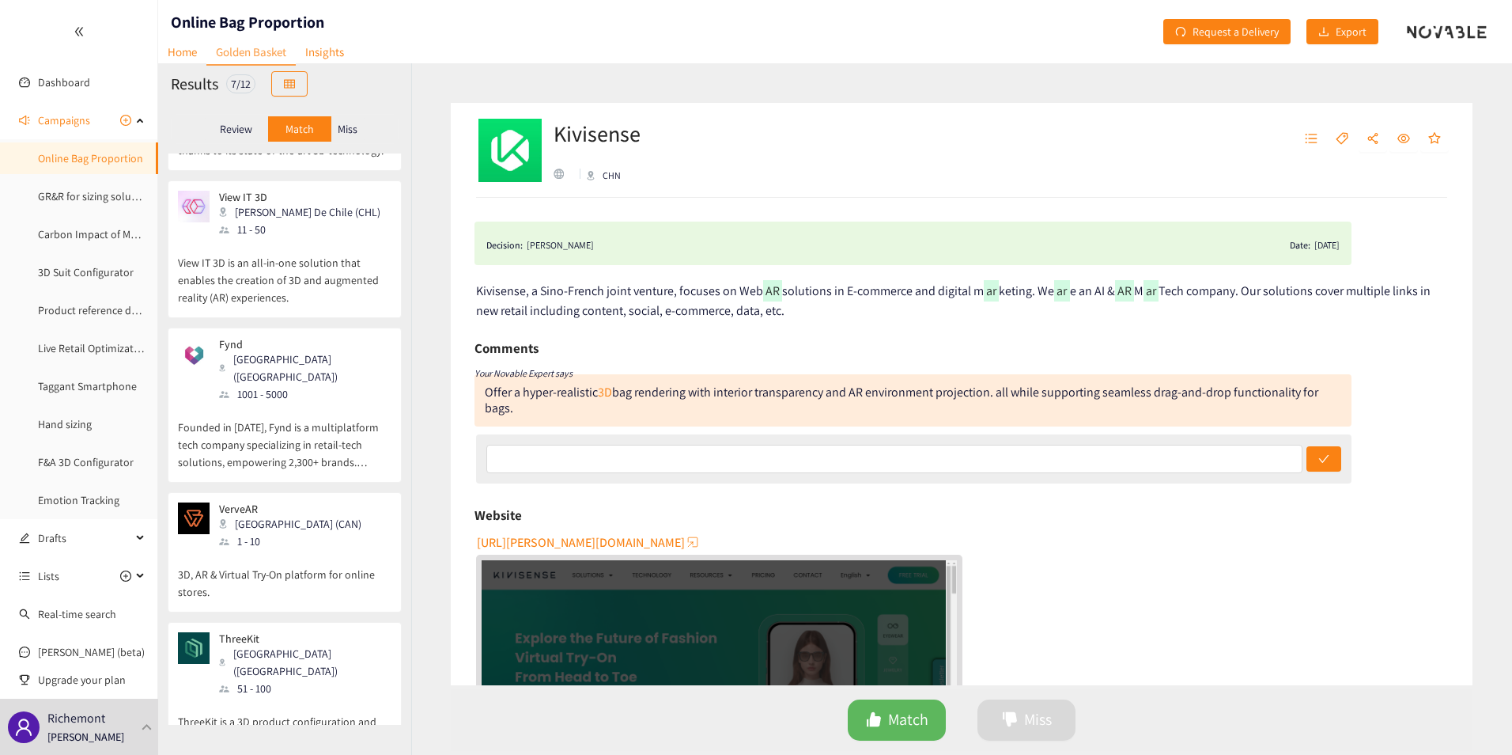
scroll to position [426, 0]
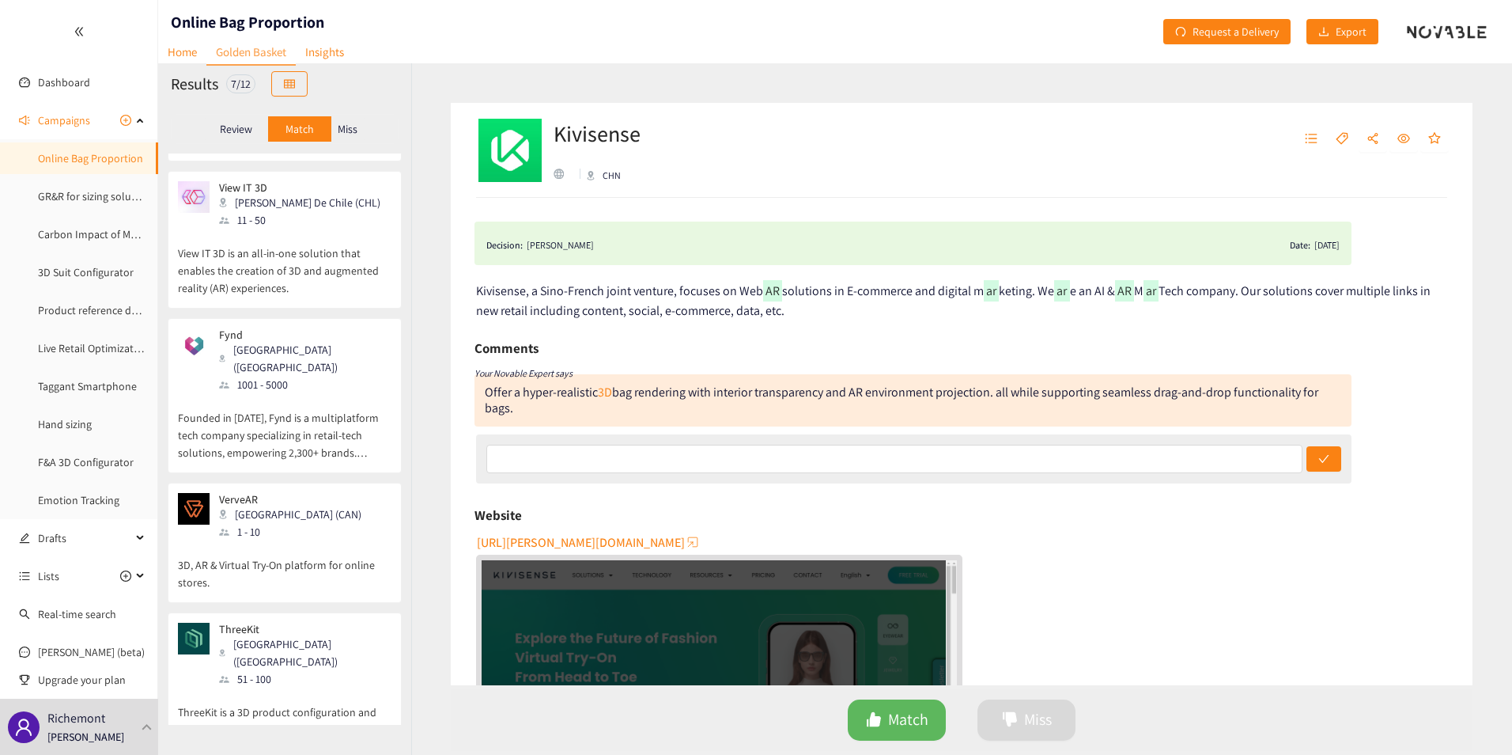
click at [310, 343] on div "Fynd [GEOGRAPHIC_DATA] ([GEOGRAPHIC_DATA]) 1001 - 5000" at bounding box center [285, 360] width 214 height 65
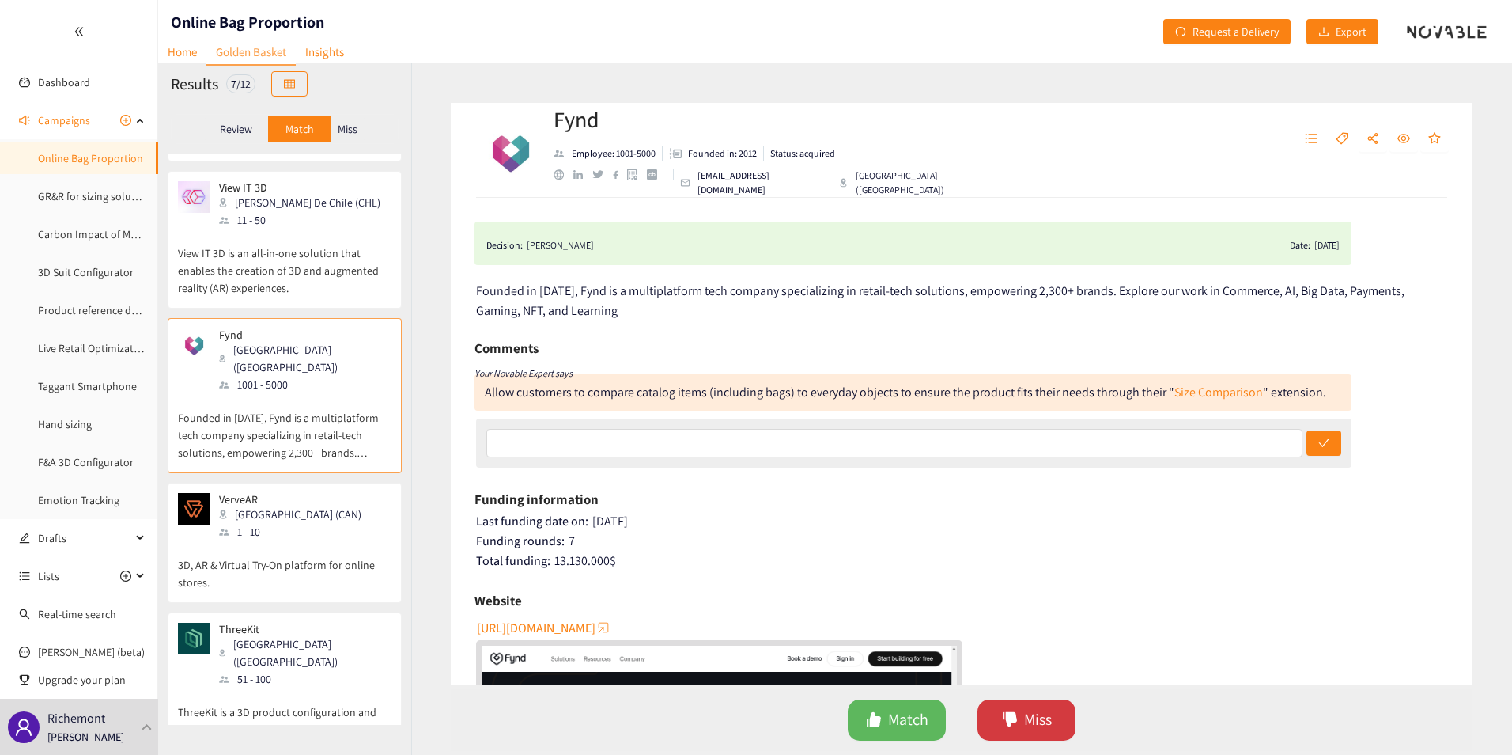
click at [1066, 725] on button "Miss" at bounding box center [1027, 719] width 98 height 41
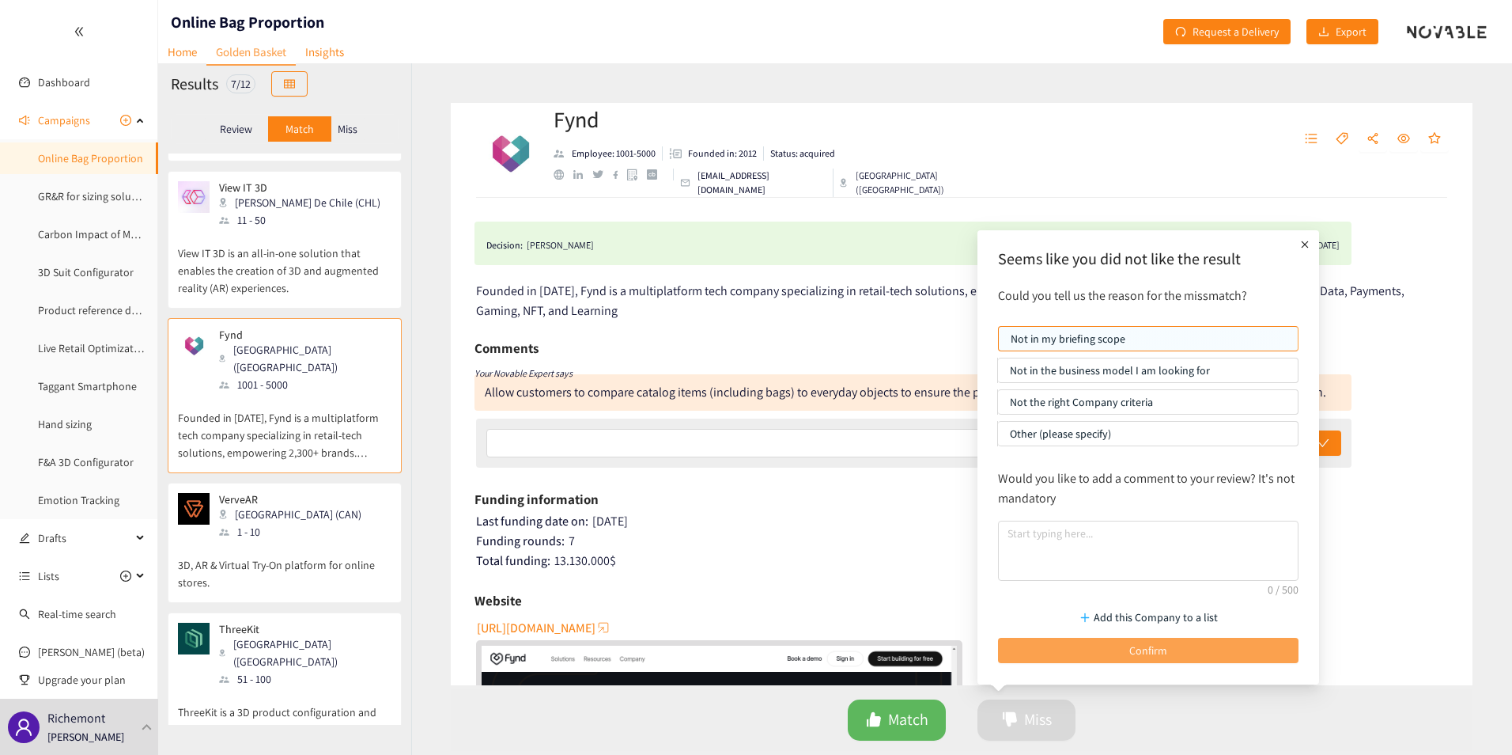
click at [1118, 648] on button "Confirm" at bounding box center [1148, 650] width 301 height 25
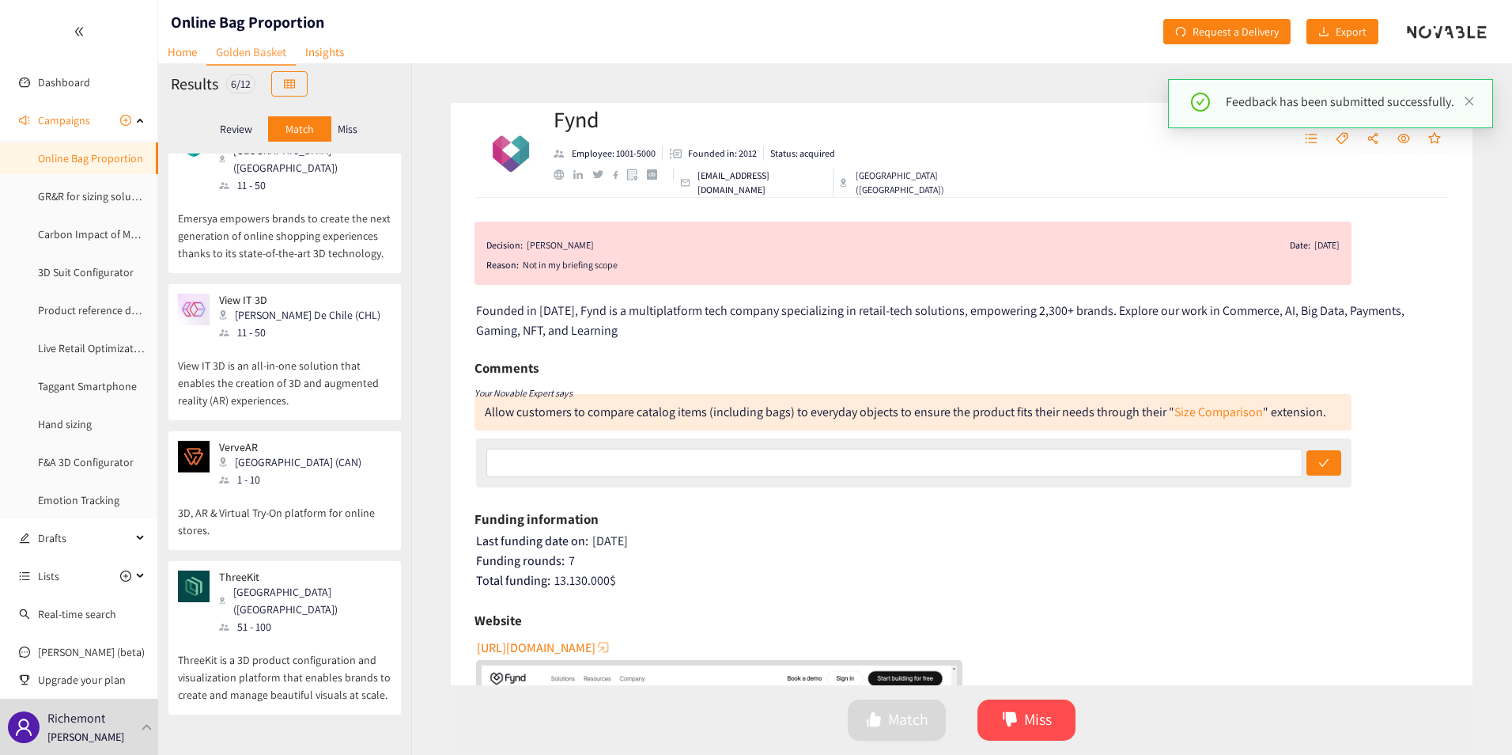
scroll to position [278, 0]
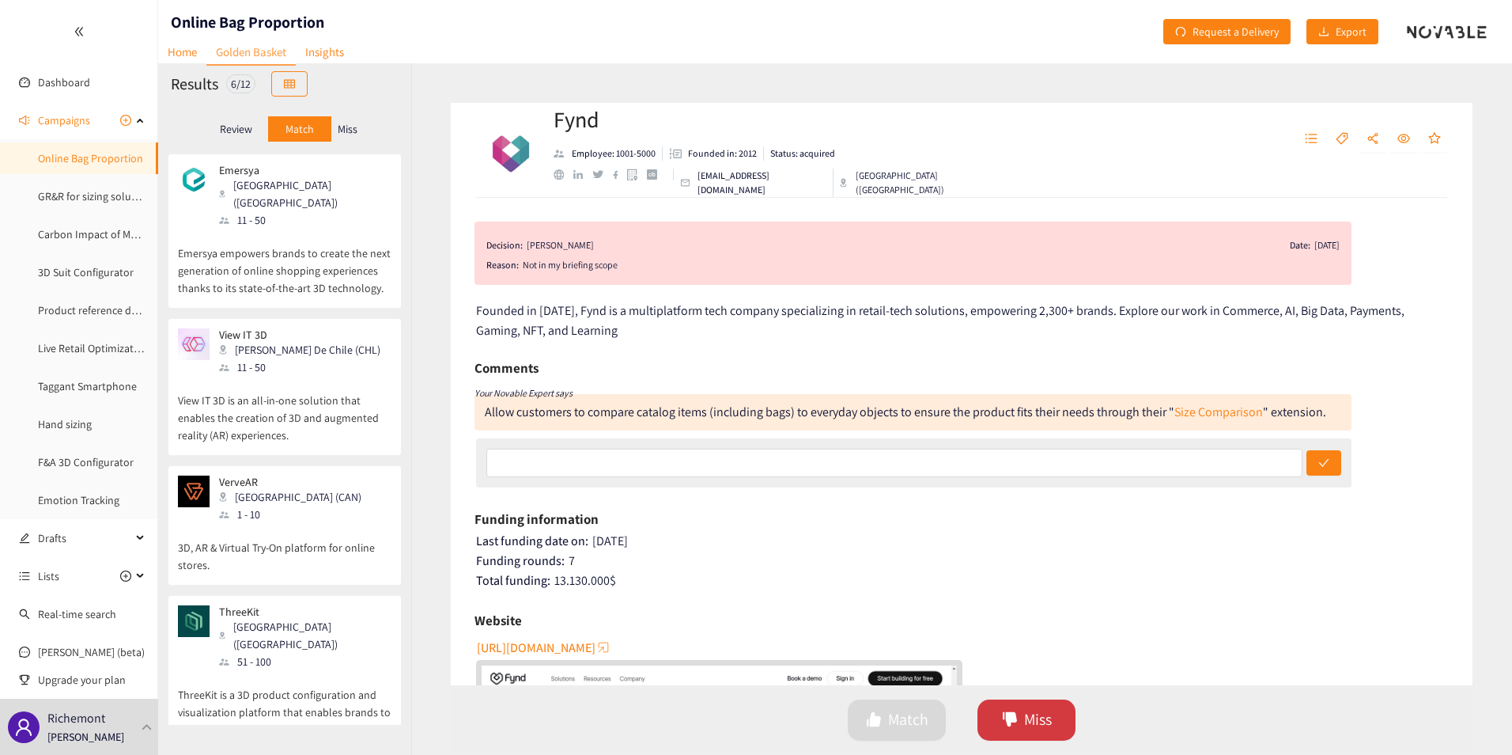
click at [1050, 729] on span "Miss" at bounding box center [1038, 719] width 28 height 25
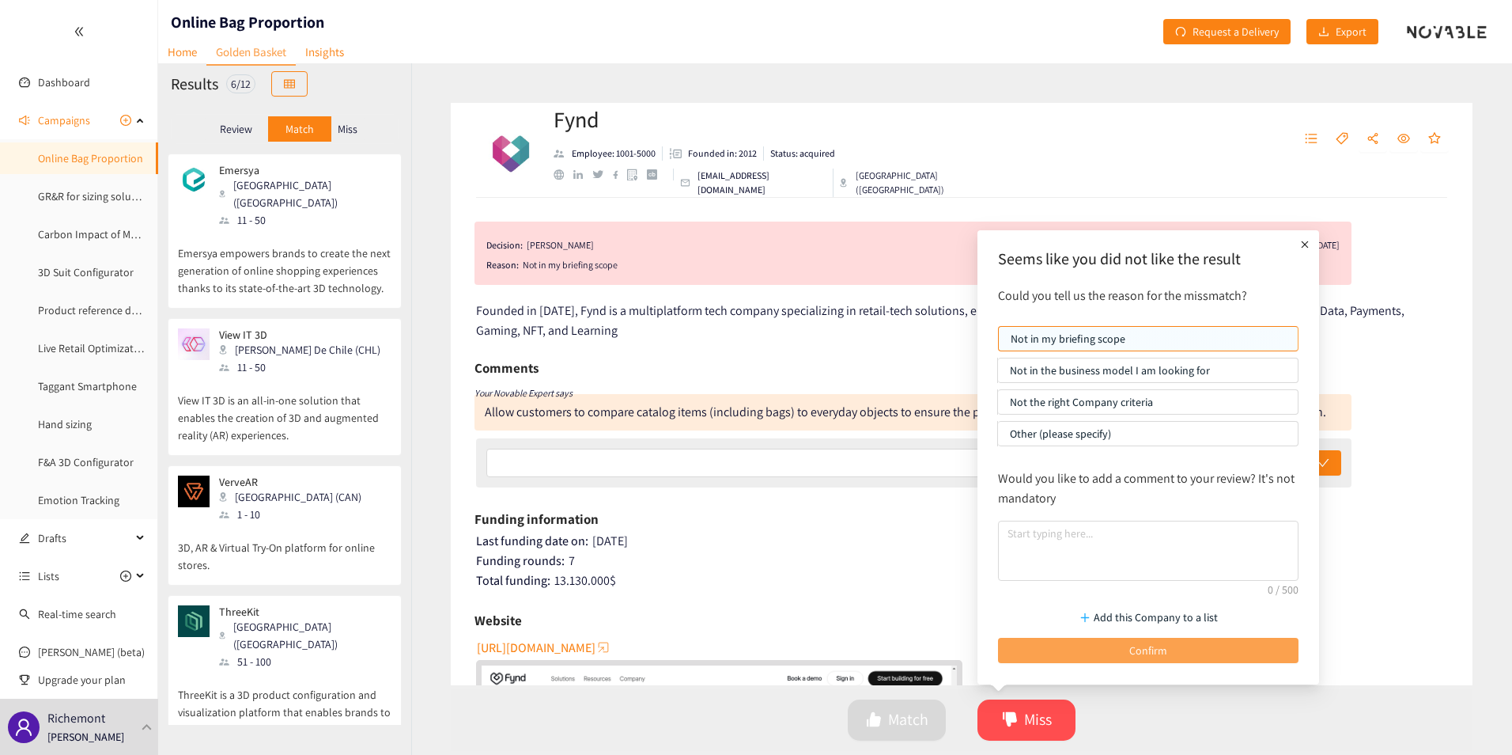
click at [1123, 650] on button "Confirm" at bounding box center [1148, 650] width 301 height 25
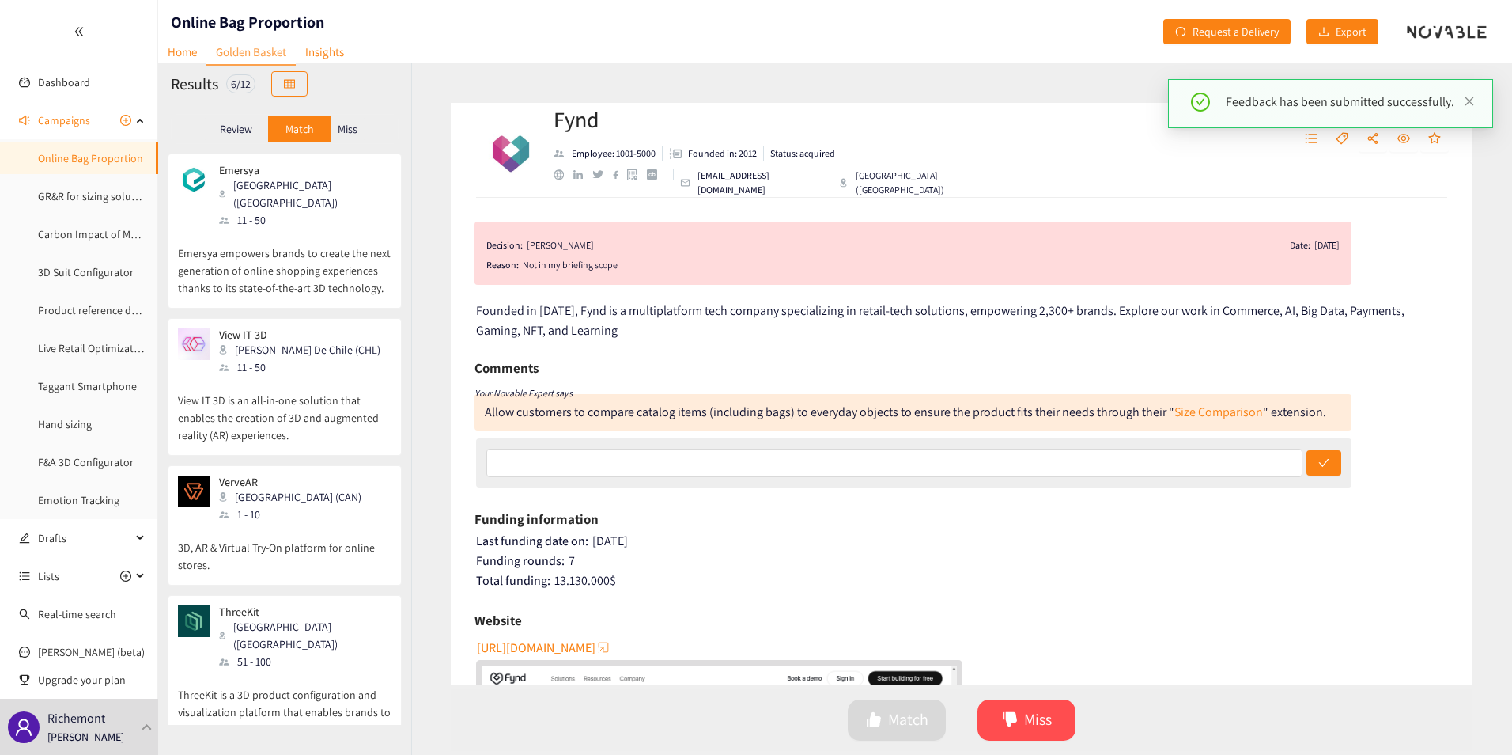
click at [342, 123] on div "Miss" at bounding box center [347, 128] width 33 height 25
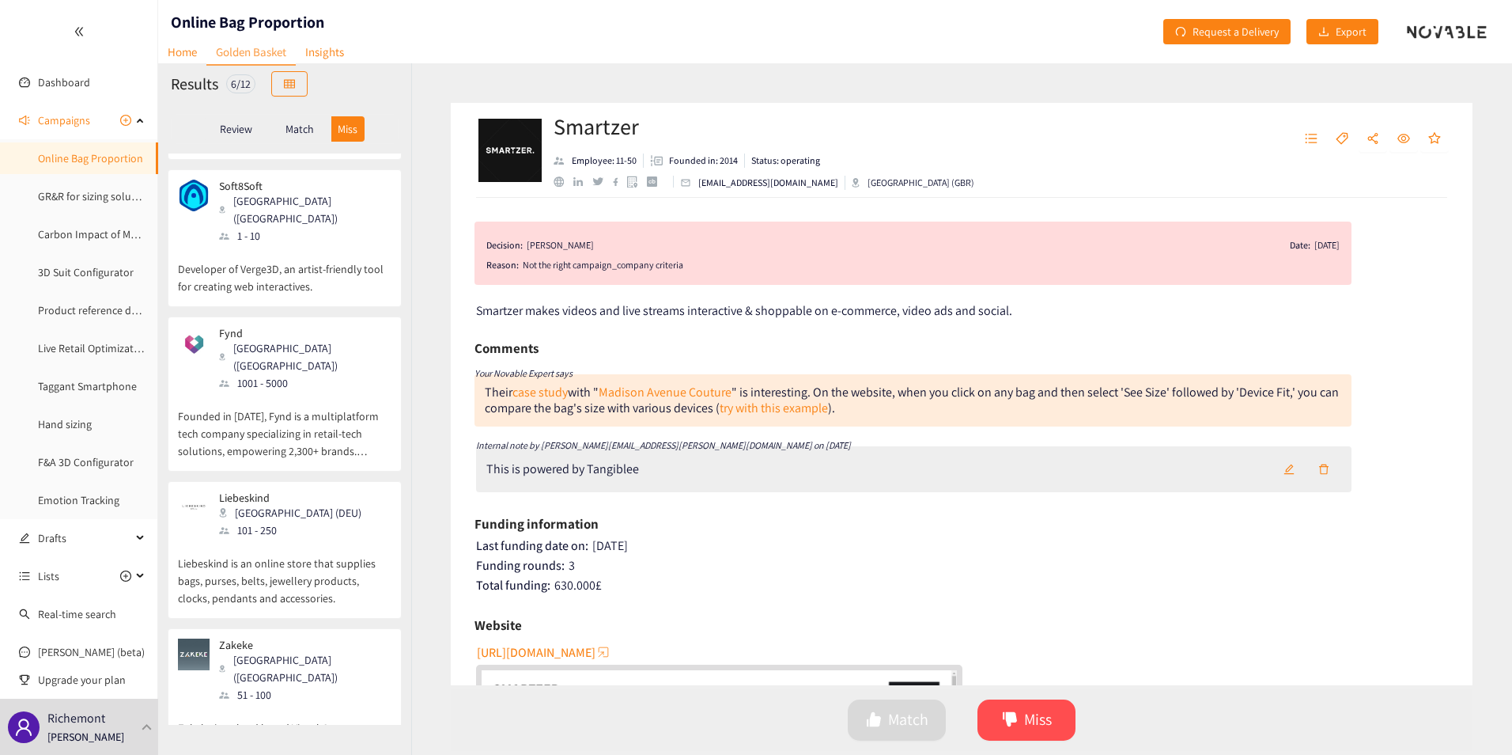
scroll to position [0, 0]
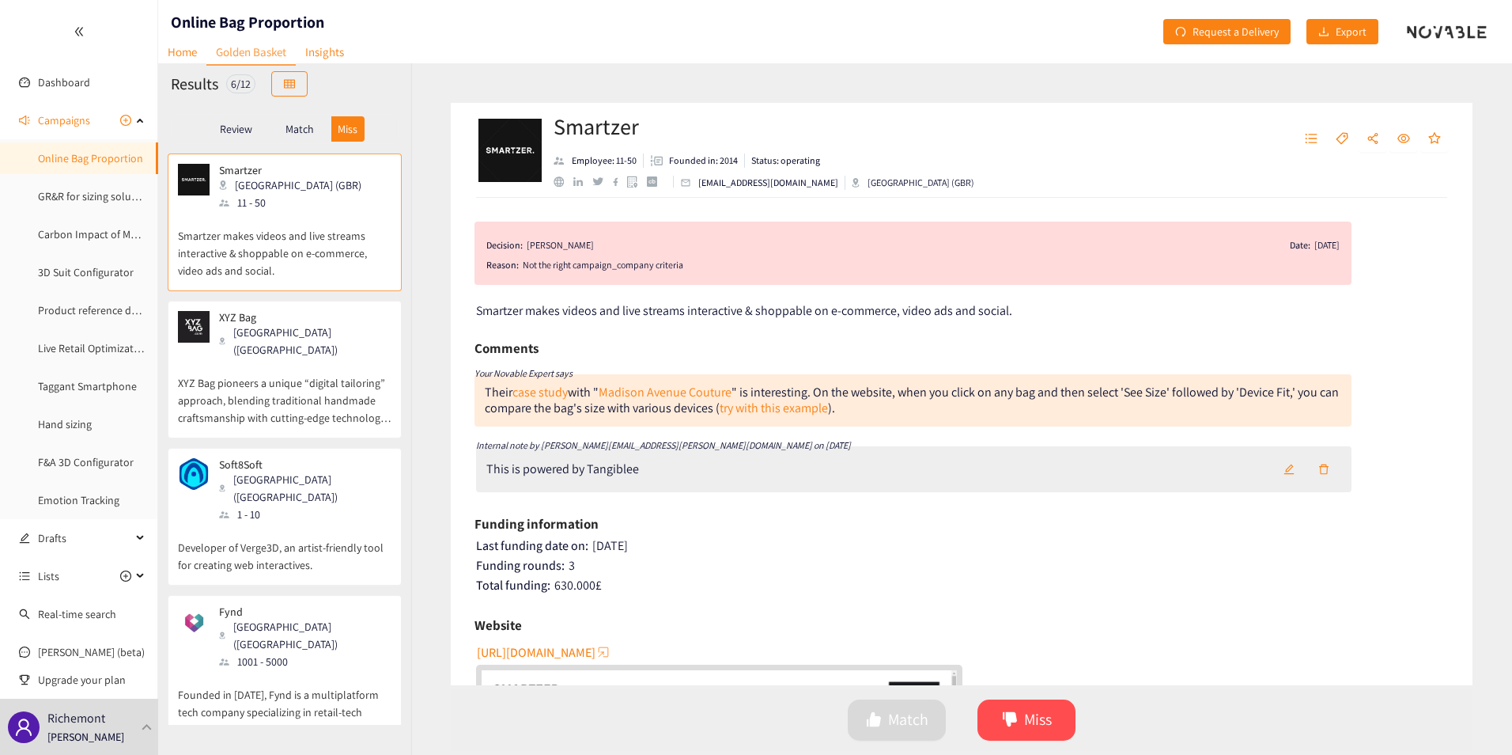
click at [293, 115] on div "Review Match Miss" at bounding box center [285, 129] width 228 height 30
click at [297, 127] on p "Match" at bounding box center [300, 129] width 28 height 13
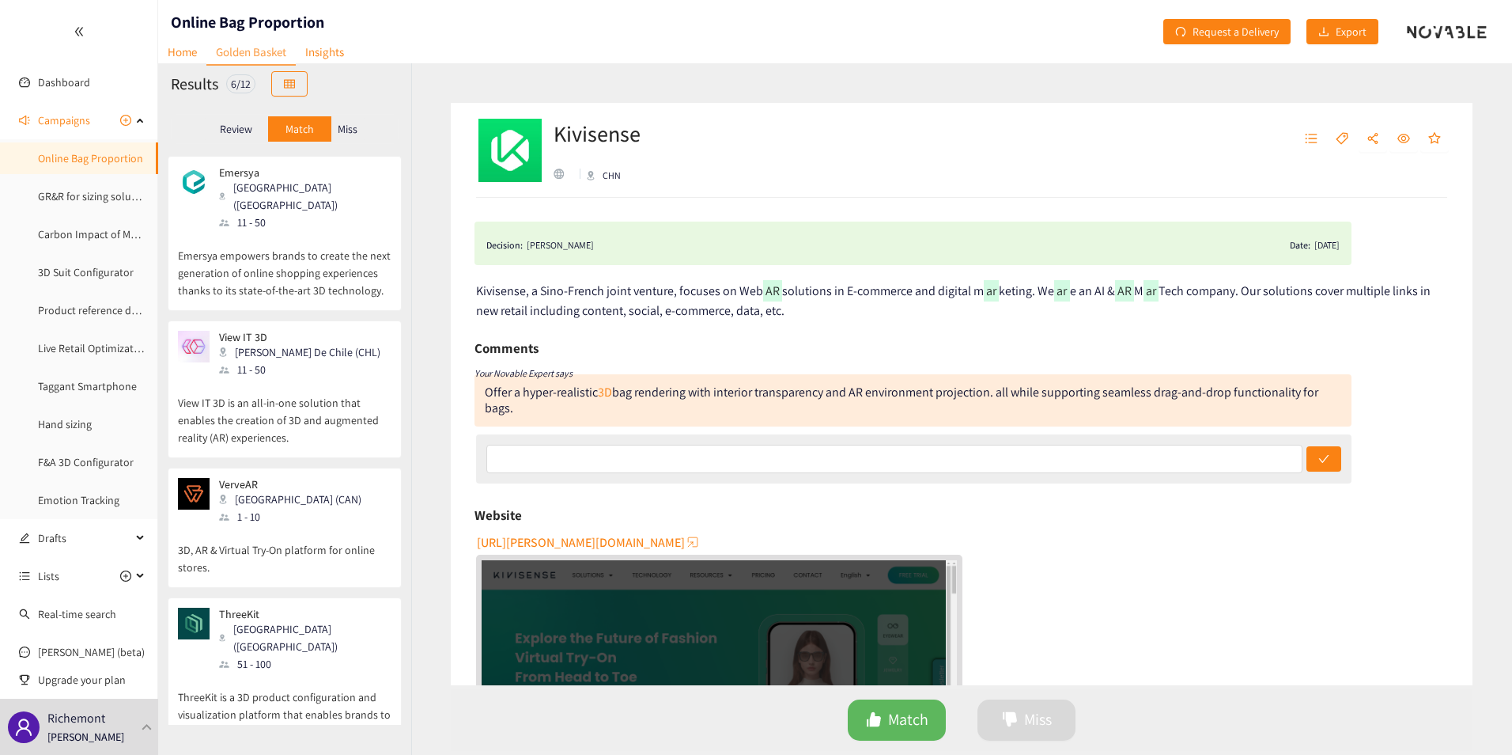
scroll to position [278, 0]
click at [309, 402] on p "View IT 3D is an all-in-one solution that enables the creation of 3D and augmen…" at bounding box center [285, 410] width 214 height 68
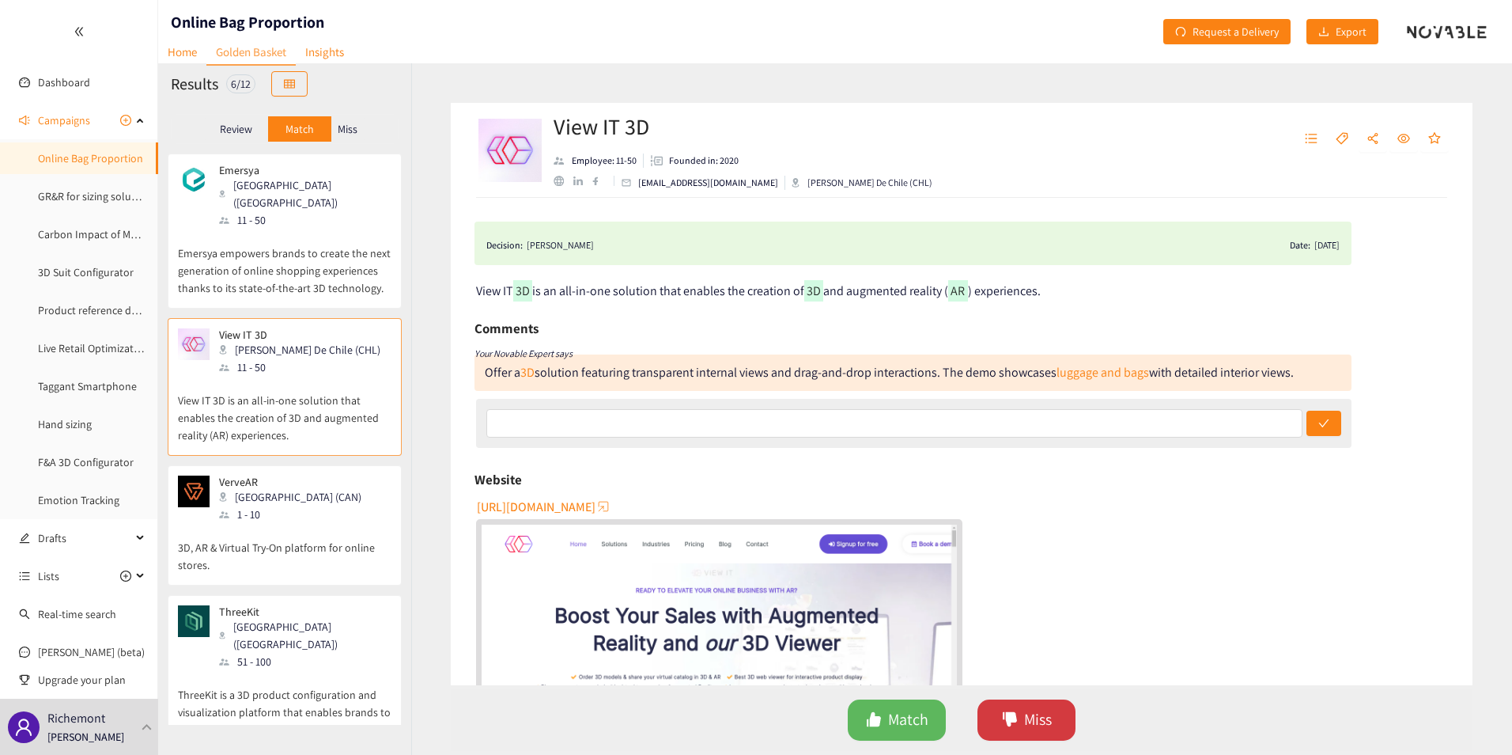
click at [1035, 728] on span "Miss" at bounding box center [1038, 719] width 28 height 25
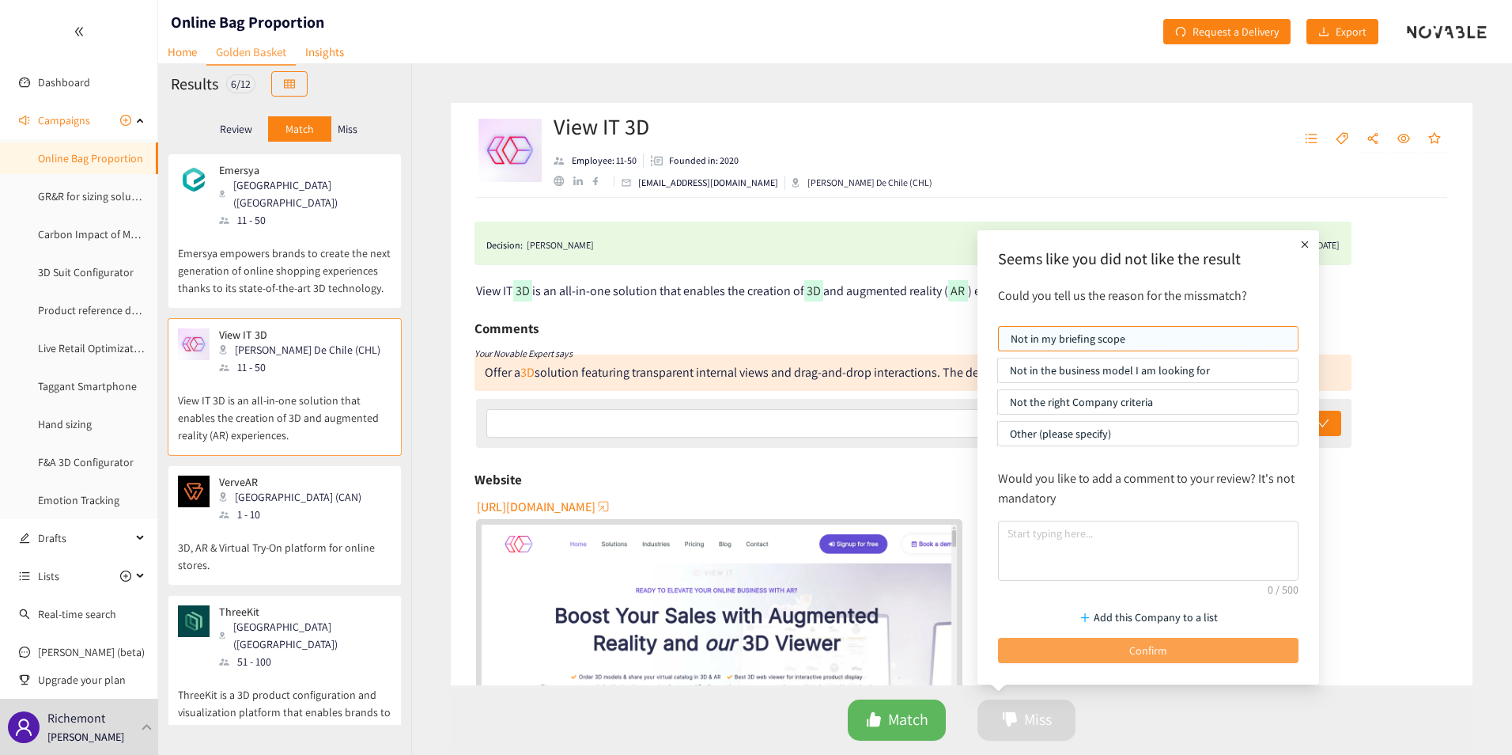
click at [1139, 649] on span "Confirm" at bounding box center [1148, 649] width 38 height 17
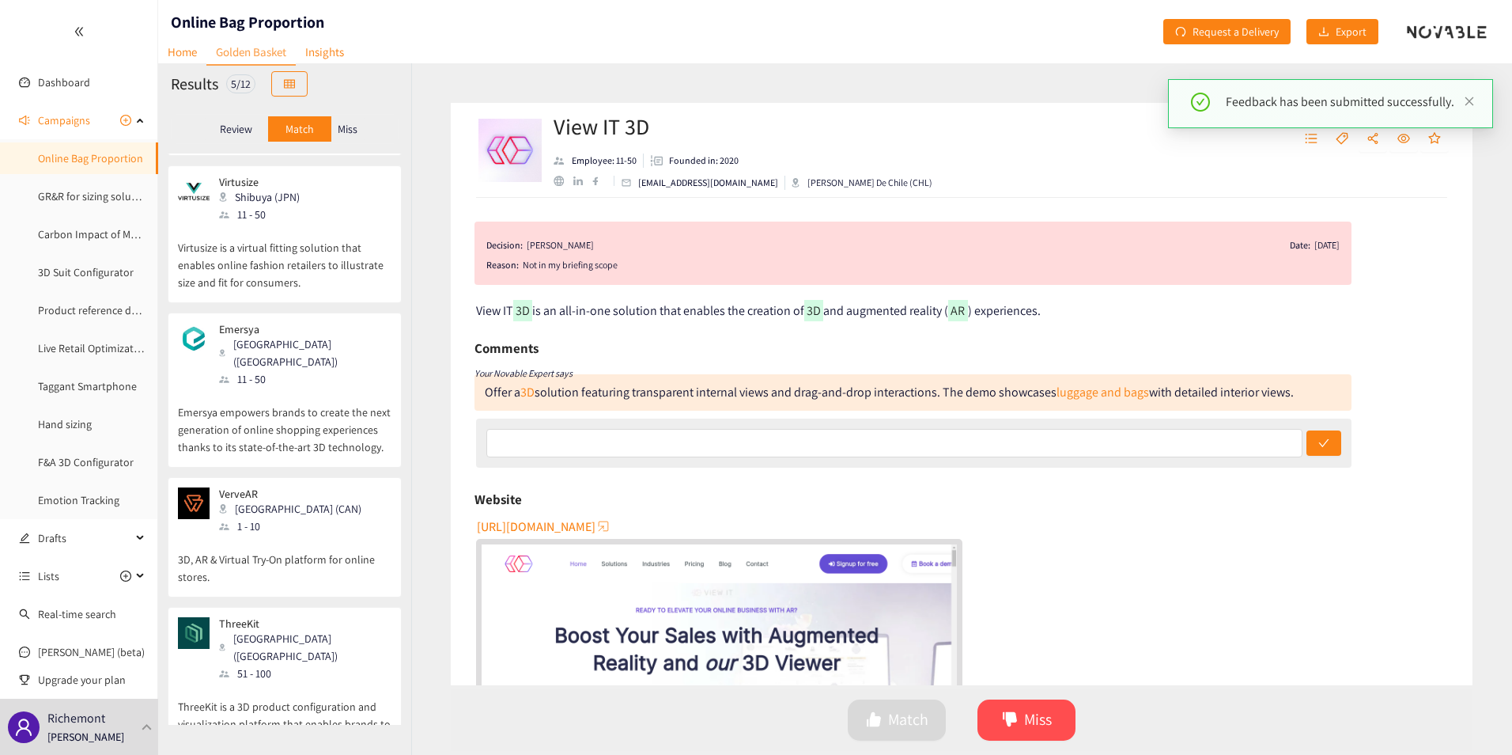
scroll to position [131, 0]
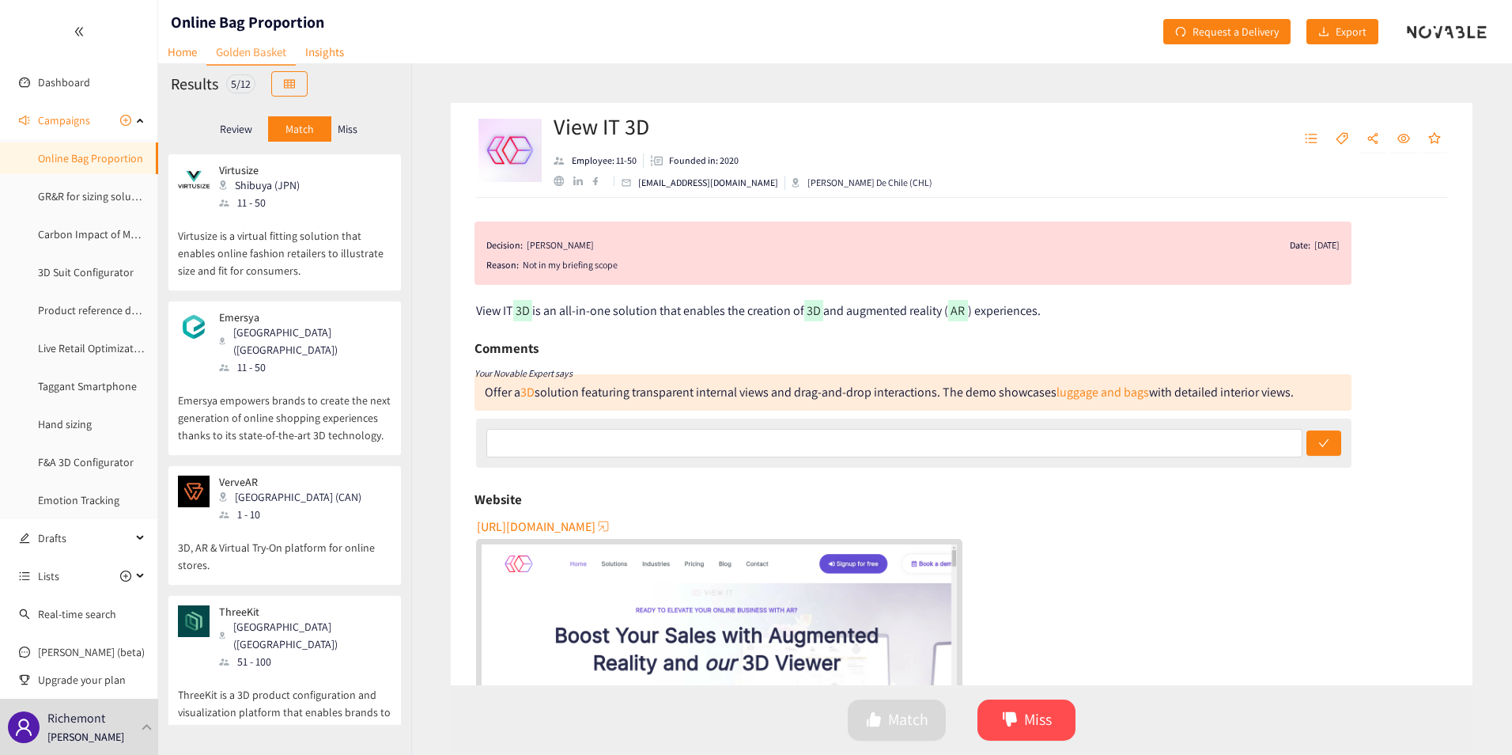
click at [293, 523] on p "3D, AR & Virtual Try-On platform for online stores." at bounding box center [285, 548] width 214 height 51
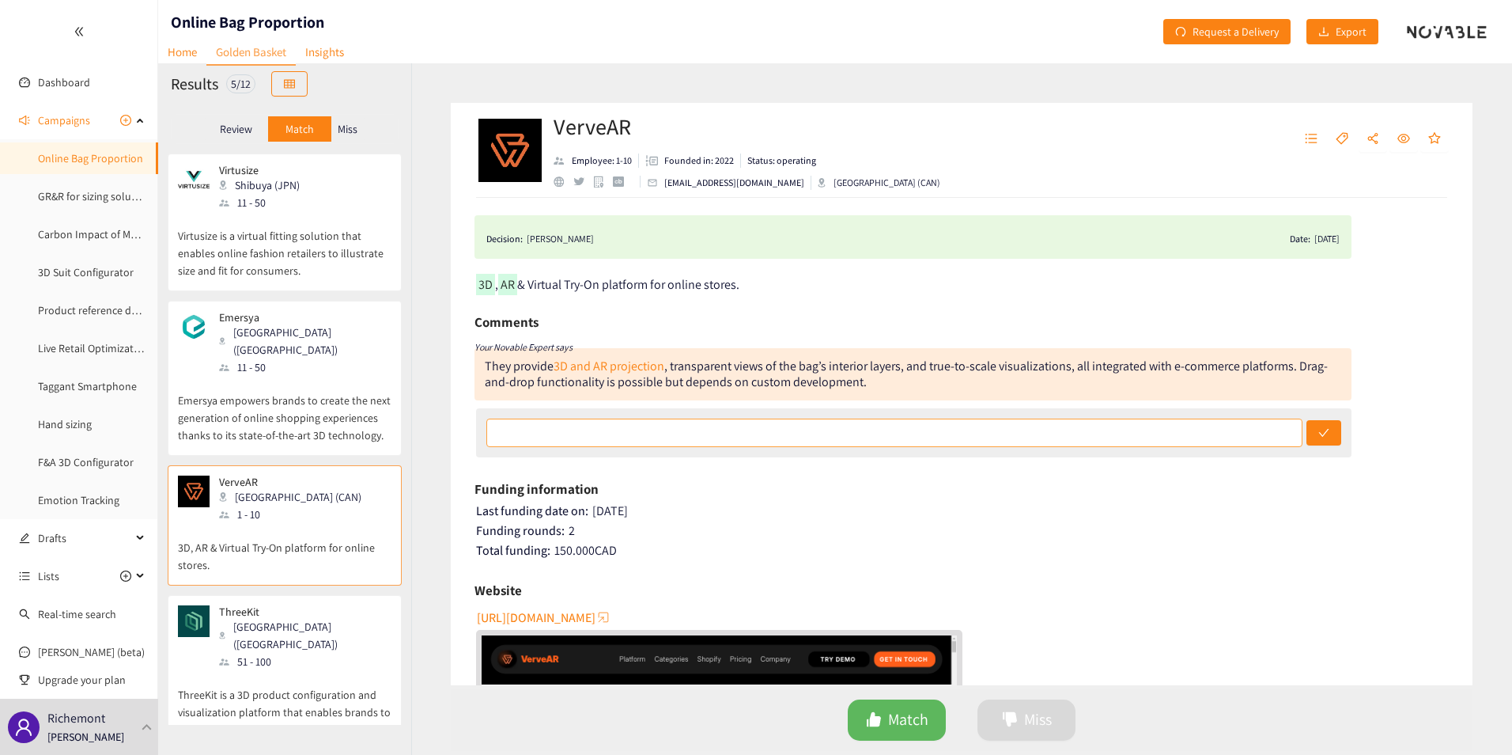
scroll to position [0, 0]
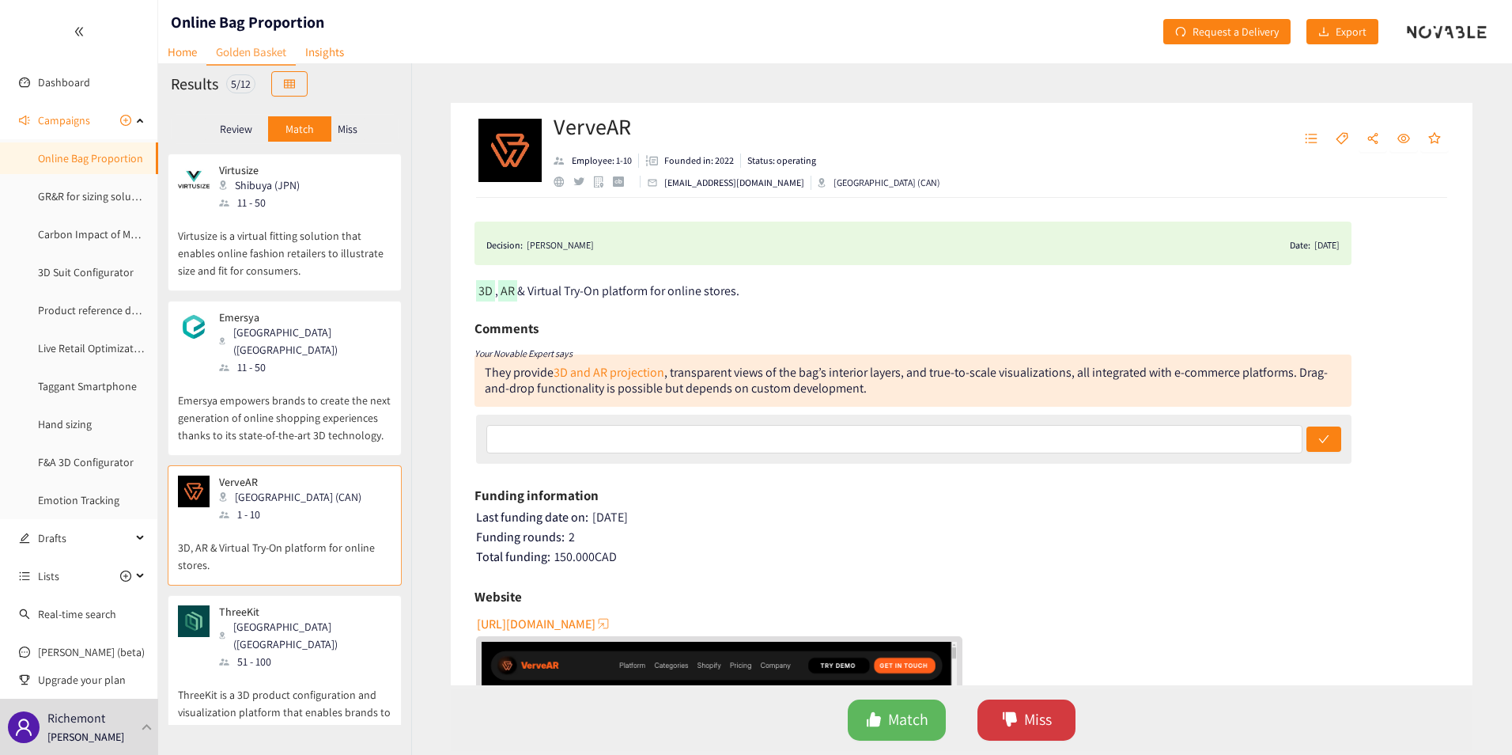
click at [1042, 722] on span "Miss" at bounding box center [1038, 719] width 28 height 25
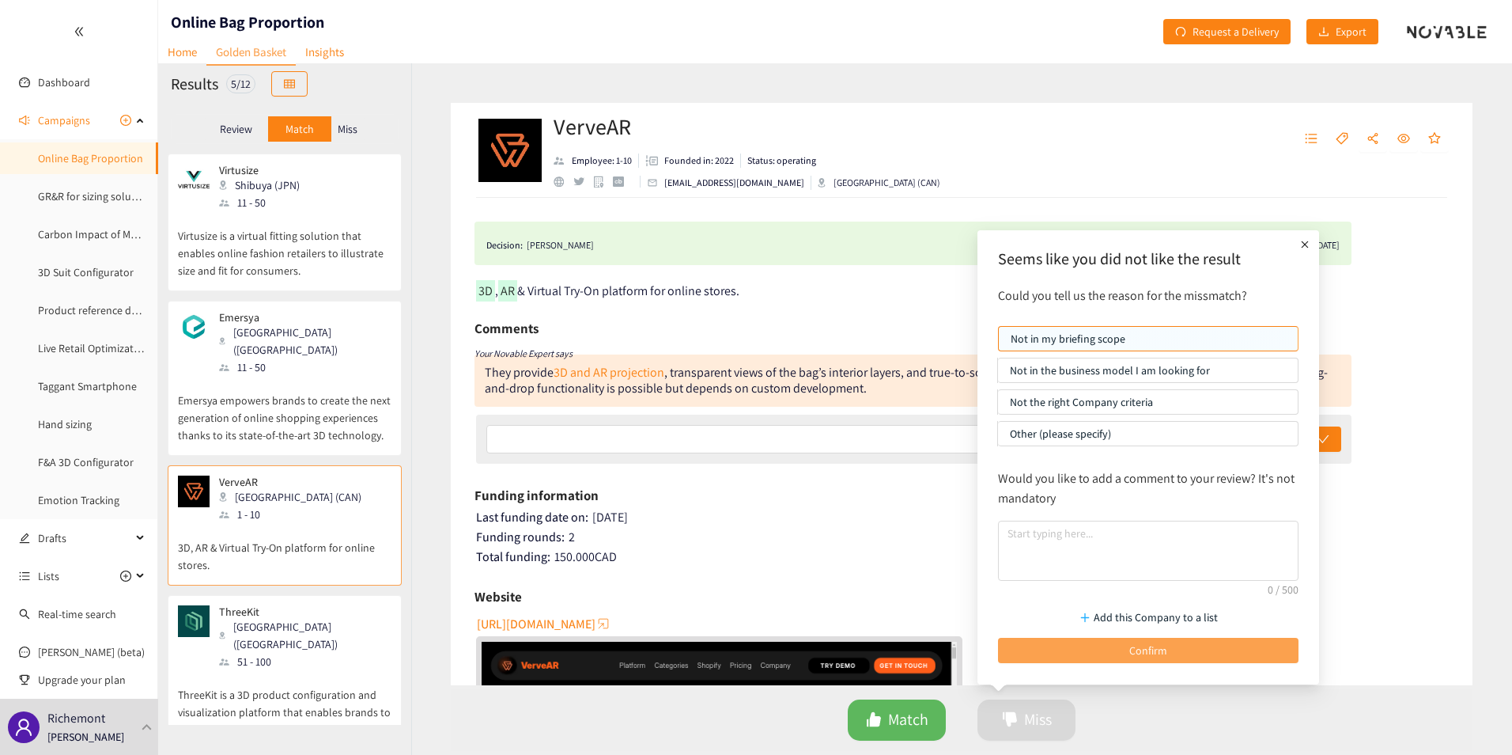
click at [1152, 645] on span "Confirm" at bounding box center [1148, 649] width 38 height 17
